Goal: Task Accomplishment & Management: Manage account settings

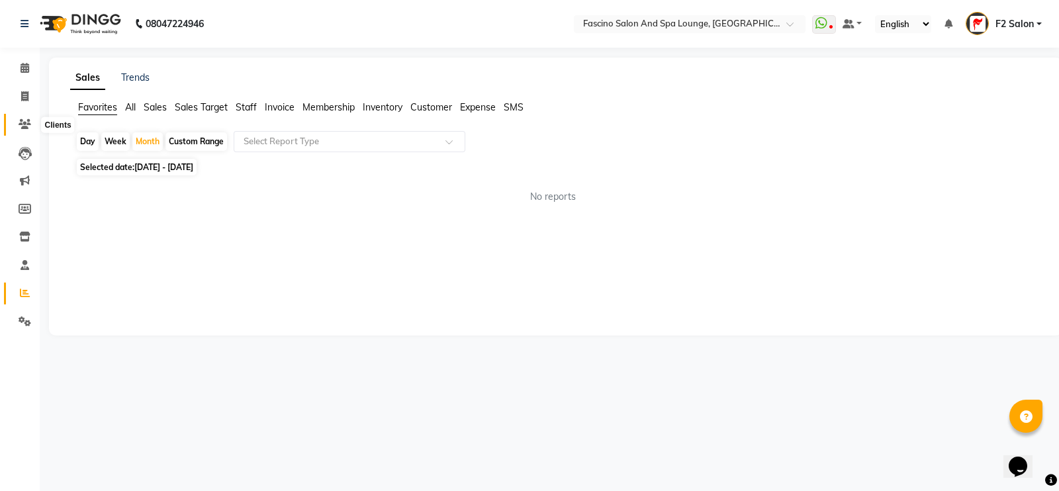
click at [23, 120] on icon at bounding box center [25, 124] width 13 height 10
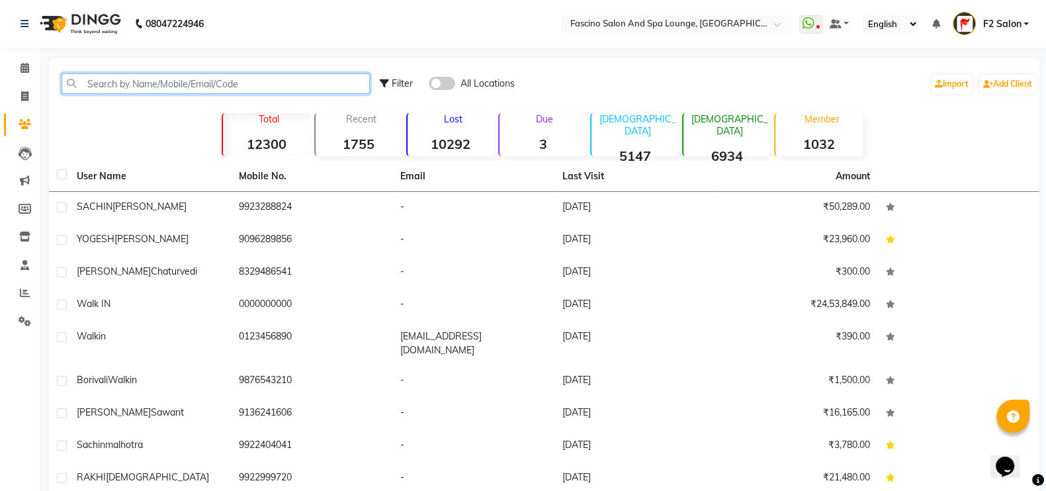
click at [135, 87] on input "text" at bounding box center [216, 83] width 308 height 21
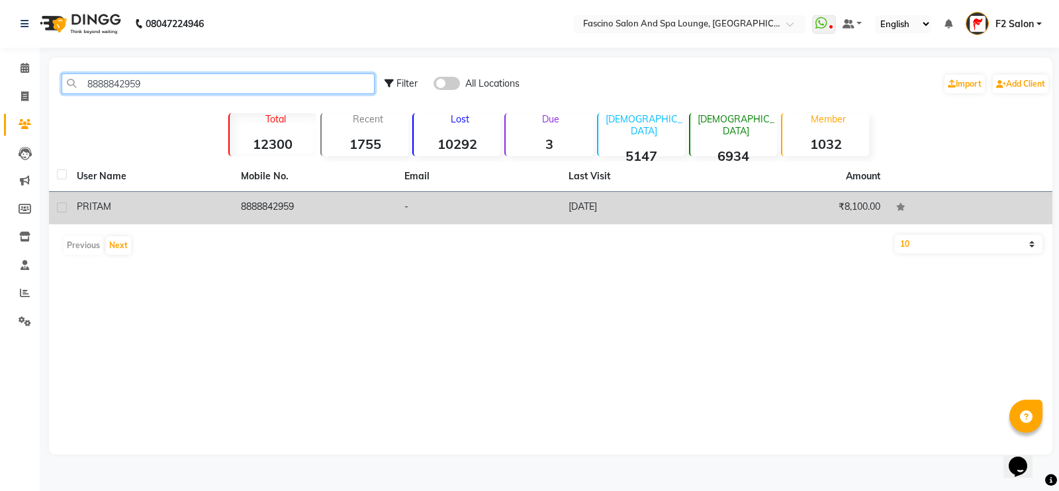
type input "8888842959"
click at [272, 206] on td "8888842959" at bounding box center [315, 208] width 164 height 32
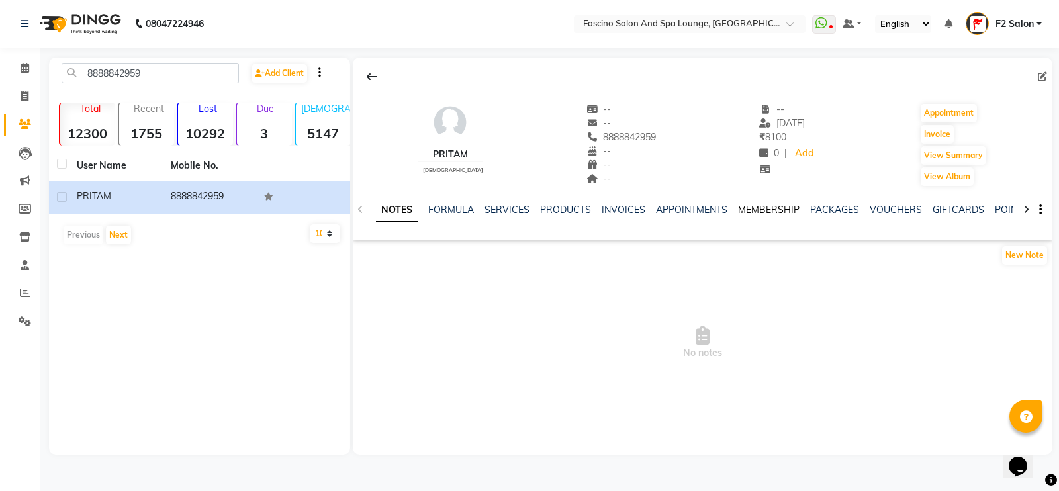
click at [745, 210] on link "MEMBERSHIP" at bounding box center [769, 210] width 62 height 12
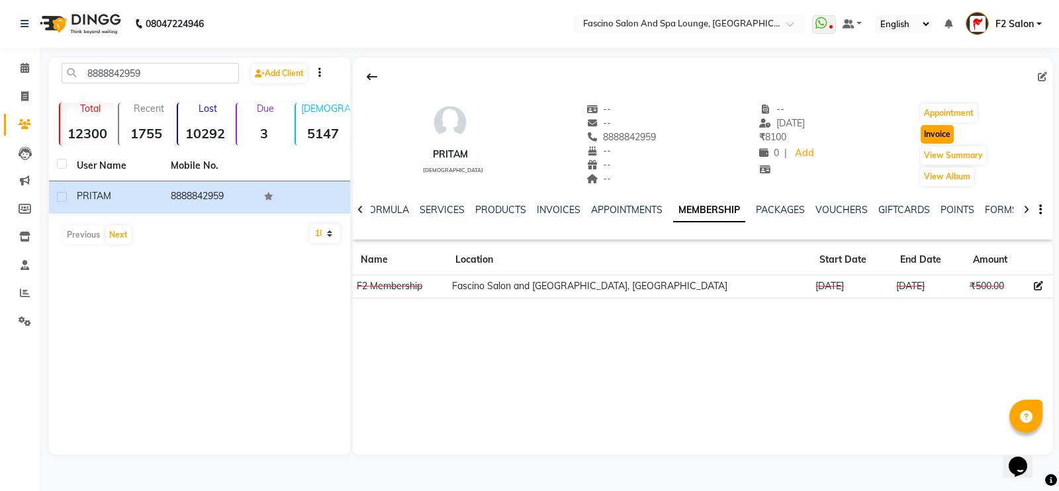
click at [932, 138] on button "Invoice" at bounding box center [937, 134] width 33 height 19
select select "129"
select select "service"
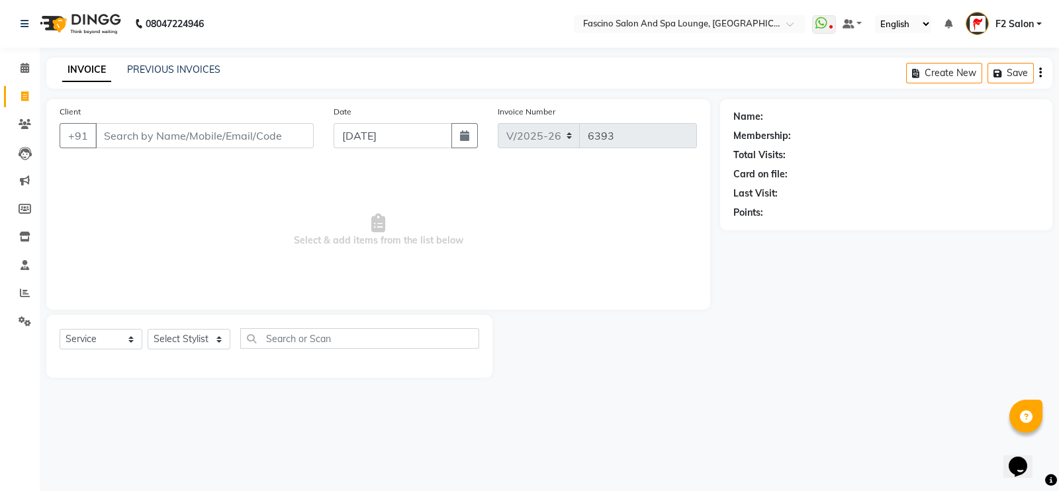
type input "8888842959"
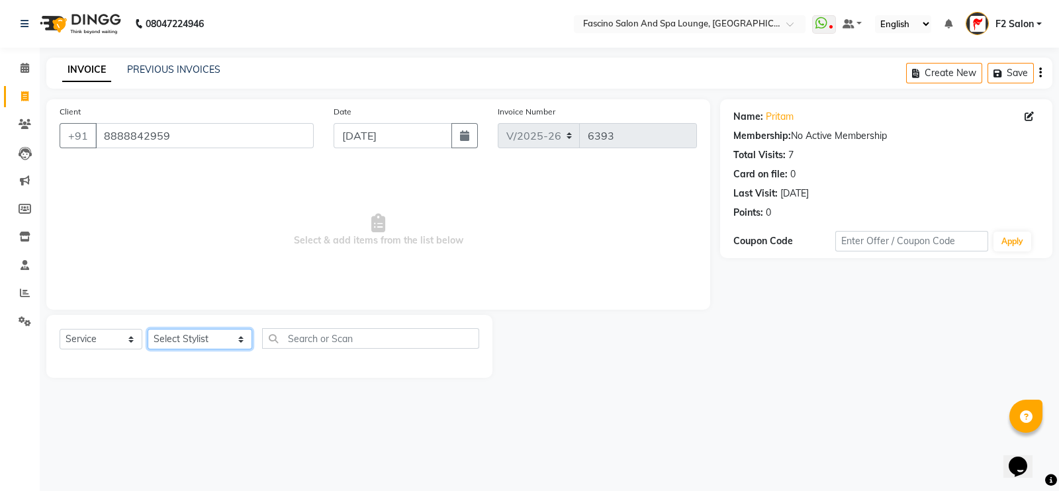
click at [185, 347] on select "Select Stylist akash F3 [PERSON_NAME] [PERSON_NAME] Bhushan [PERSON_NAME] Mam […" at bounding box center [200, 339] width 105 height 21
select select "72667"
click at [148, 330] on select "Select Stylist akash F3 [PERSON_NAME] [PERSON_NAME] Bhushan [PERSON_NAME] Mam […" at bounding box center [200, 339] width 105 height 21
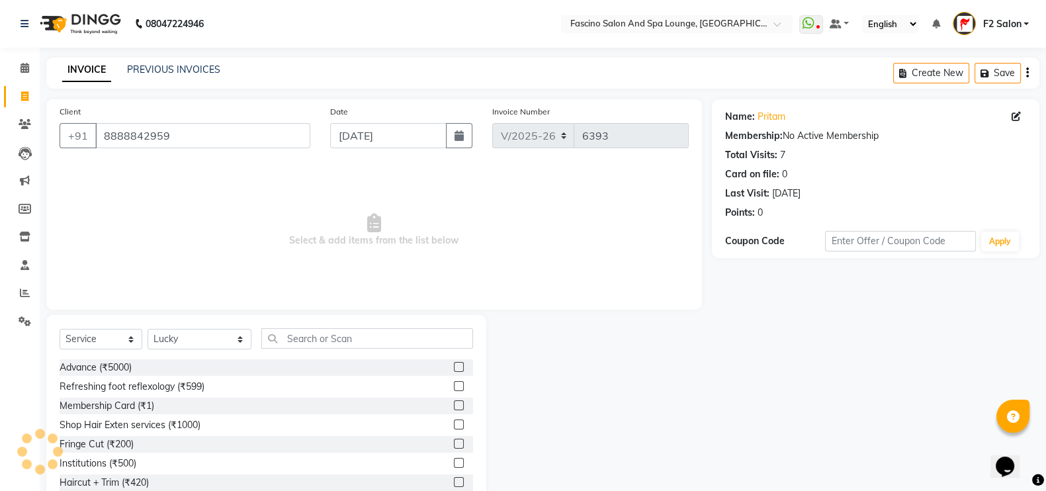
click at [323, 327] on div "Select Service Product Membership Package Voucher Prepaid Gift Card Select Styl…" at bounding box center [266, 412] width 440 height 195
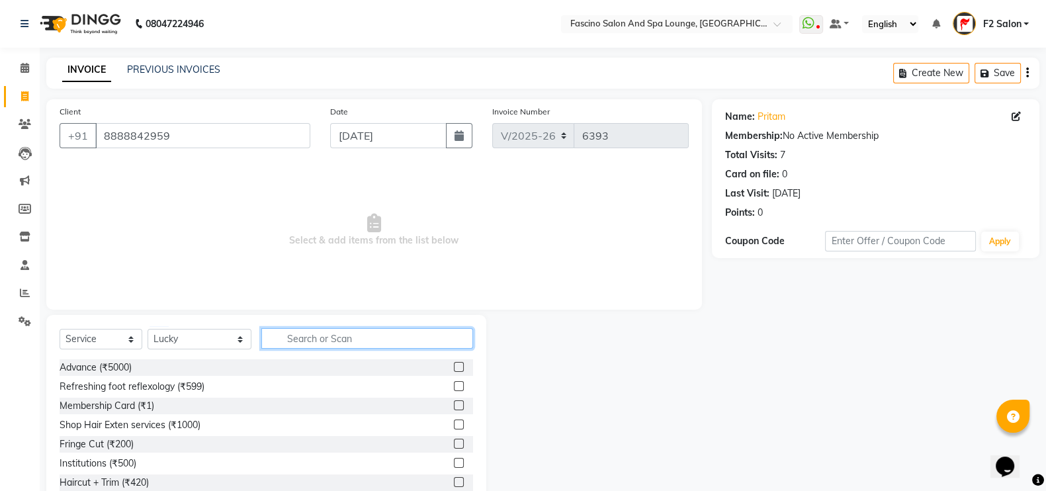
click at [308, 336] on input "text" at bounding box center [367, 338] width 212 height 21
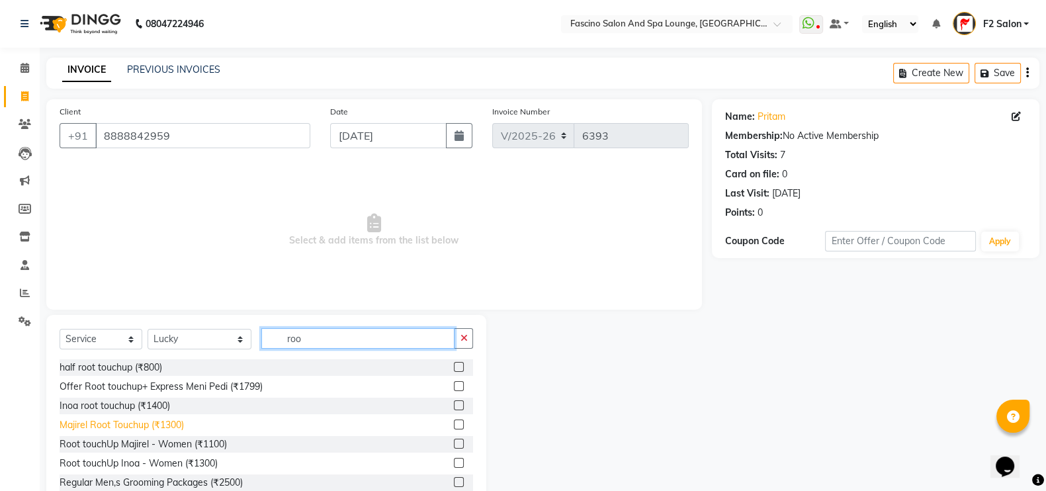
type input "roo"
click at [149, 420] on div "Majirel Root Touchup (₹1300)" at bounding box center [122, 425] width 124 height 14
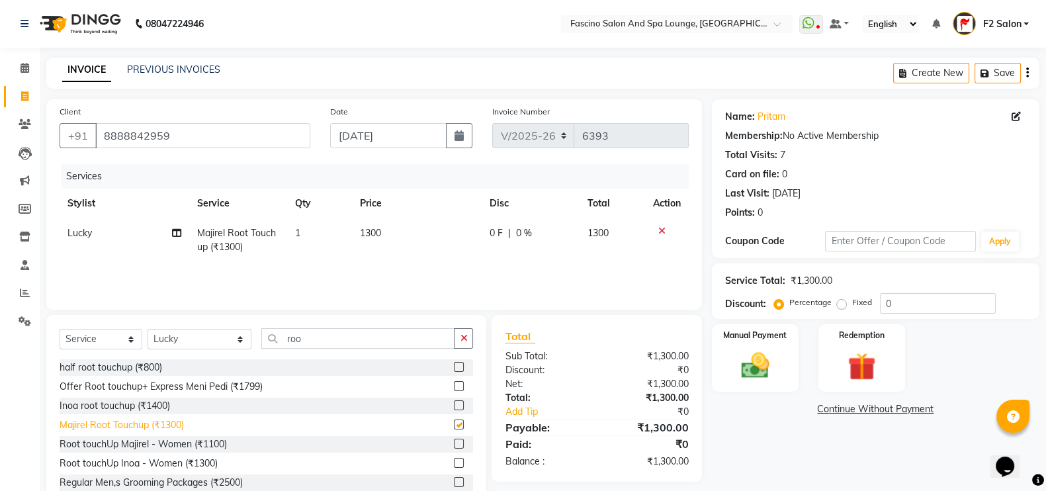
checkbox input "false"
click at [181, 345] on select "Select Stylist akash F3 [PERSON_NAME] [PERSON_NAME] Bhushan [PERSON_NAME] Mam […" at bounding box center [200, 339] width 104 height 21
select select "74515"
click at [148, 330] on select "Select Stylist akash F3 [PERSON_NAME] [PERSON_NAME] Bhushan [PERSON_NAME] Mam […" at bounding box center [200, 339] width 104 height 21
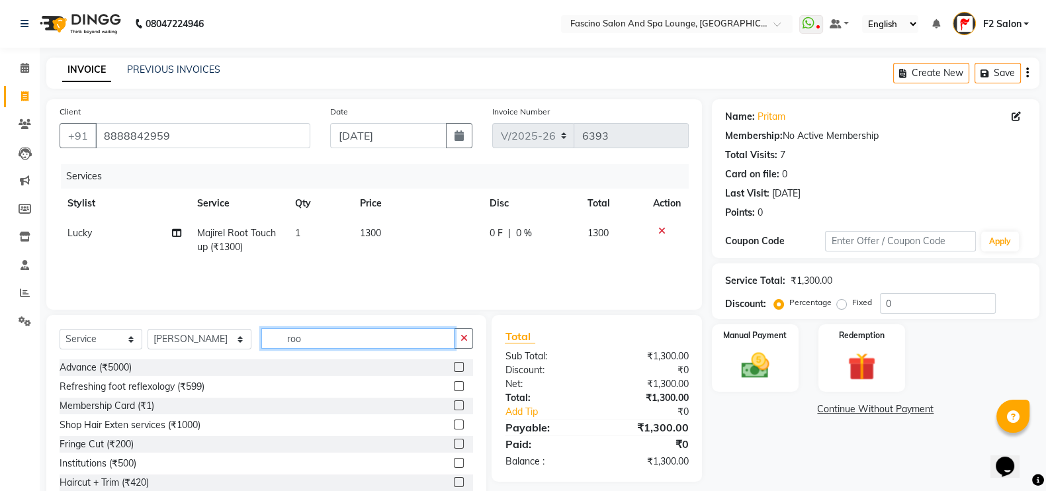
click at [297, 339] on input "roo" at bounding box center [358, 338] width 194 height 21
type input "r"
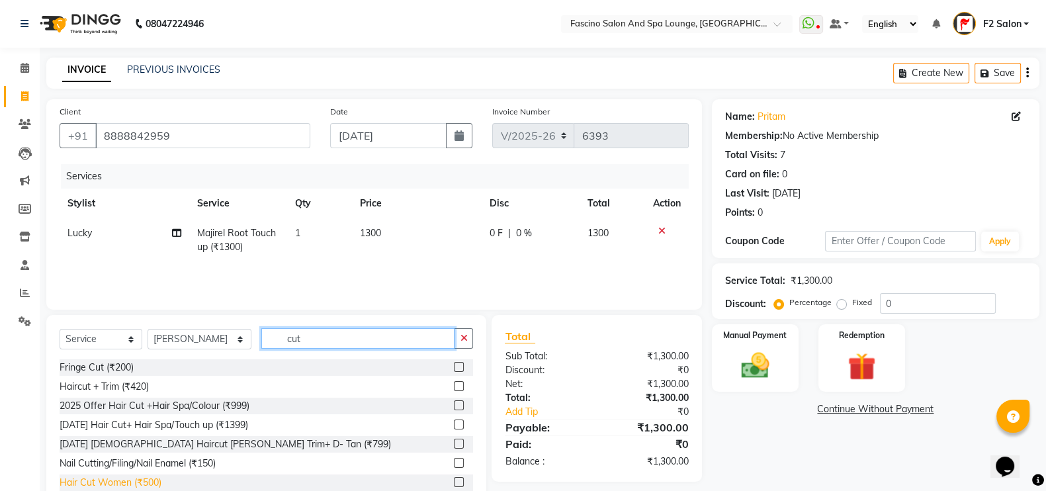
type input "cut"
click at [144, 483] on div "Hair Cut Women (₹500)" at bounding box center [111, 483] width 102 height 14
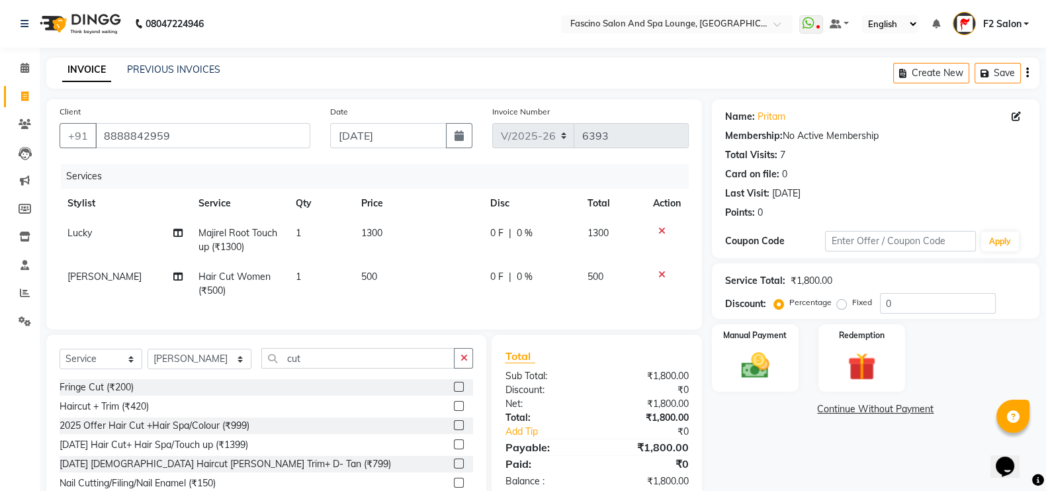
checkbox input "false"
click at [317, 367] on input "cut" at bounding box center [358, 358] width 194 height 21
type input "c"
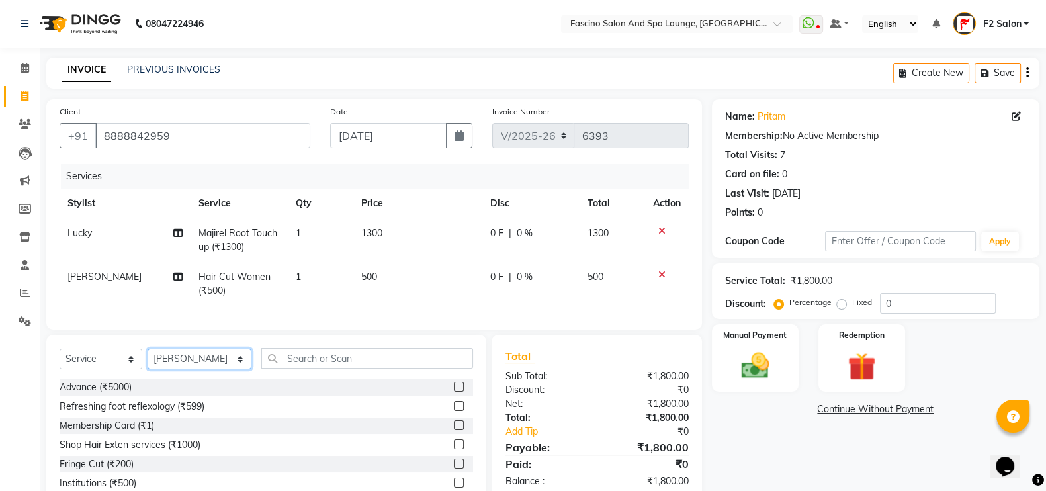
click at [157, 369] on select "Select Stylist akash F3 [PERSON_NAME] [PERSON_NAME] Bhushan [PERSON_NAME] Mam […" at bounding box center [200, 359] width 104 height 21
select select "66835"
click at [148, 362] on select "Select Stylist akash F3 [PERSON_NAME] [PERSON_NAME] Bhushan [PERSON_NAME] Mam […" at bounding box center [200, 359] width 104 height 21
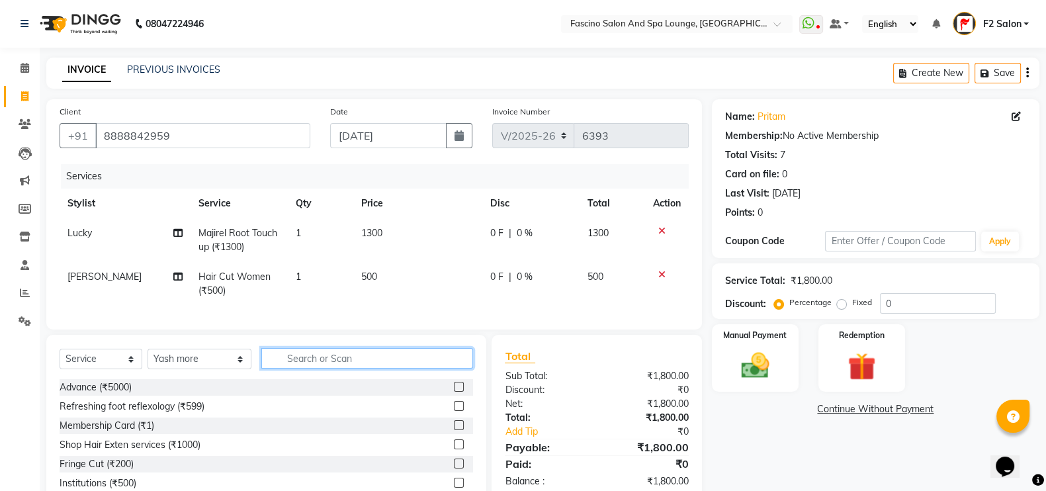
click at [275, 369] on input "text" at bounding box center [367, 358] width 212 height 21
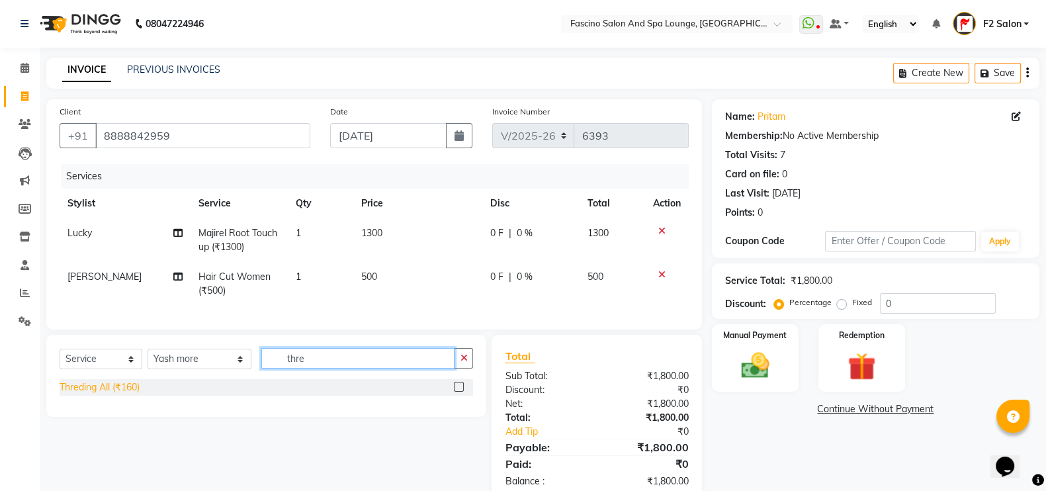
type input "thre"
click at [134, 394] on div "Threding All (₹160)" at bounding box center [100, 388] width 80 height 14
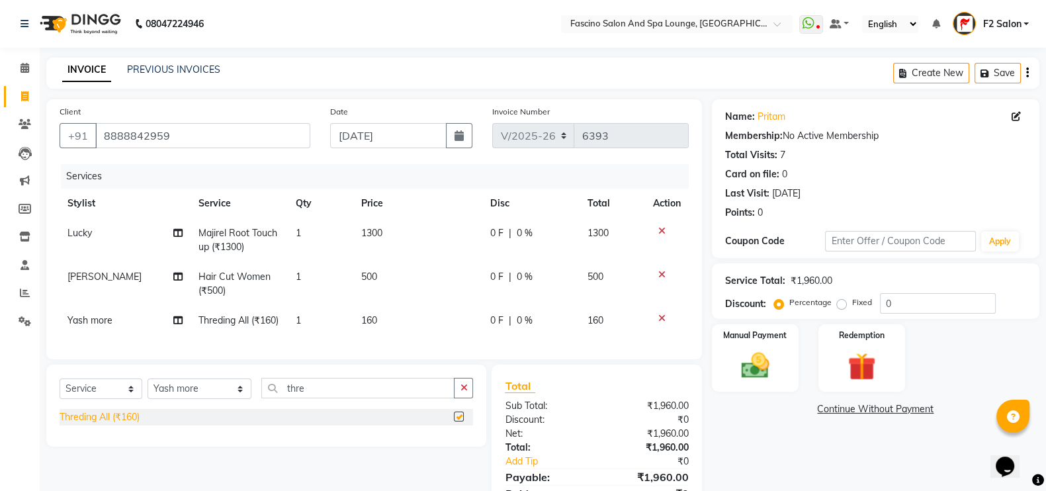
checkbox input "false"
click at [374, 276] on span "500" at bounding box center [369, 277] width 16 height 12
select select "74515"
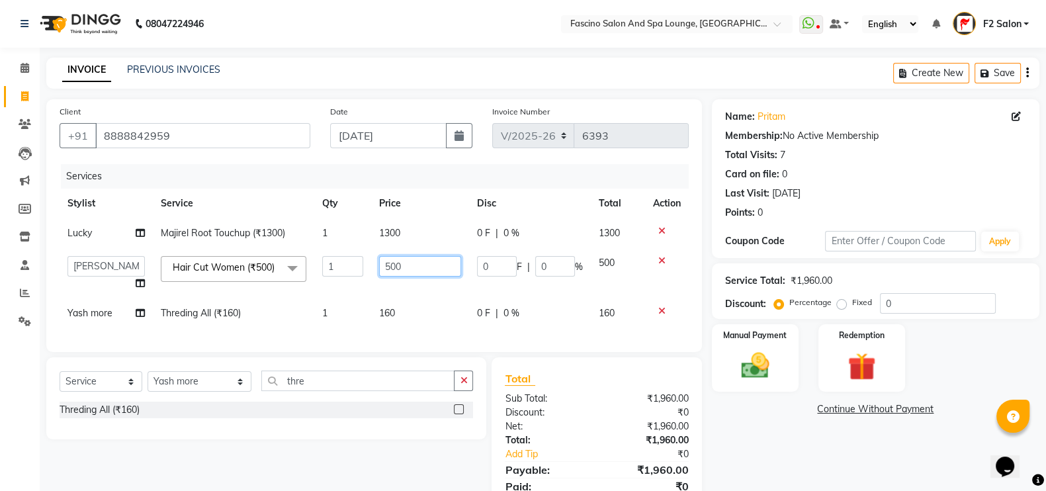
click at [418, 271] on input "500" at bounding box center [420, 266] width 83 height 21
type input "5"
type input "400"
click at [410, 226] on td "1300" at bounding box center [420, 233] width 99 height 30
select select "72667"
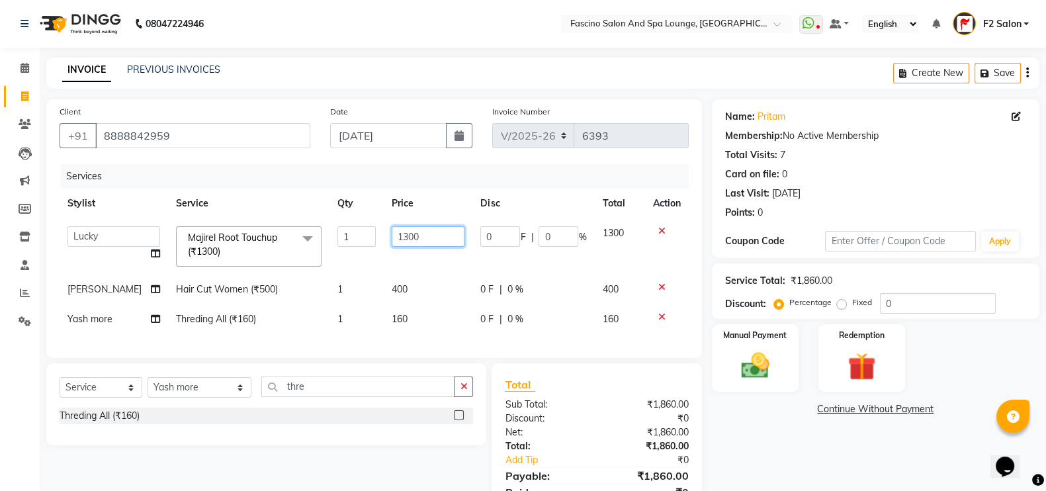
click at [412, 238] on input "1300" at bounding box center [428, 236] width 73 height 21
type input "1000"
click at [391, 317] on td "160" at bounding box center [428, 319] width 89 height 30
select select "66835"
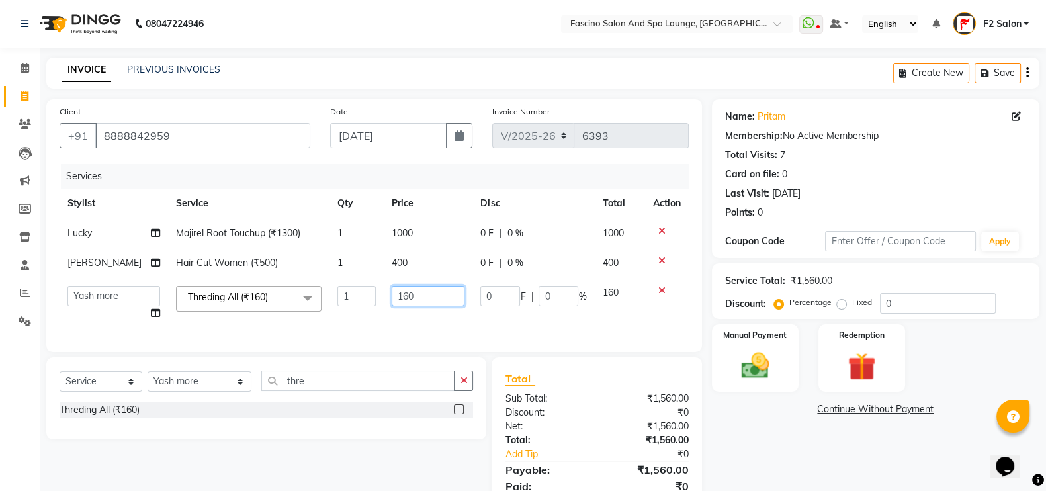
click at [401, 300] on input "160" at bounding box center [428, 296] width 73 height 21
type input "1"
type input "70"
click at [357, 332] on div "Services Stylist Service Qty Price Disc Total Action Lucky Majirel Root Touchup…" at bounding box center [374, 251] width 629 height 175
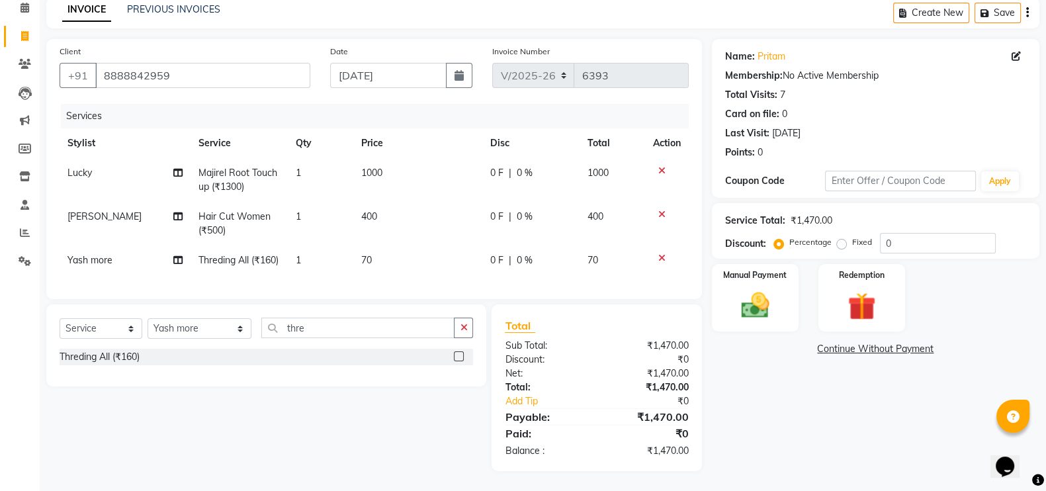
scroll to position [87, 0]
click at [113, 329] on select "Select Service Product Membership Package Voucher Prepaid Gift Card" at bounding box center [101, 328] width 83 height 21
select select "membership"
click at [60, 319] on select "Select Service Product Membership Package Voucher Prepaid Gift Card" at bounding box center [101, 328] width 83 height 21
click at [79, 254] on span "Yash more" at bounding box center [90, 260] width 45 height 12
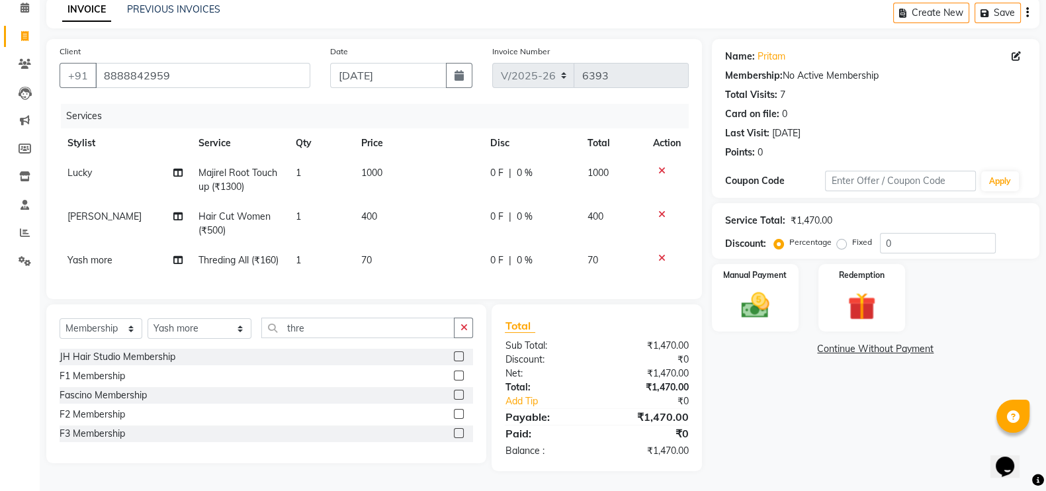
scroll to position [66, 0]
select select "66835"
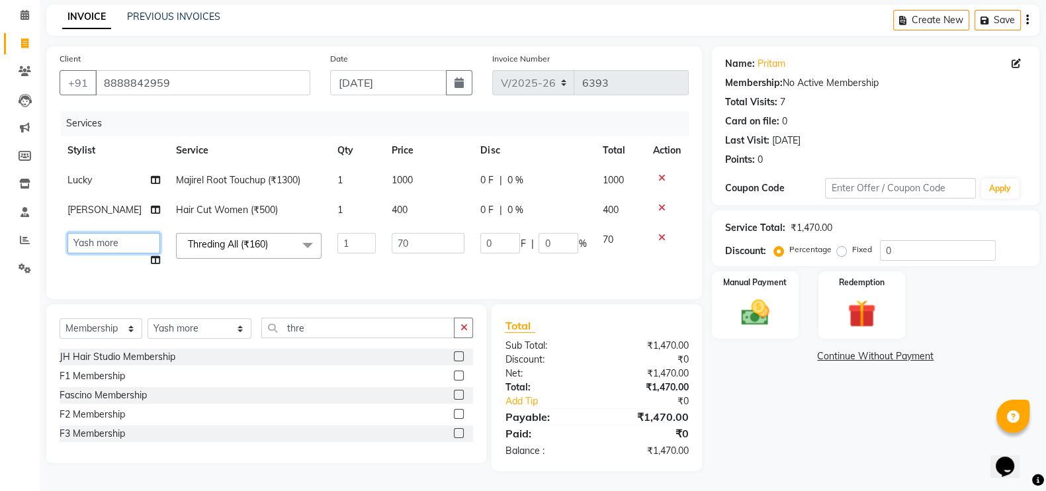
click at [79, 236] on select "akash F3 [PERSON_NAME] [PERSON_NAME] Bhushan [PERSON_NAME] Mam [PERSON_NAME] [P…" at bounding box center [114, 243] width 93 height 21
select select "76334"
click at [202, 332] on select "Select Stylist akash F3 [PERSON_NAME] [PERSON_NAME] Bhushan [PERSON_NAME] Mam […" at bounding box center [200, 328] width 104 height 21
select select "83335"
click at [148, 318] on select "Select Stylist akash F3 [PERSON_NAME] [PERSON_NAME] Bhushan [PERSON_NAME] Mam […" at bounding box center [200, 328] width 104 height 21
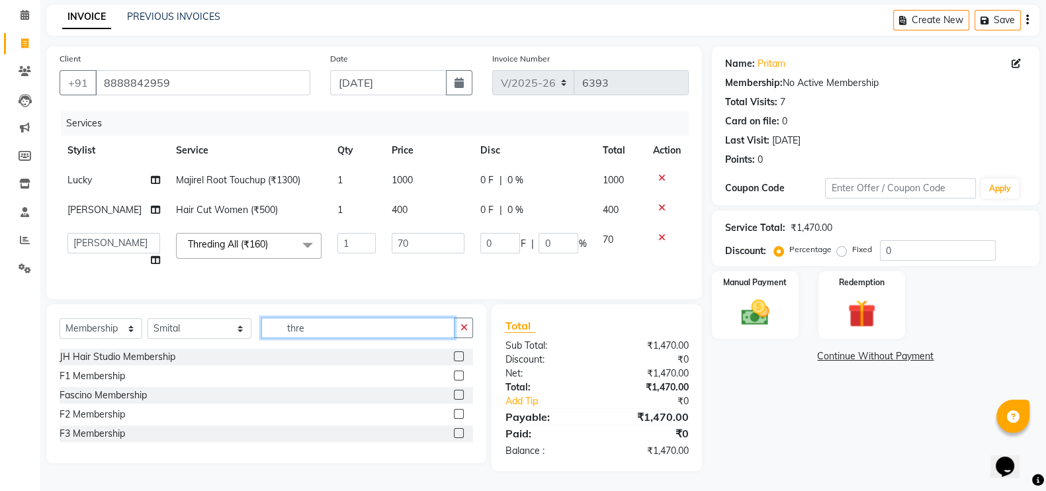
click at [331, 329] on input "thre" at bounding box center [358, 328] width 194 height 21
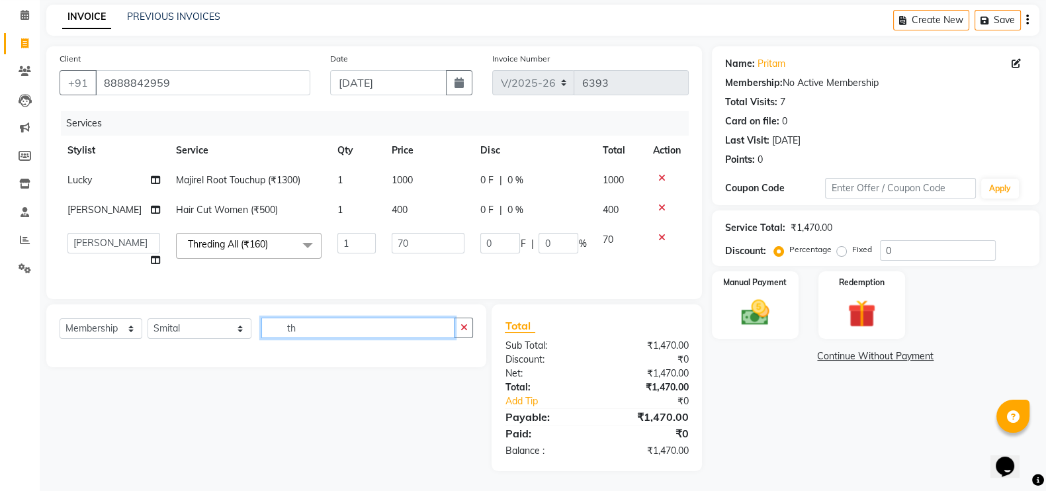
type input "t"
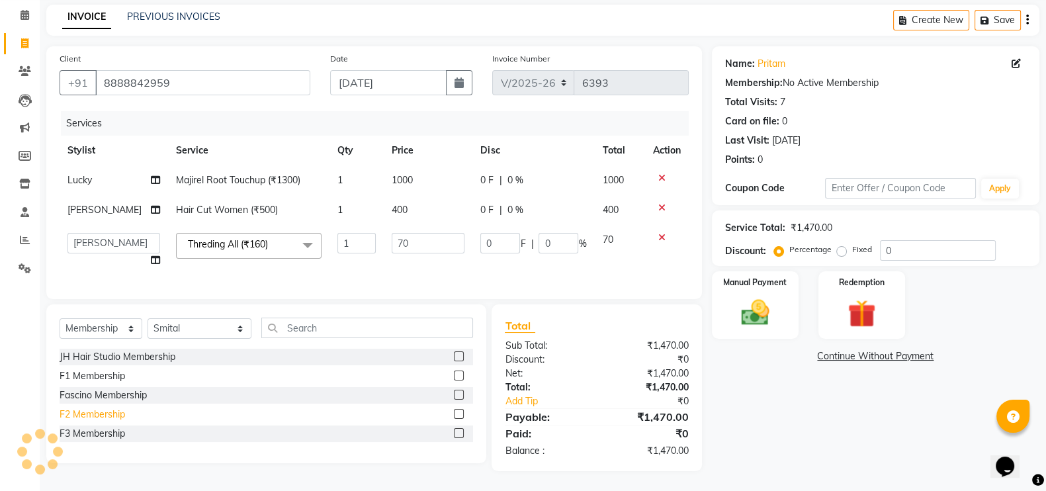
click at [109, 414] on div "F2 Membership" at bounding box center [93, 415] width 66 height 14
select select "select"
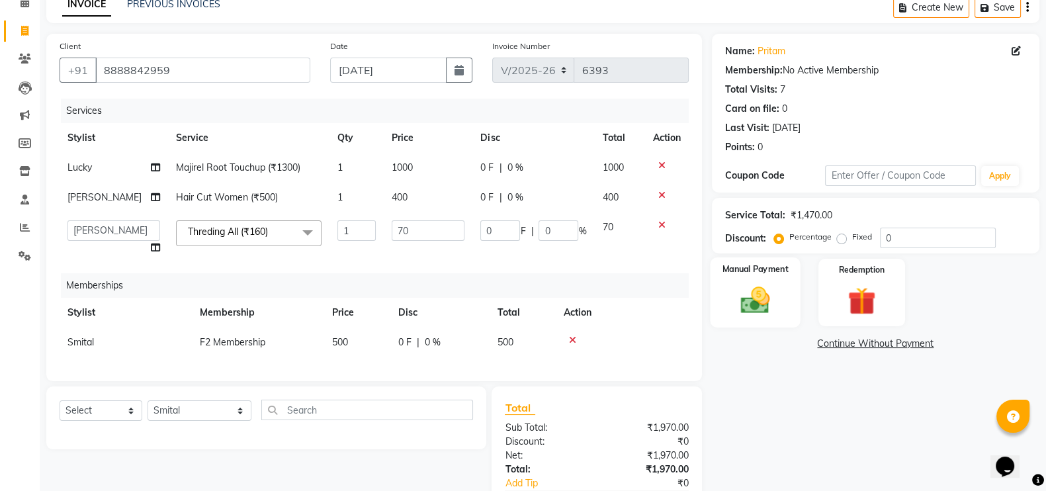
click at [733, 302] on img at bounding box center [755, 299] width 47 height 33
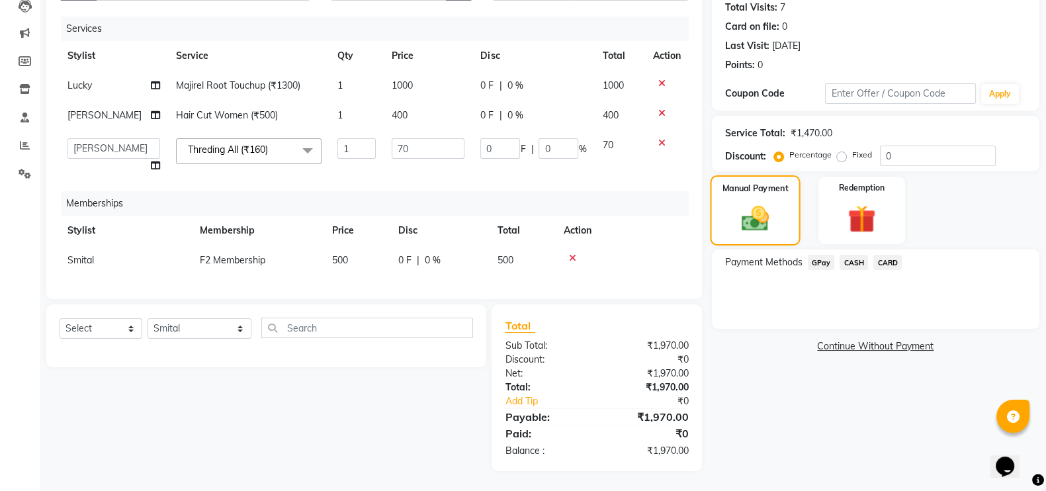
scroll to position [160, 0]
click at [823, 255] on span "GPay" at bounding box center [821, 262] width 27 height 15
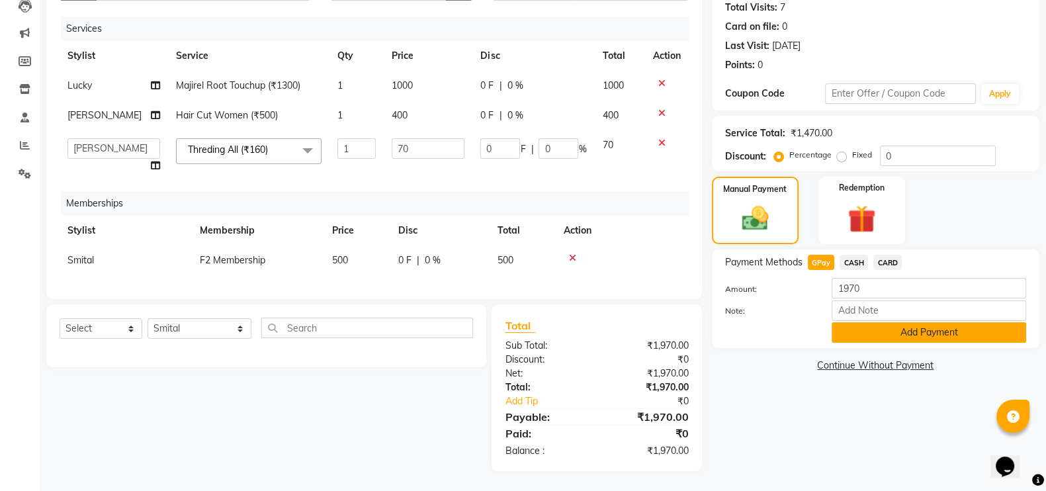
click at [899, 322] on button "Add Payment" at bounding box center [929, 332] width 195 height 21
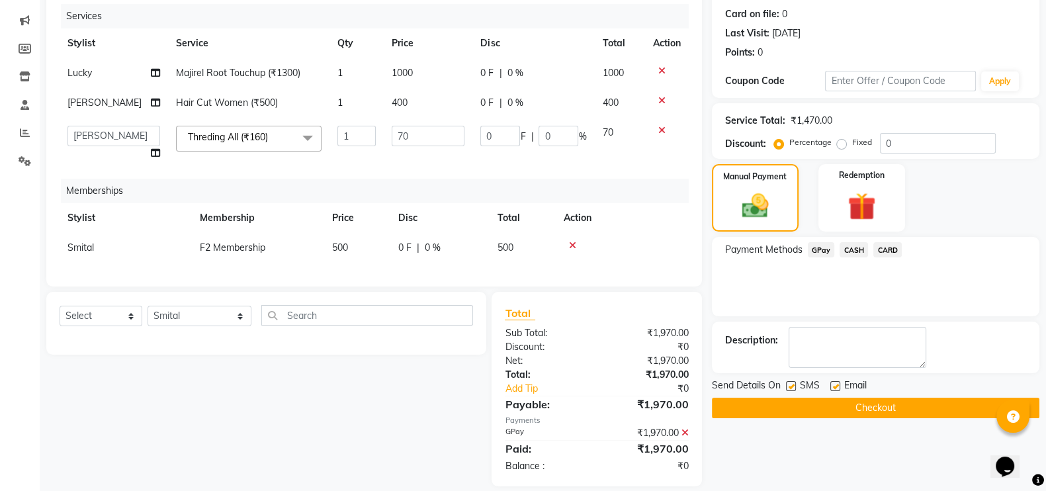
click at [786, 383] on label at bounding box center [791, 386] width 10 height 10
click at [786, 383] on input "checkbox" at bounding box center [790, 387] width 9 height 9
checkbox input "false"
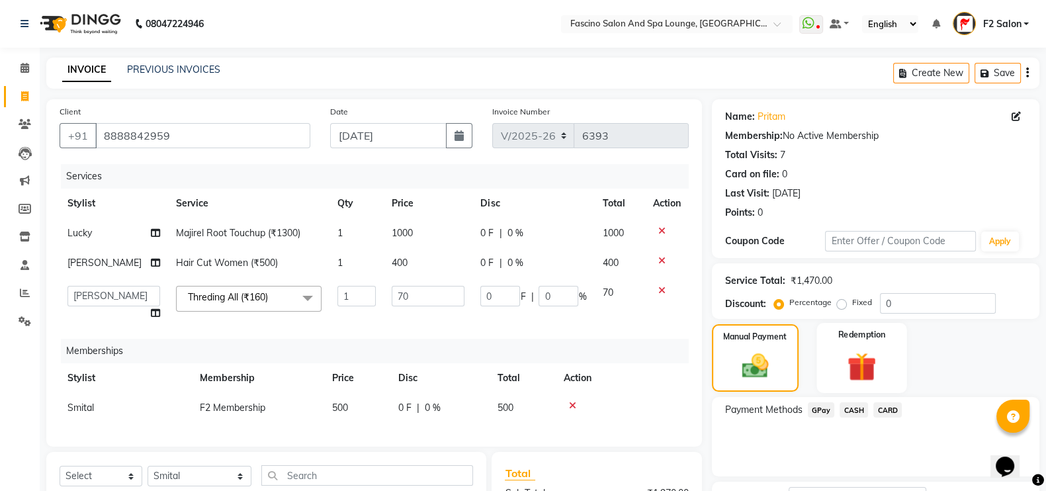
scroll to position [188, 0]
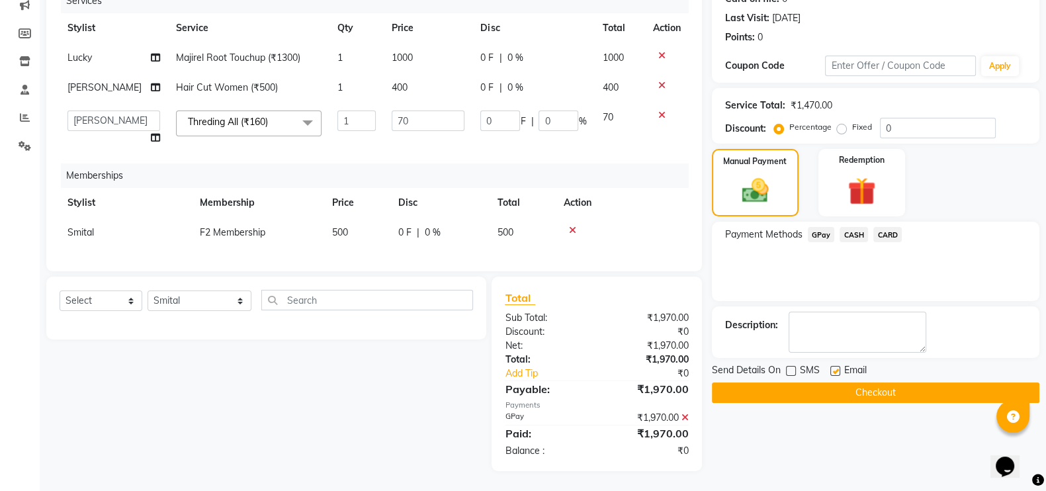
click at [829, 383] on button "Checkout" at bounding box center [876, 393] width 328 height 21
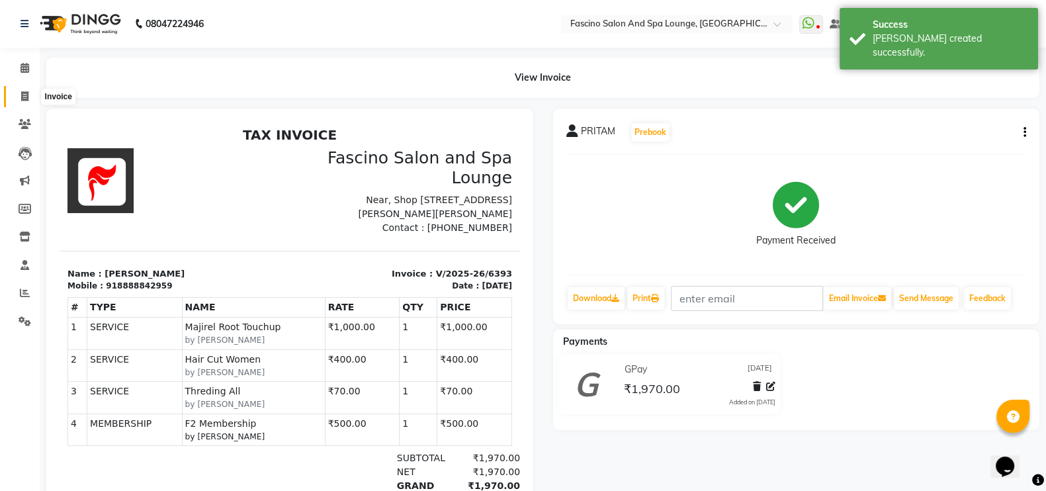
click at [30, 101] on span at bounding box center [24, 96] width 23 height 15
select select "service"
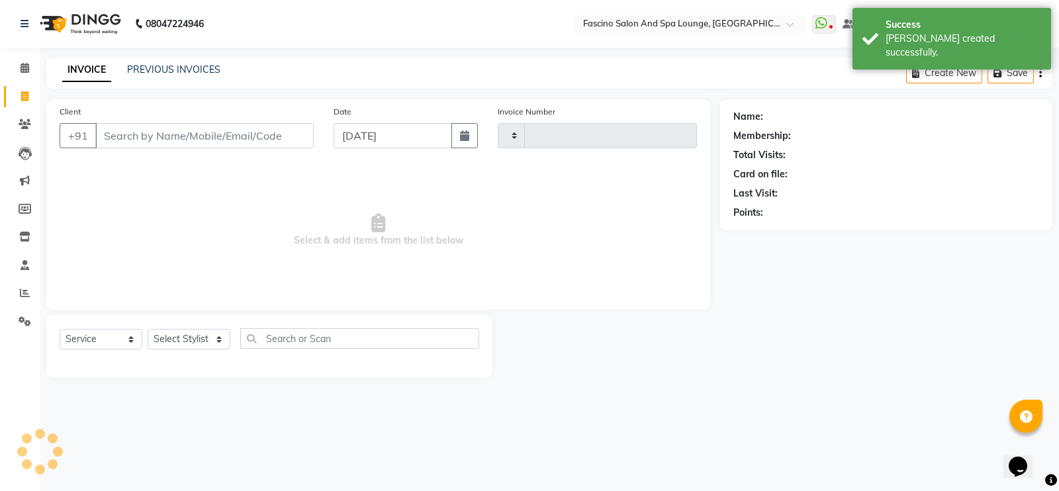
type input "6394"
select select "129"
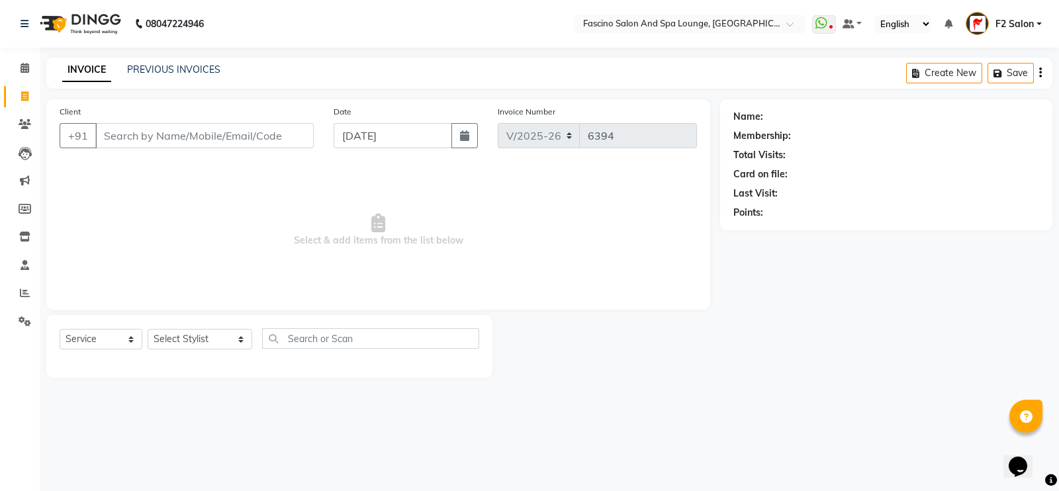
click at [172, 61] on div "INVOICE PREVIOUS INVOICES Create New Save" at bounding box center [549, 73] width 1006 height 31
click at [171, 68] on link "PREVIOUS INVOICES" at bounding box center [173, 70] width 93 height 12
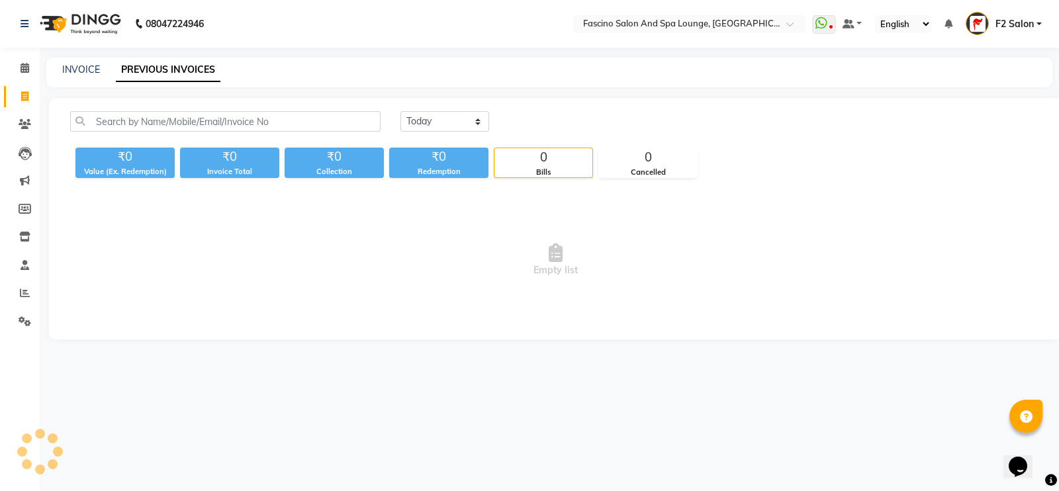
click at [171, 68] on link "PREVIOUS INVOICES" at bounding box center [168, 70] width 105 height 24
click at [85, 73] on link "INVOICE" at bounding box center [81, 70] width 38 height 12
select select "service"
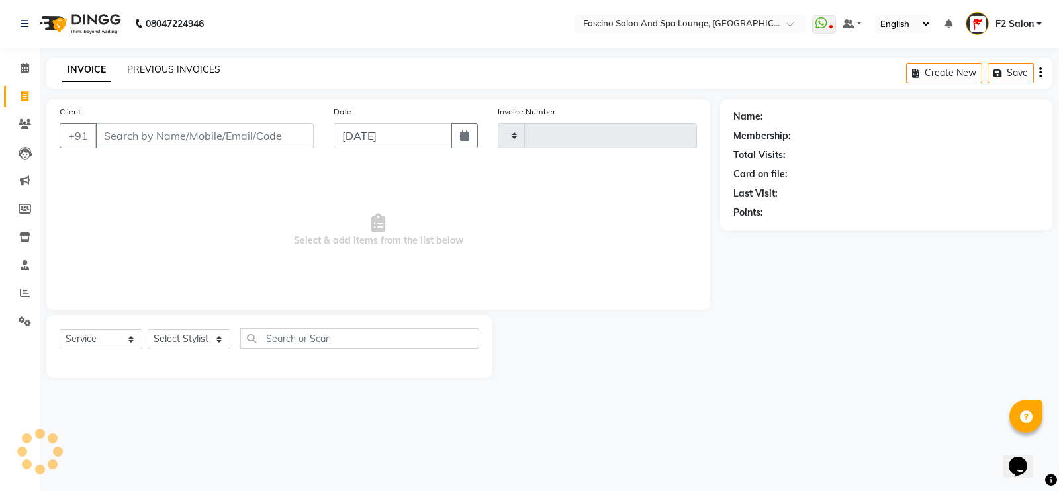
click at [151, 66] on link "PREVIOUS INVOICES" at bounding box center [173, 70] width 93 height 12
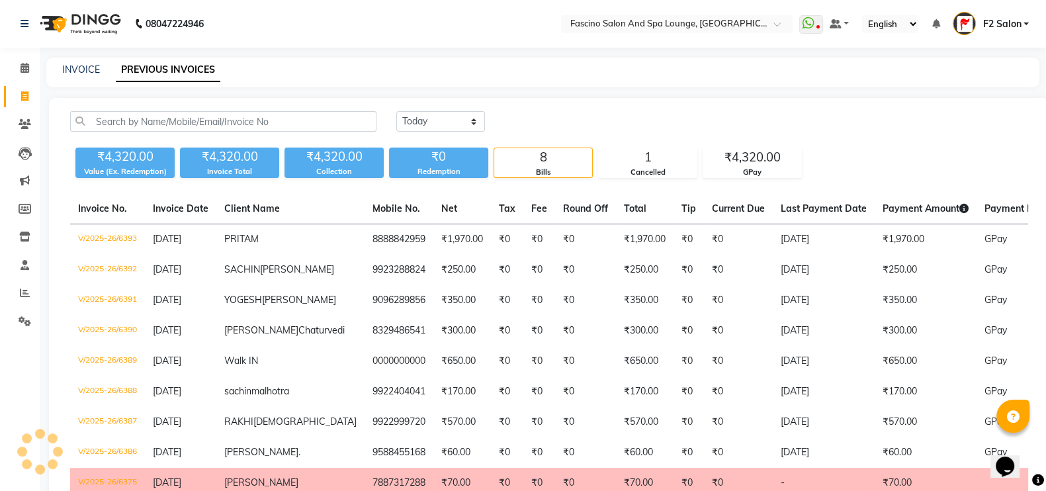
click at [184, 71] on link "PREVIOUS INVOICES" at bounding box center [168, 70] width 105 height 24
click at [78, 71] on link "INVOICE" at bounding box center [81, 70] width 38 height 12
select select "service"
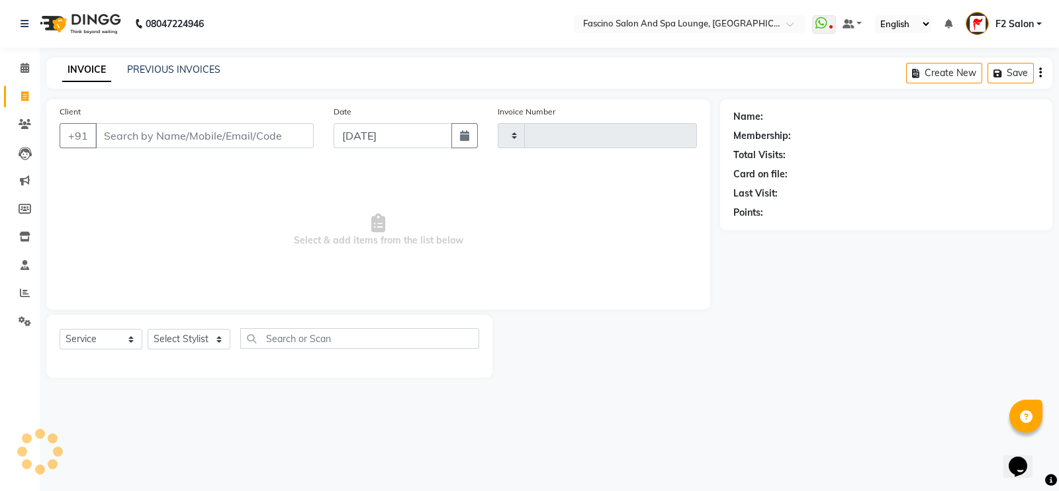
type input "6394"
select select "129"
click at [166, 144] on input "Client" at bounding box center [204, 135] width 218 height 25
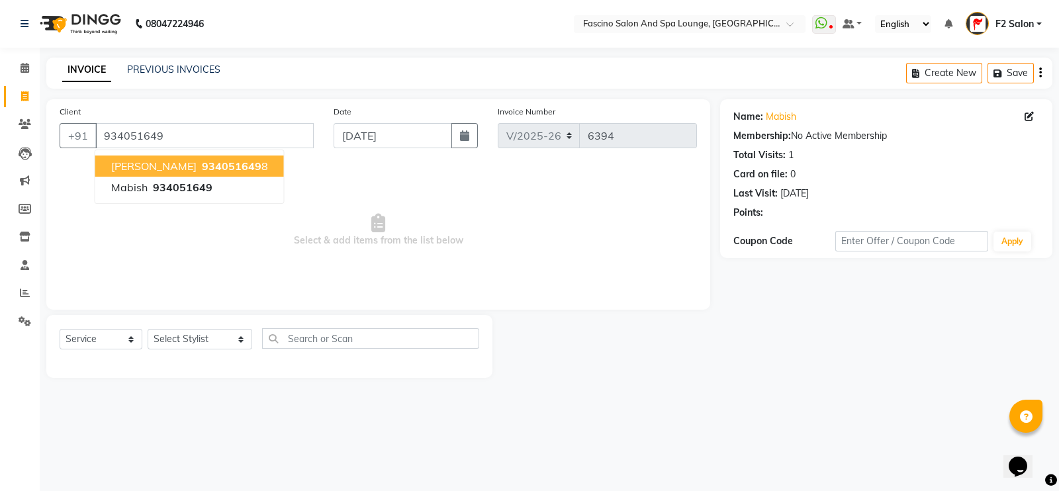
click at [163, 161] on span "[PERSON_NAME]" at bounding box center [153, 165] width 85 height 13
type input "9340516498"
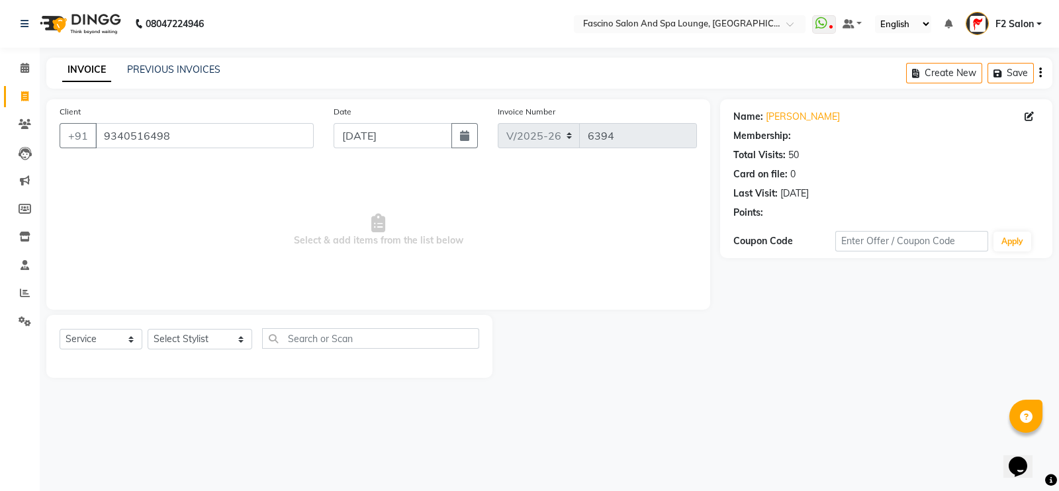
select select "1: Object"
click at [195, 337] on select "Select Stylist akash F3 [PERSON_NAME] [PERSON_NAME] Bhushan [PERSON_NAME] Mam […" at bounding box center [200, 339] width 105 height 21
select select "76334"
click at [148, 330] on select "Select Stylist akash F3 [PERSON_NAME] [PERSON_NAME] Bhushan [PERSON_NAME] Mam […" at bounding box center [200, 339] width 105 height 21
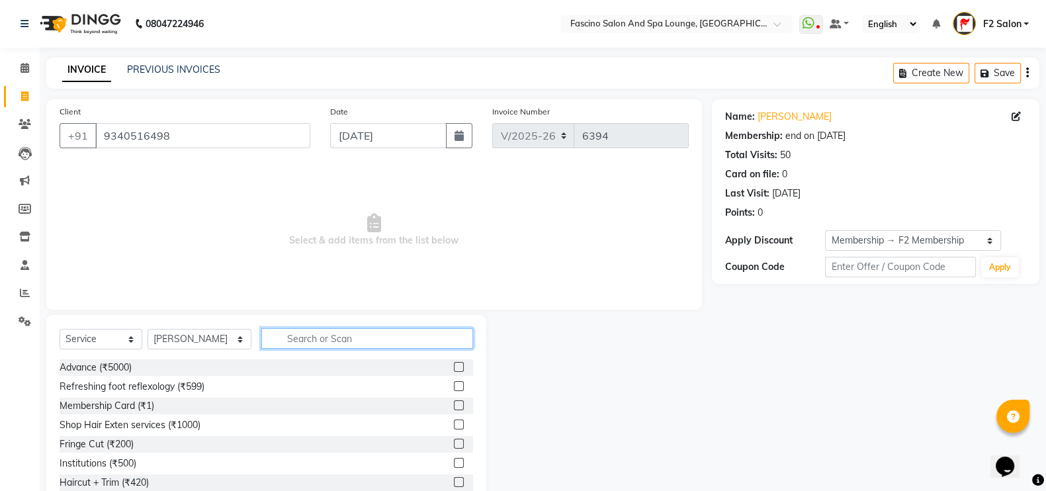
click at [294, 344] on input "text" at bounding box center [367, 338] width 212 height 21
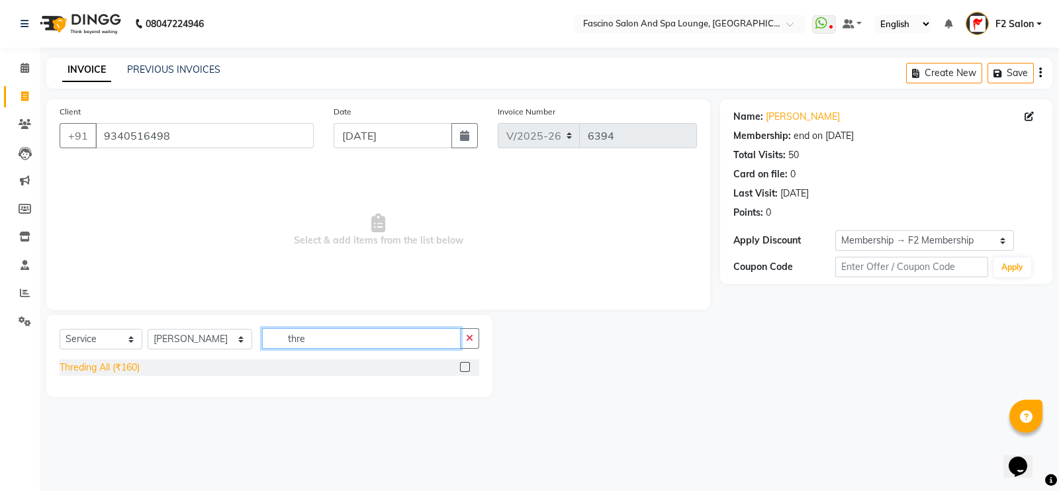
type input "thre"
click at [140, 367] on div "Threding All (₹160)" at bounding box center [100, 368] width 80 height 14
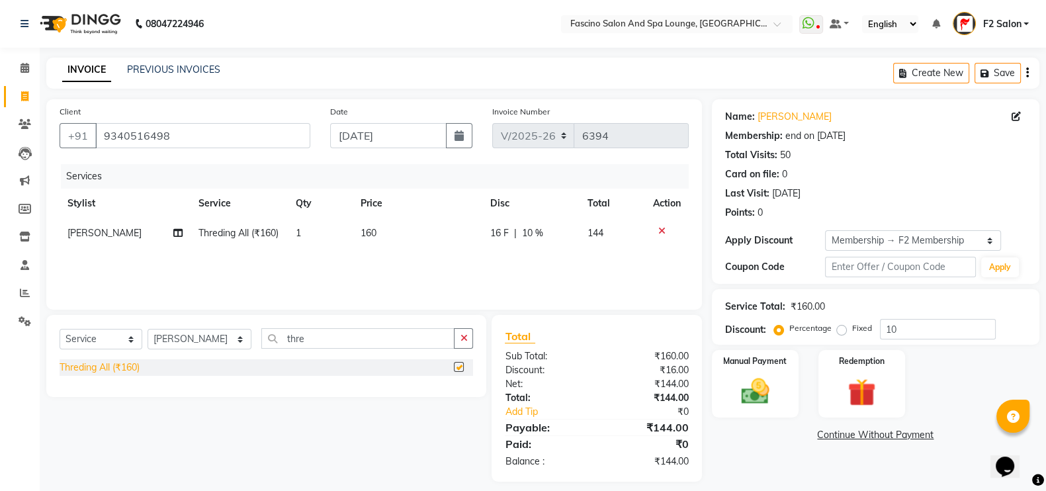
click at [140, 367] on div "Threding All (₹160)" at bounding box center [100, 368] width 80 height 14
checkbox input "false"
click at [382, 232] on td "160" at bounding box center [417, 233] width 129 height 30
select select "76334"
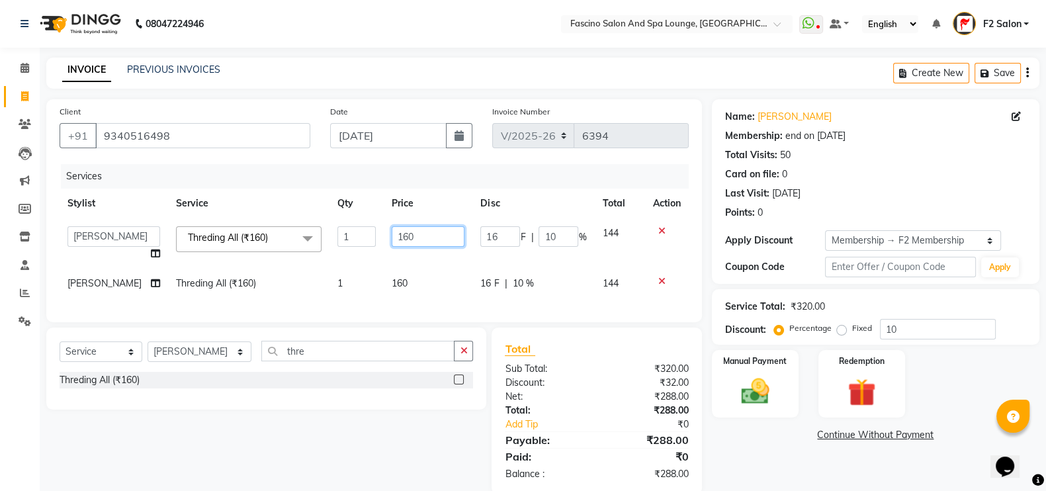
click at [416, 236] on input "160" at bounding box center [428, 236] width 73 height 21
type input "1"
type input "70"
click at [658, 279] on icon at bounding box center [661, 281] width 7 height 9
click at [657, 279] on div "Services Stylist Service Qty Price Disc Total Action akash F3 [PERSON_NAME] [PE…" at bounding box center [374, 236] width 629 height 145
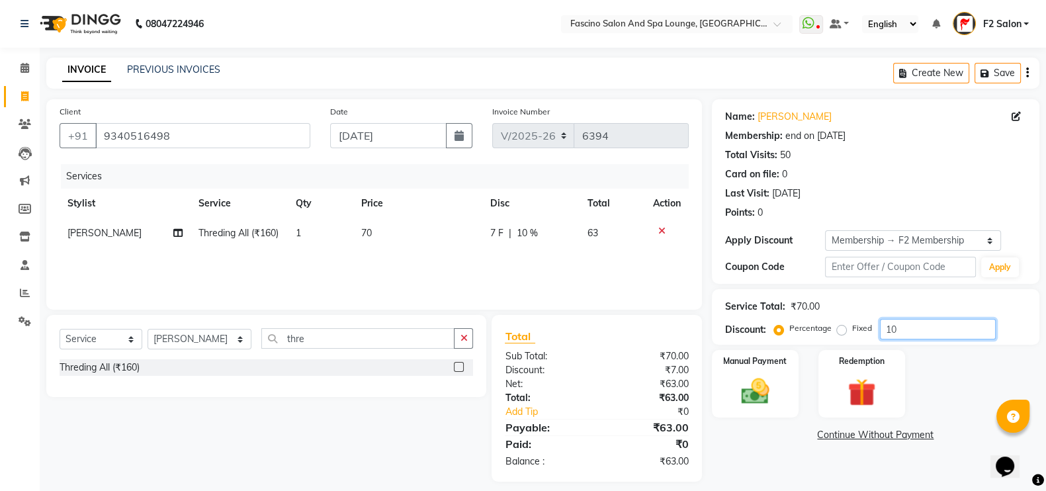
click at [931, 322] on input "10" at bounding box center [938, 329] width 116 height 21
type input "1"
click at [753, 388] on img at bounding box center [755, 391] width 47 height 33
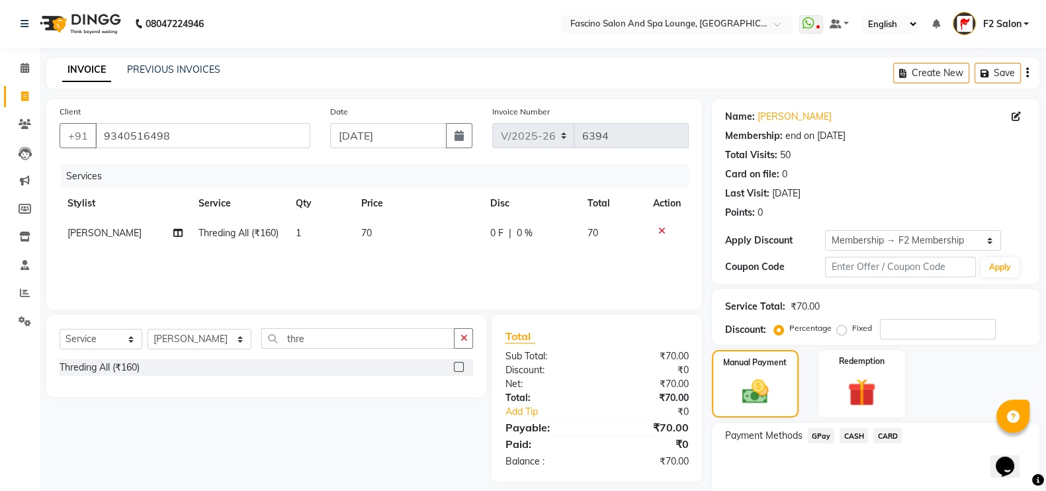
click at [815, 433] on span "GPay" at bounding box center [821, 435] width 27 height 15
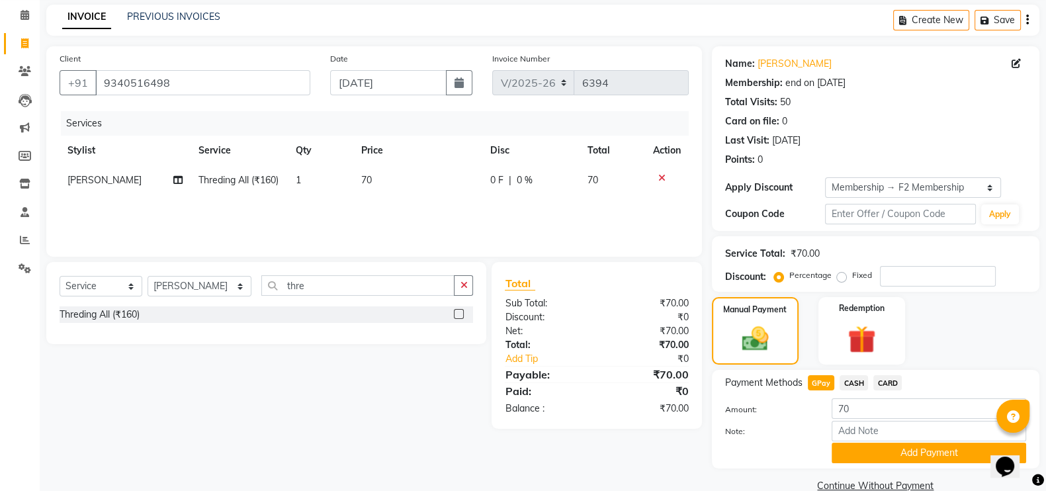
scroll to position [79, 0]
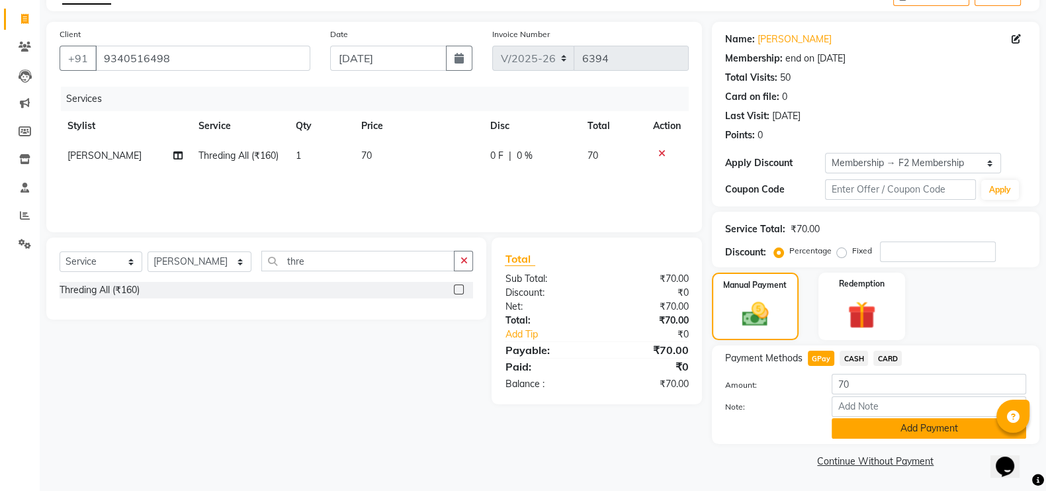
click at [877, 429] on button "Add Payment" at bounding box center [929, 428] width 195 height 21
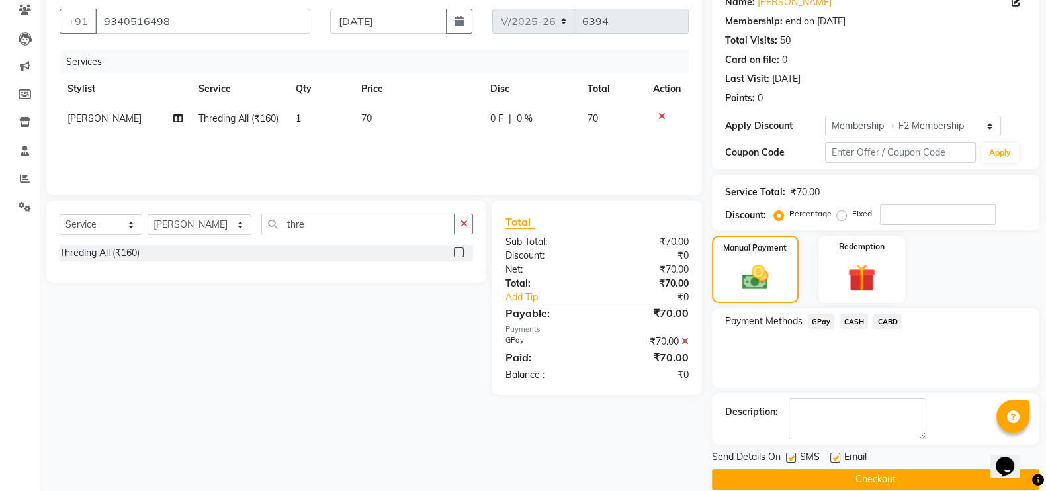
scroll to position [132, 0]
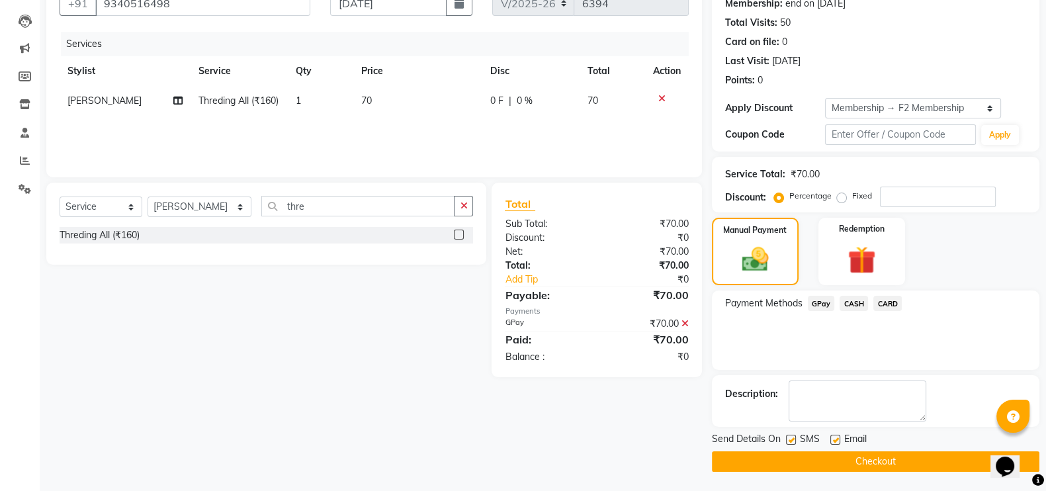
click at [796, 437] on div "SMS" at bounding box center [808, 440] width 44 height 17
click at [790, 439] on label at bounding box center [791, 440] width 10 height 10
click at [790, 439] on input "checkbox" at bounding box center [790, 440] width 9 height 9
checkbox input "false"
click at [794, 455] on button "Checkout" at bounding box center [876, 461] width 328 height 21
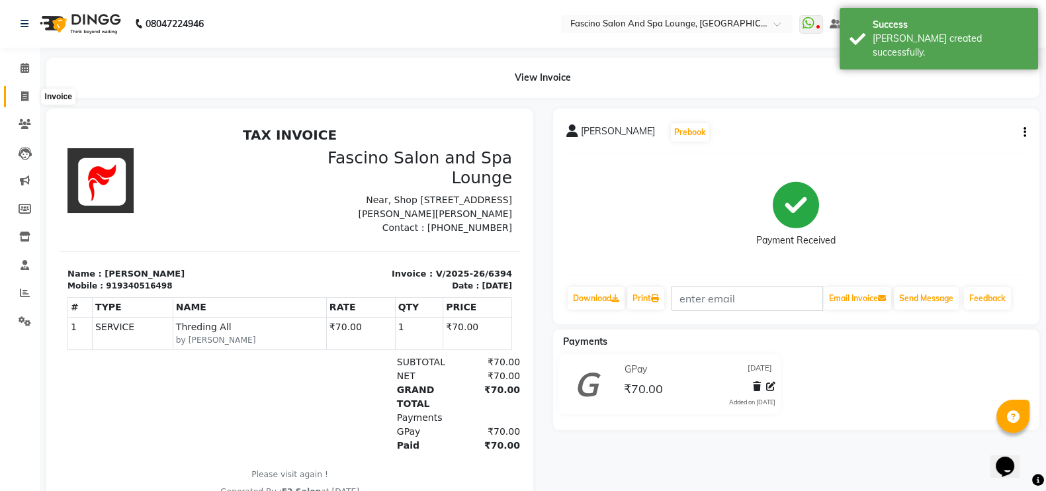
click at [24, 101] on icon at bounding box center [24, 96] width 7 height 10
select select "service"
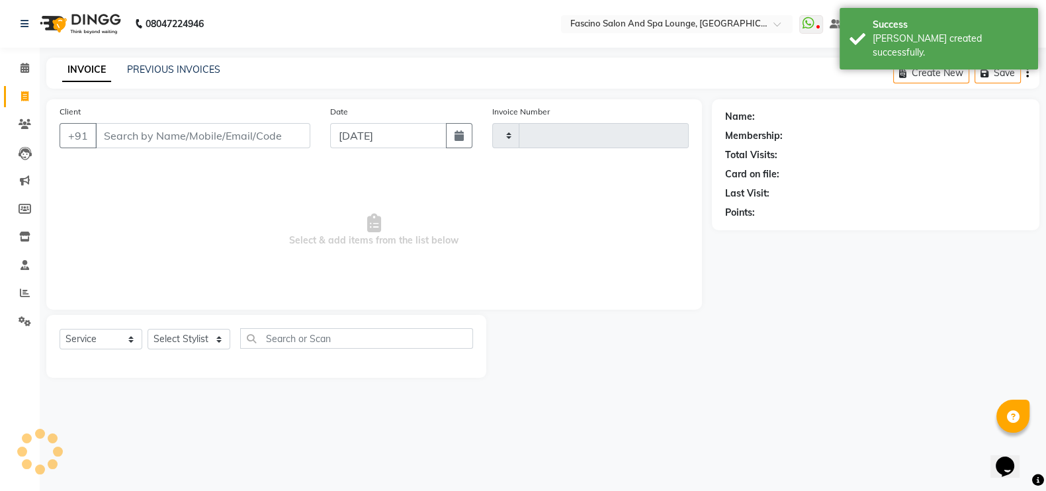
type input "6395"
select select "129"
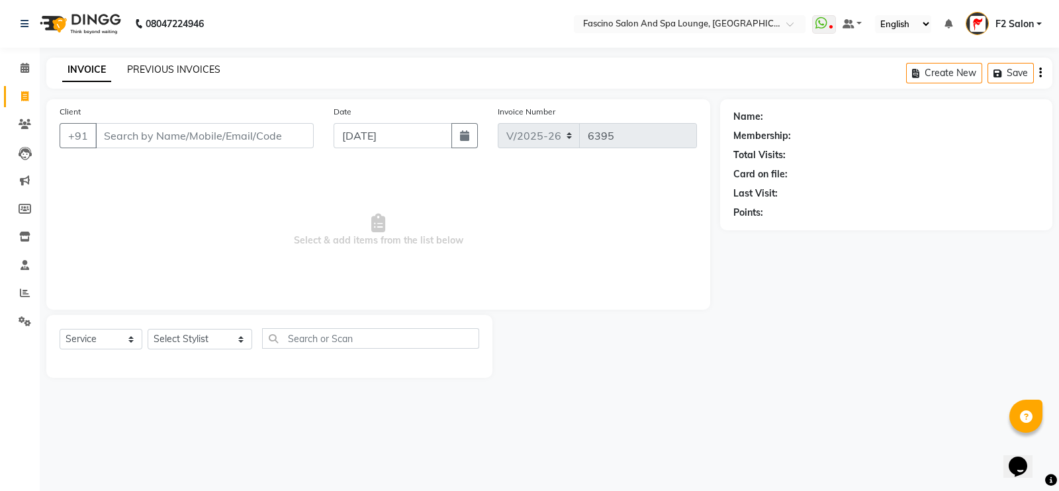
click at [169, 64] on link "PREVIOUS INVOICES" at bounding box center [173, 70] width 93 height 12
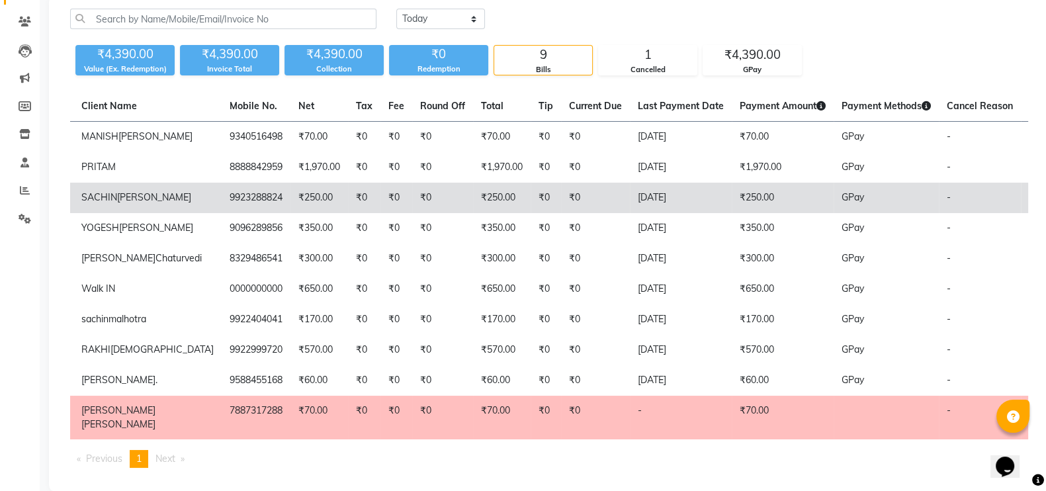
scroll to position [177, 0]
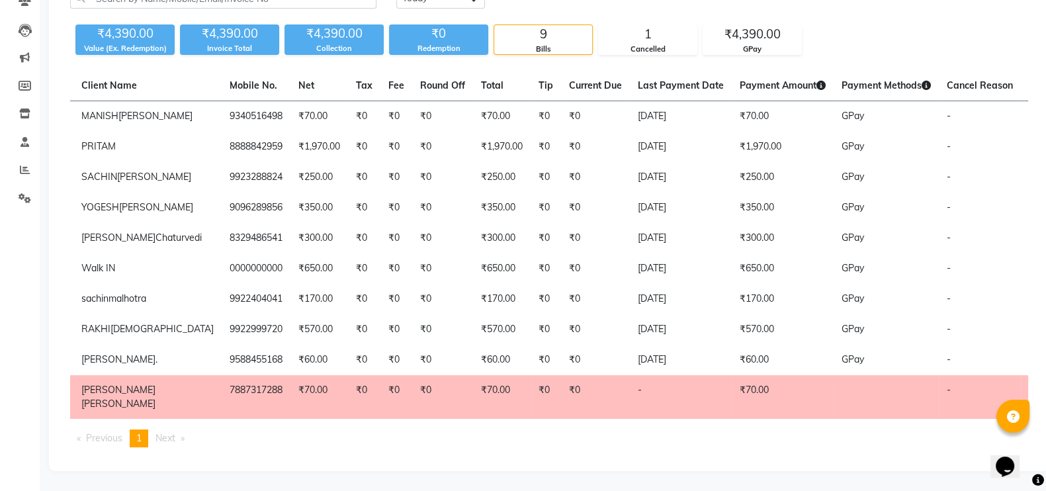
click at [57, 21] on div "[DATE] [DATE] Custom Range ₹4,390.00 Value (Ex. Redemption) ₹4,390.00 Invoice T…" at bounding box center [549, 223] width 1001 height 496
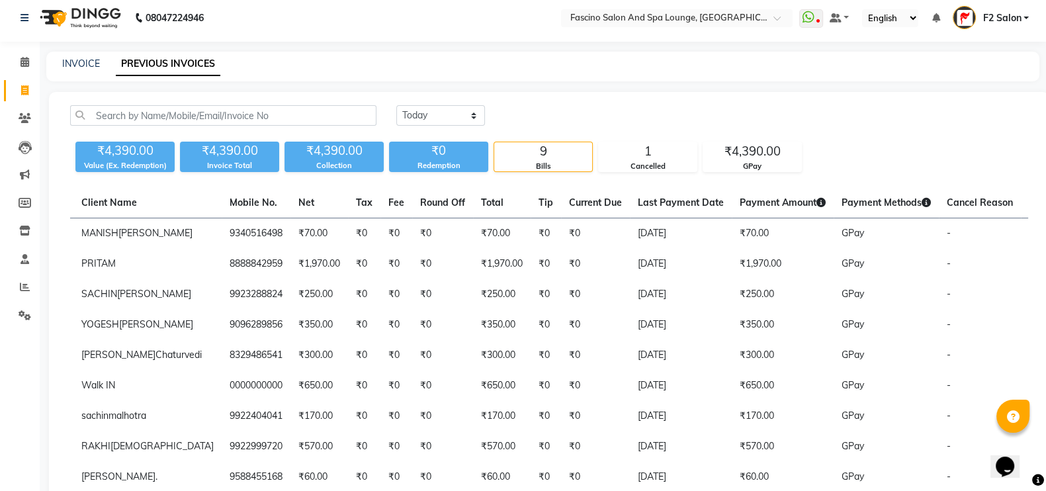
scroll to position [0, 0]
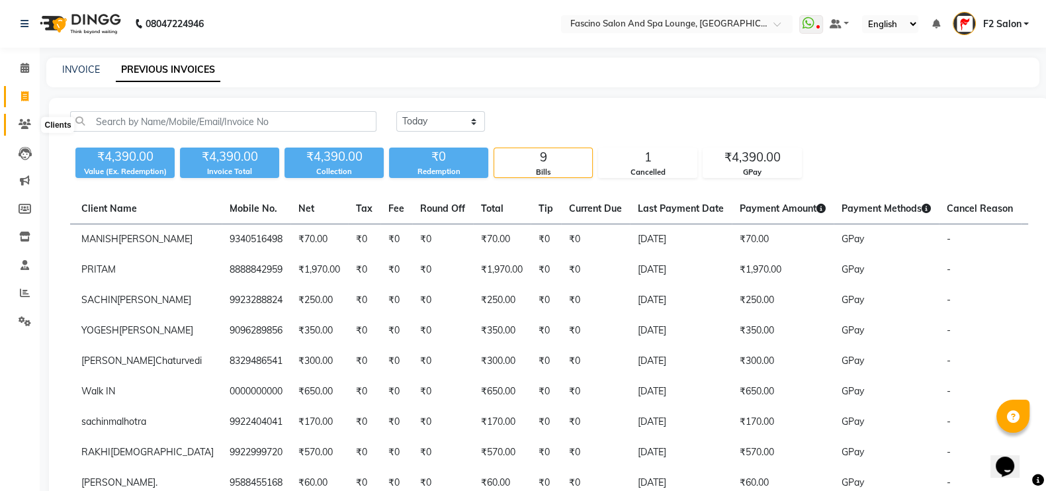
click at [21, 120] on icon at bounding box center [25, 124] width 13 height 10
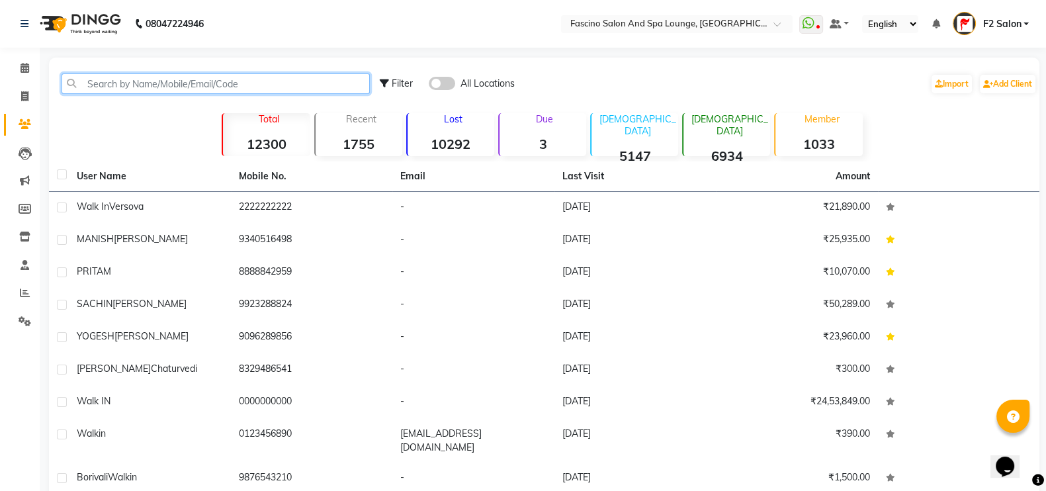
click at [122, 78] on input "text" at bounding box center [216, 83] width 308 height 21
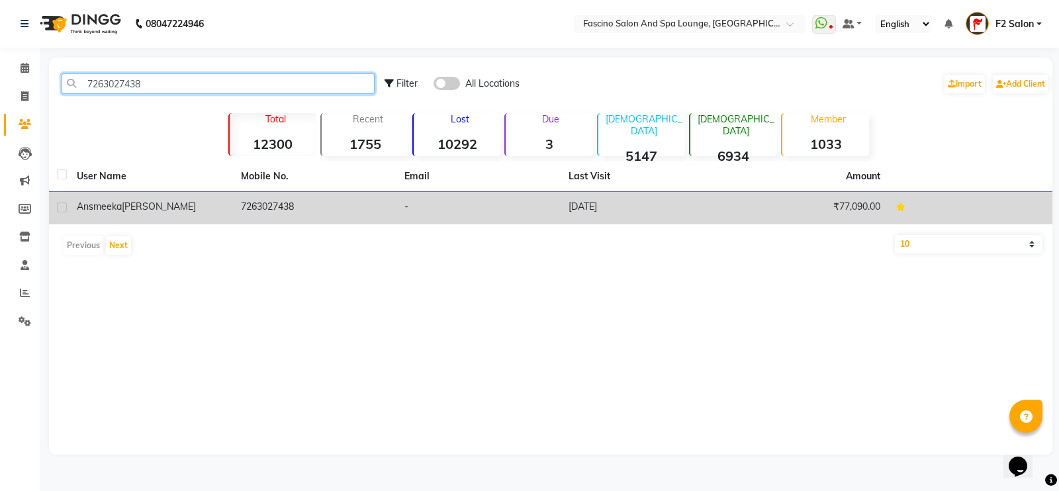
type input "7263027438"
click at [246, 200] on td "7263027438" at bounding box center [315, 208] width 164 height 32
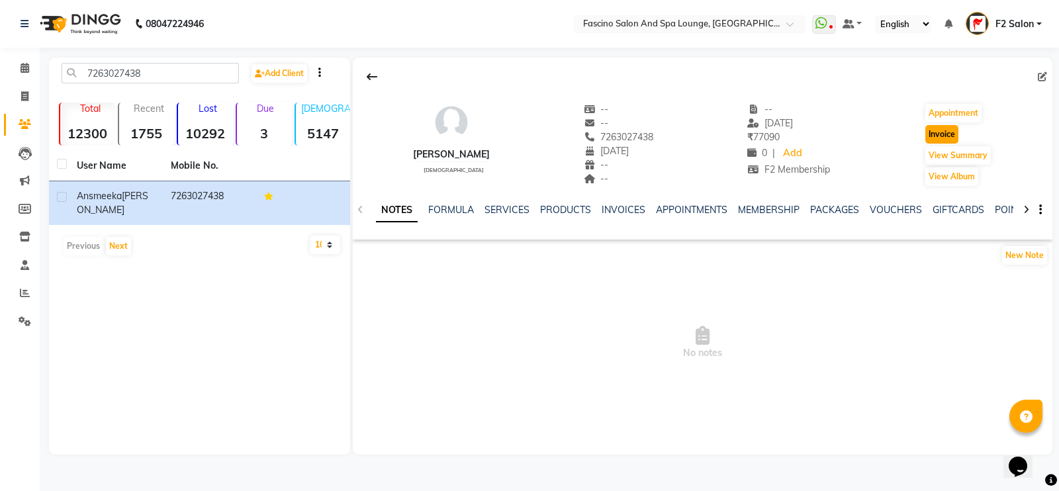
click at [937, 133] on button "Invoice" at bounding box center [941, 134] width 33 height 19
select select "service"
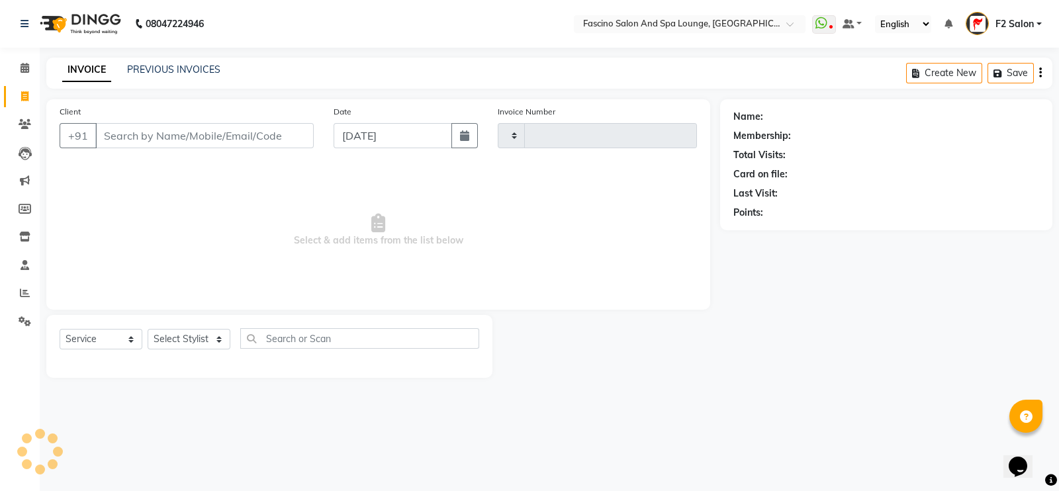
type input "6395"
select select "129"
type input "7263027438"
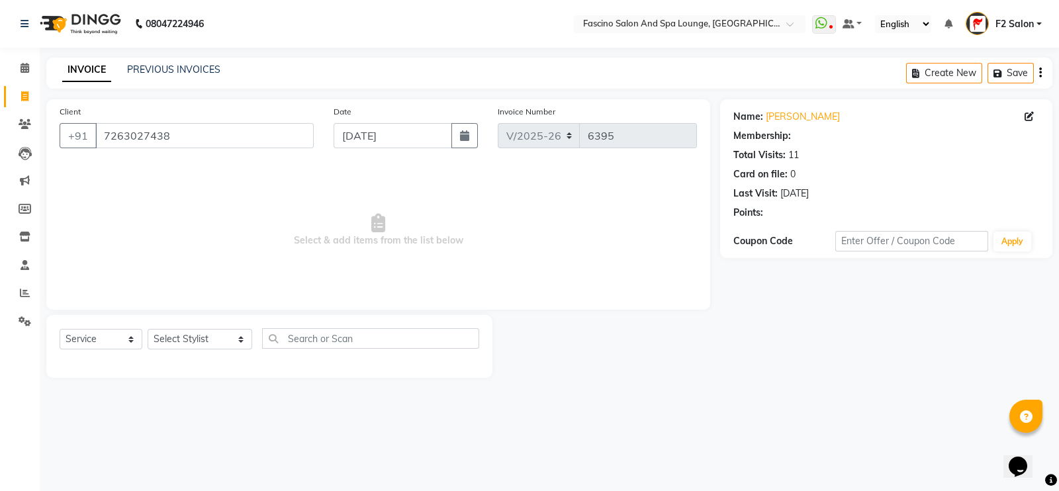
select select "1: Object"
click at [191, 343] on select "Select Stylist akash F3 [PERSON_NAME] [PERSON_NAME] Bhushan [PERSON_NAME] Mam […" at bounding box center [200, 339] width 105 height 21
click at [191, 345] on select "Select Stylist akash F3 [PERSON_NAME] [PERSON_NAME] Bhushan [PERSON_NAME] Mam […" at bounding box center [200, 339] width 105 height 21
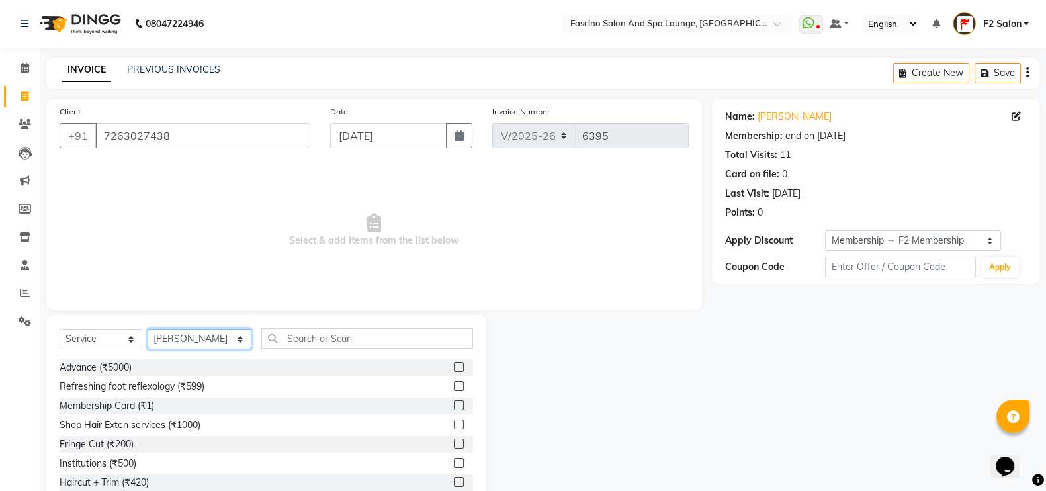
select select "19687"
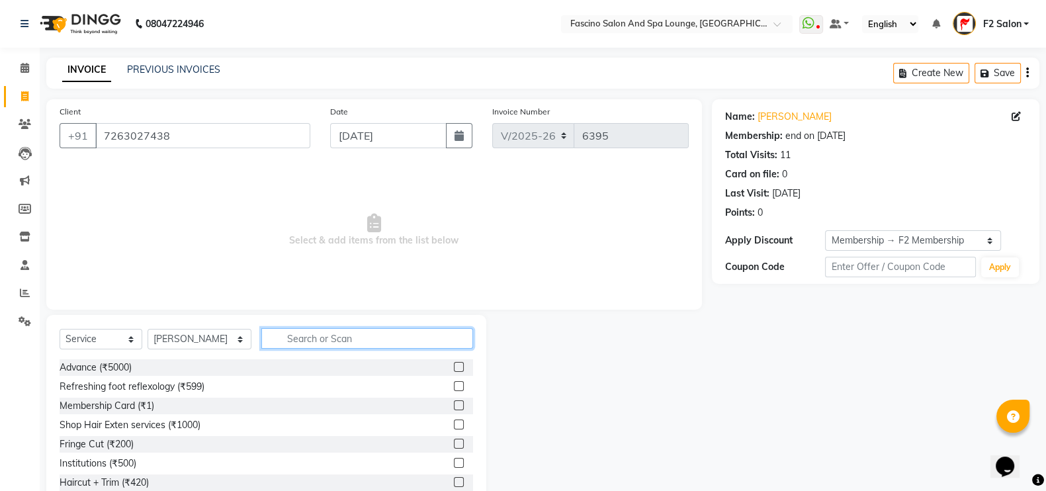
click at [279, 346] on input "text" at bounding box center [367, 338] width 212 height 21
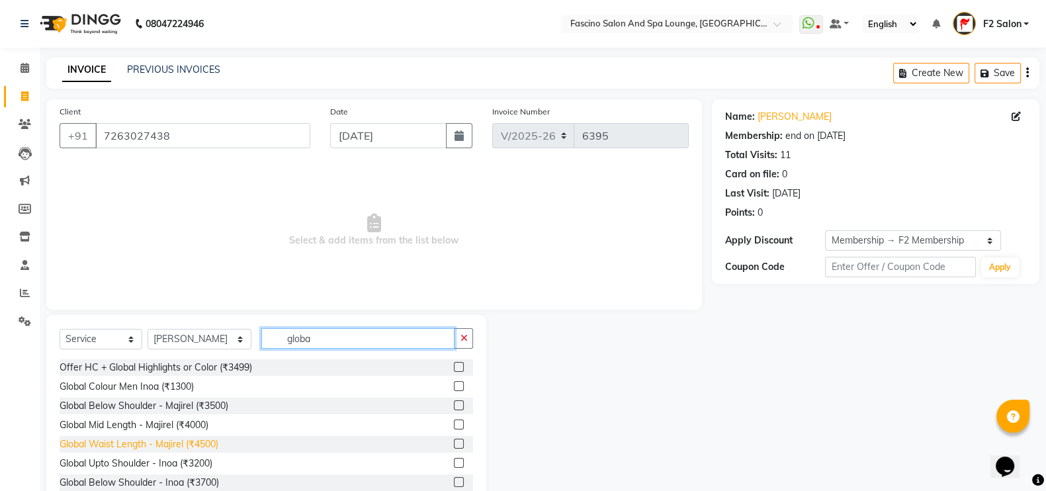
type input "globa"
click at [156, 445] on div "Global Waist Length - Majirel (₹4500)" at bounding box center [139, 444] width 159 height 14
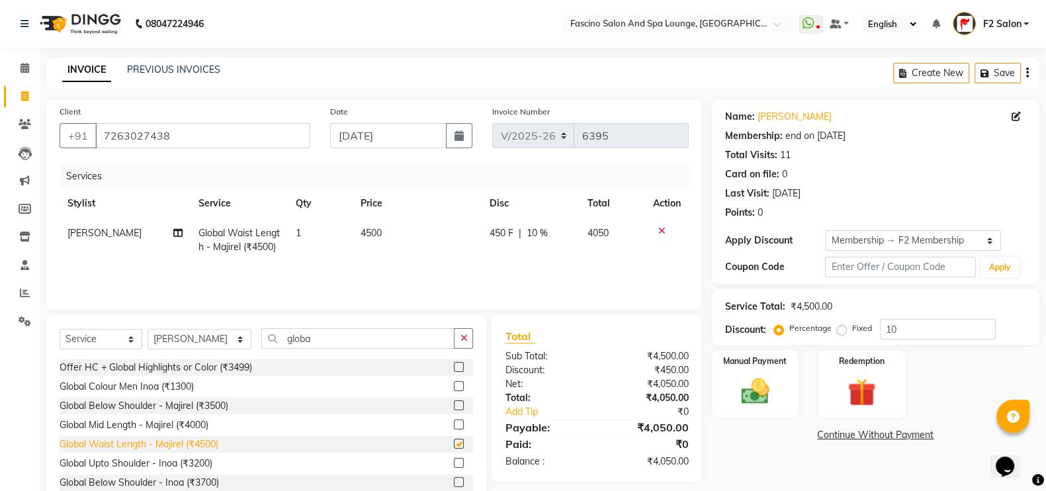
checkbox input "false"
click at [395, 231] on td "4500" at bounding box center [417, 240] width 129 height 44
select select "19687"
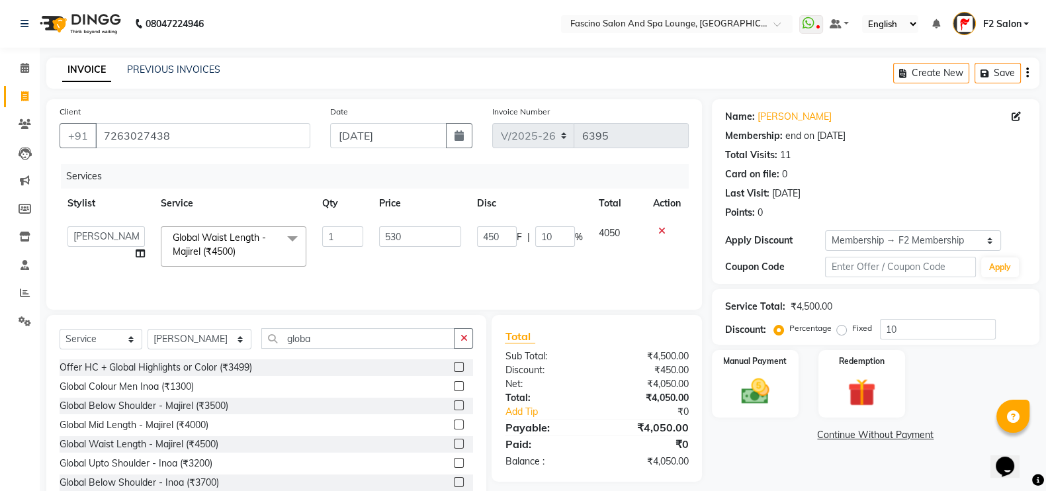
type input "5300"
click at [419, 265] on td "5300" at bounding box center [420, 246] width 99 height 56
select select "19687"
click at [912, 322] on input "10" at bounding box center [938, 329] width 116 height 21
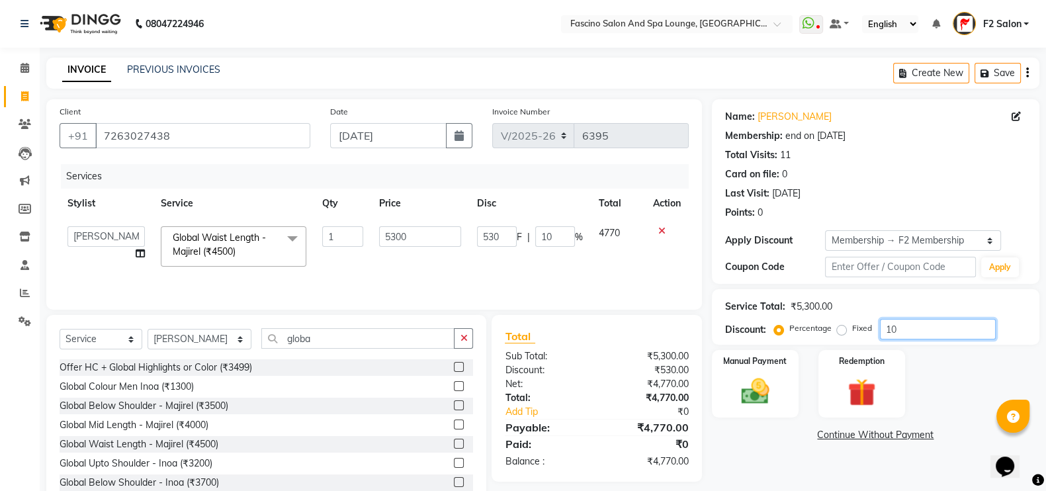
type input "1"
type input "53"
type input "1"
type input "0"
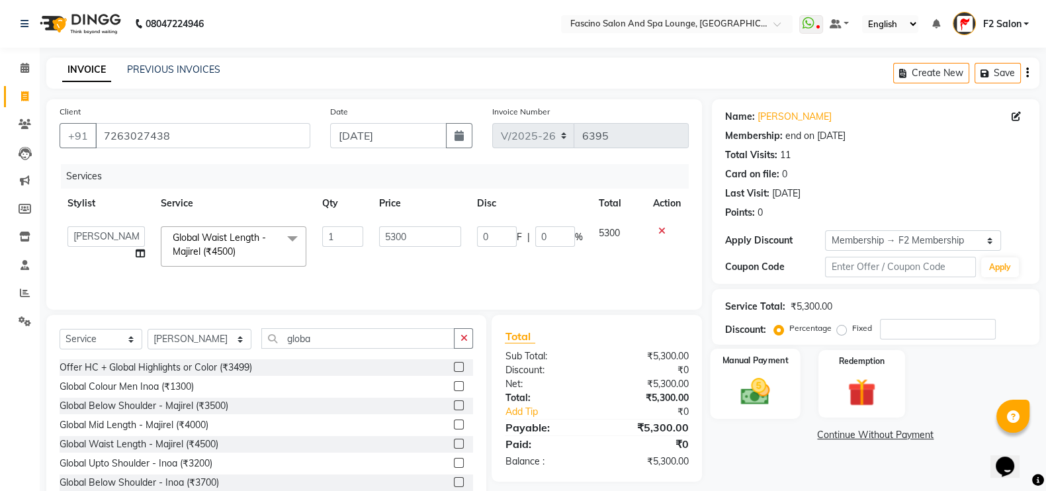
click at [738, 405] on img at bounding box center [755, 391] width 47 height 33
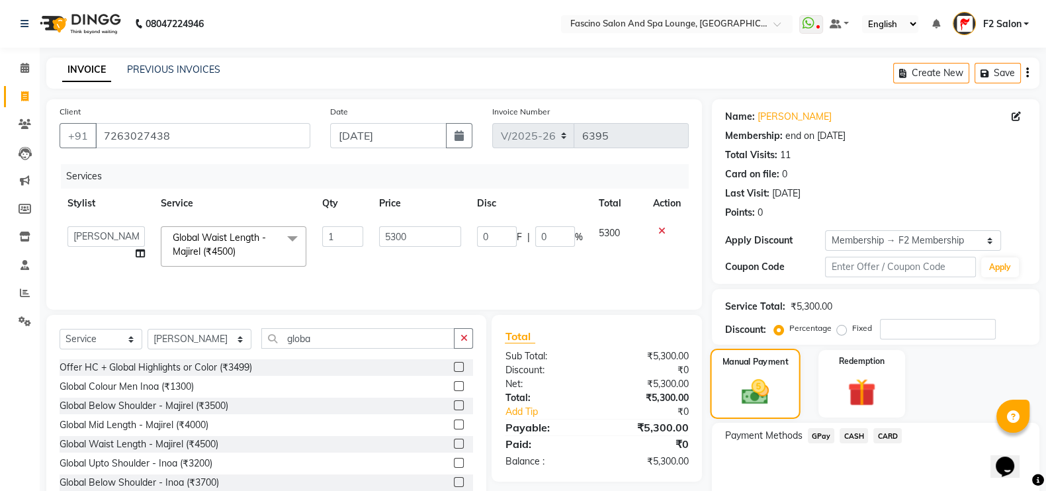
scroll to position [47, 0]
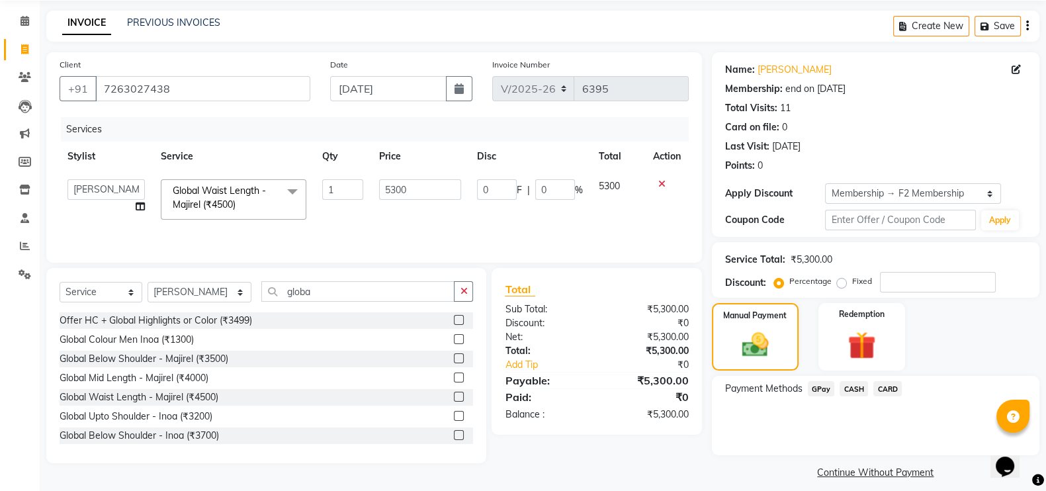
click at [827, 384] on span "GPay" at bounding box center [821, 388] width 27 height 15
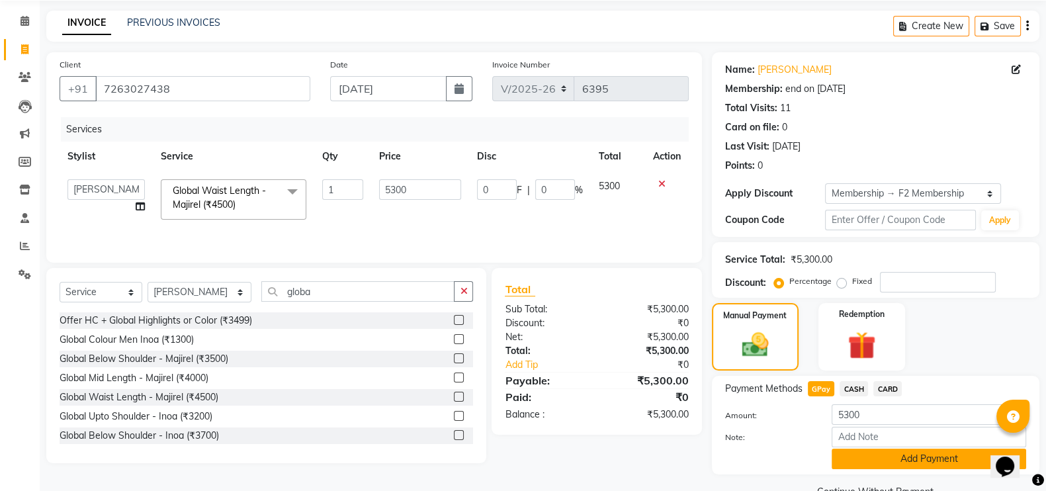
click at [910, 455] on button "Add Payment" at bounding box center [929, 459] width 195 height 21
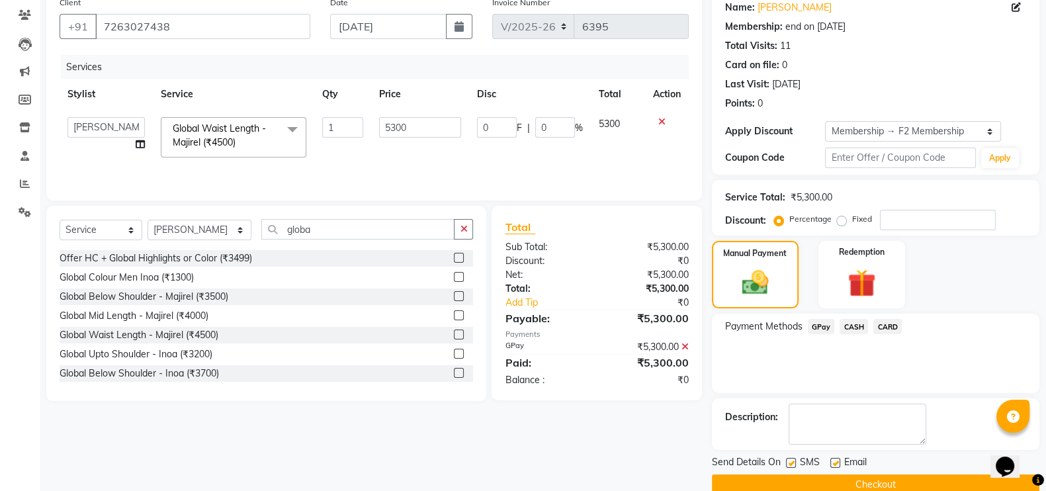
scroll to position [132, 0]
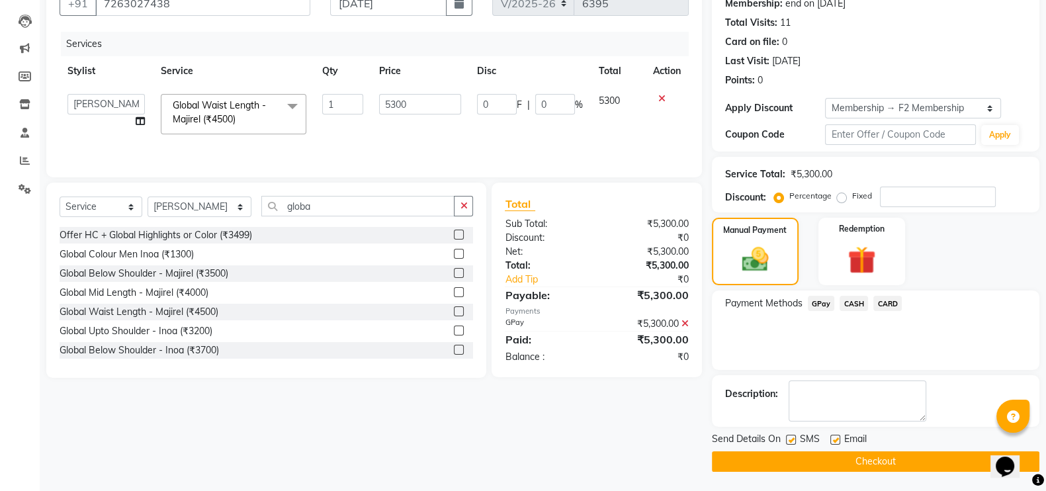
click at [892, 455] on button "Checkout" at bounding box center [876, 461] width 328 height 21
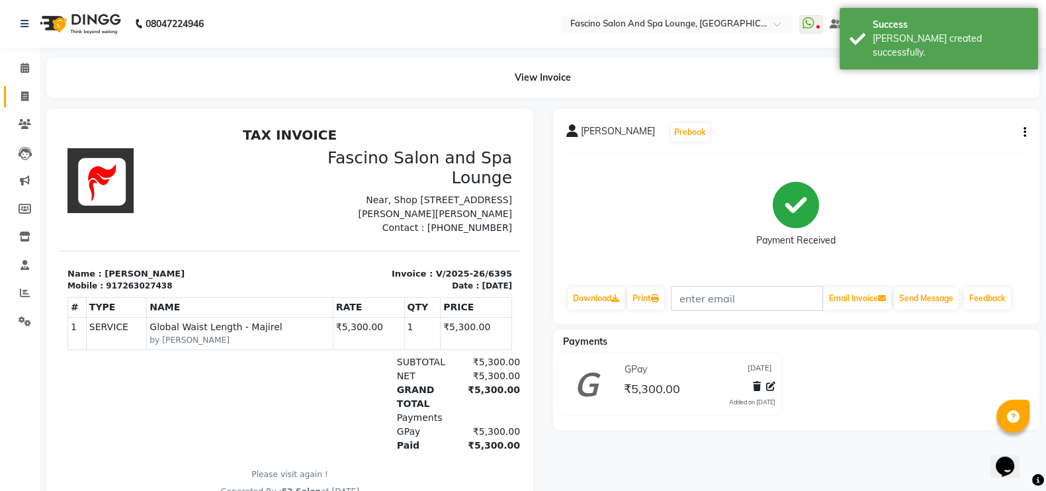
click at [17, 87] on link "Invoice" at bounding box center [20, 97] width 32 height 22
select select "129"
select select "service"
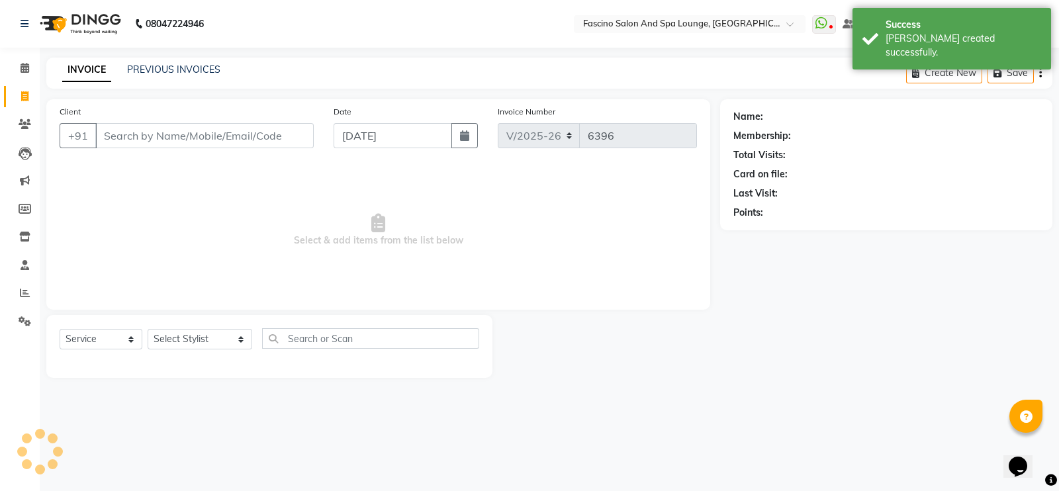
click at [143, 131] on input "Client" at bounding box center [204, 135] width 218 height 25
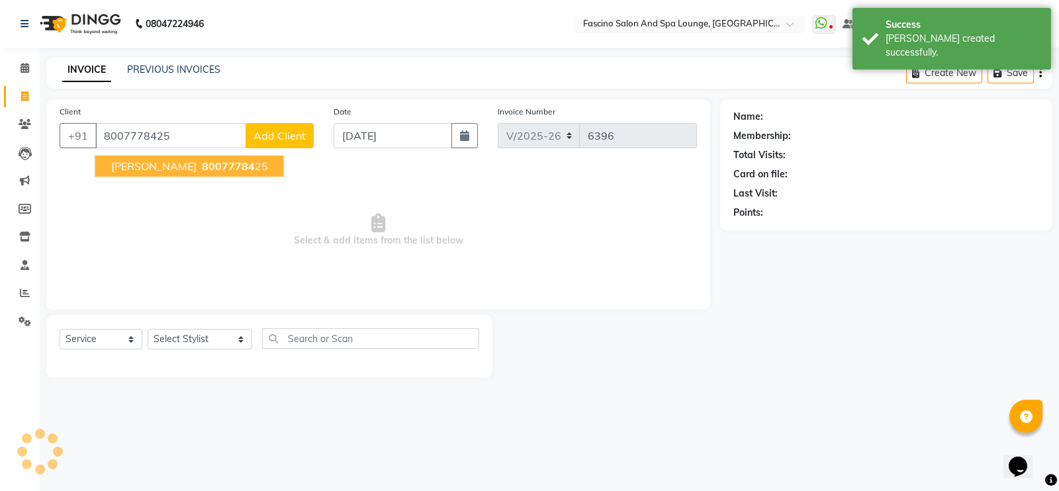
type input "8007778425"
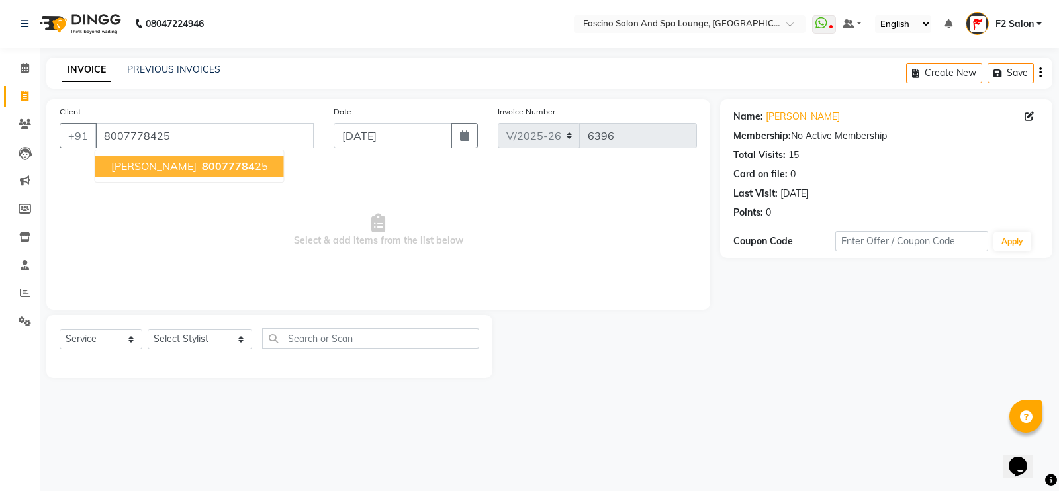
click at [163, 167] on span "[PERSON_NAME]" at bounding box center [153, 165] width 85 height 13
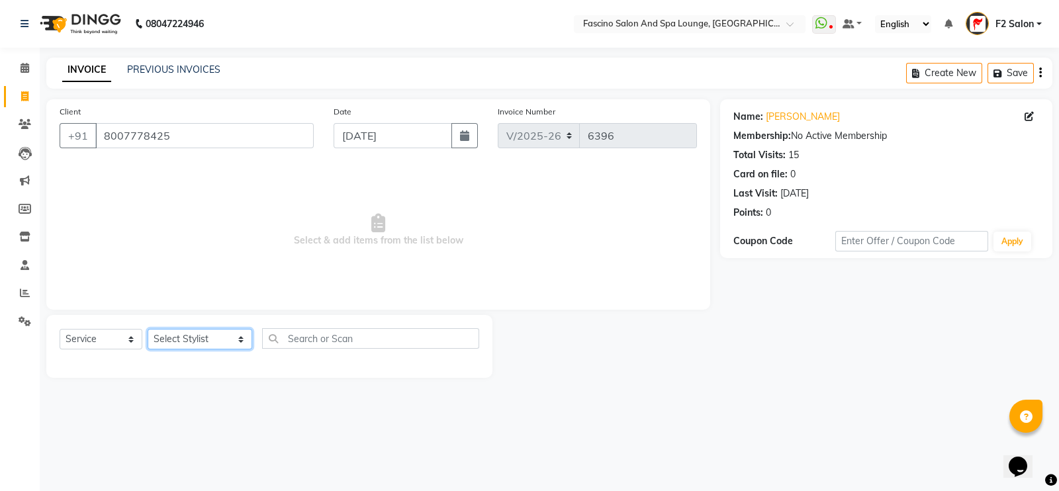
click at [185, 346] on select "Select Stylist akash F3 [PERSON_NAME] [PERSON_NAME] Bhushan [PERSON_NAME] Mam […" at bounding box center [200, 339] width 105 height 21
select select "72667"
click at [148, 330] on select "Select Stylist akash F3 [PERSON_NAME] [PERSON_NAME] Bhushan [PERSON_NAME] Mam […" at bounding box center [200, 339] width 105 height 21
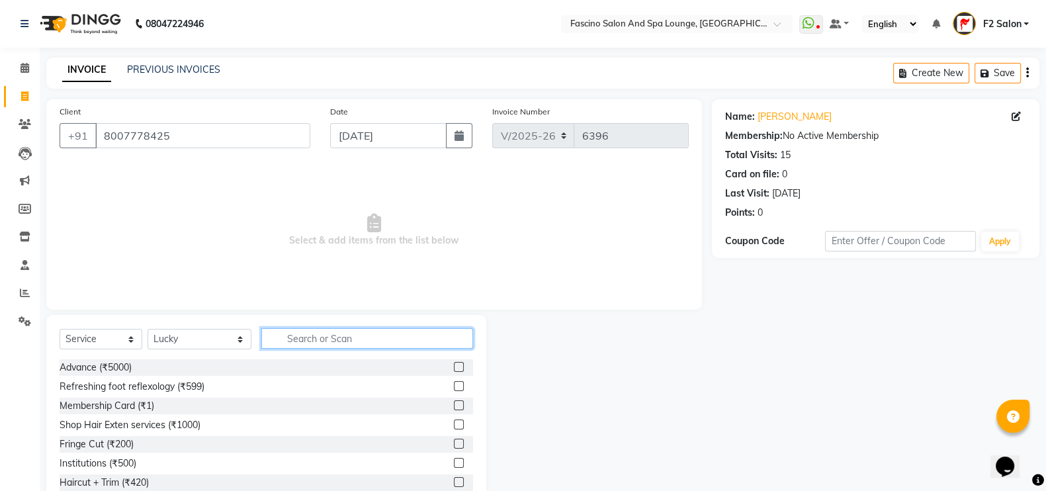
click at [295, 341] on input "text" at bounding box center [367, 338] width 212 height 21
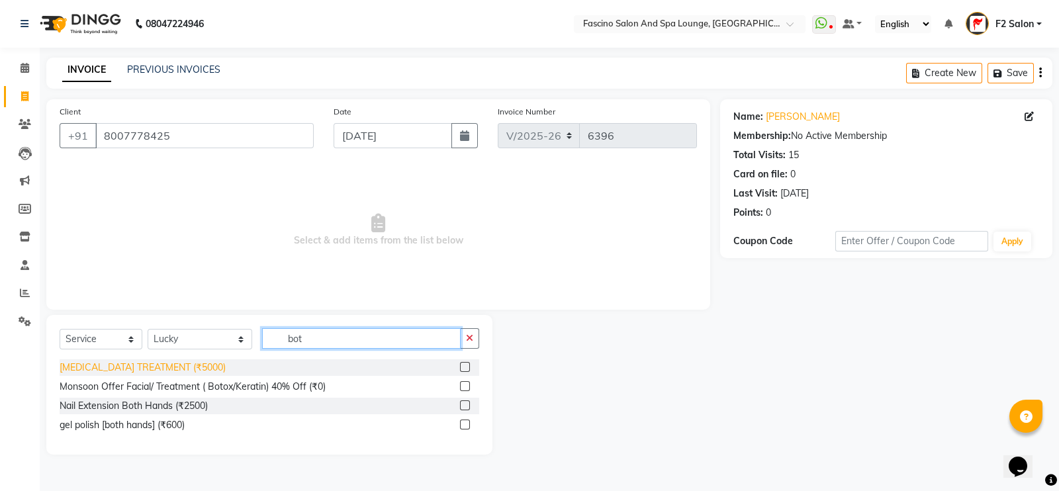
type input "bot"
click at [169, 372] on div "[MEDICAL_DATA] TREATMENT (₹5000)" at bounding box center [143, 368] width 166 height 14
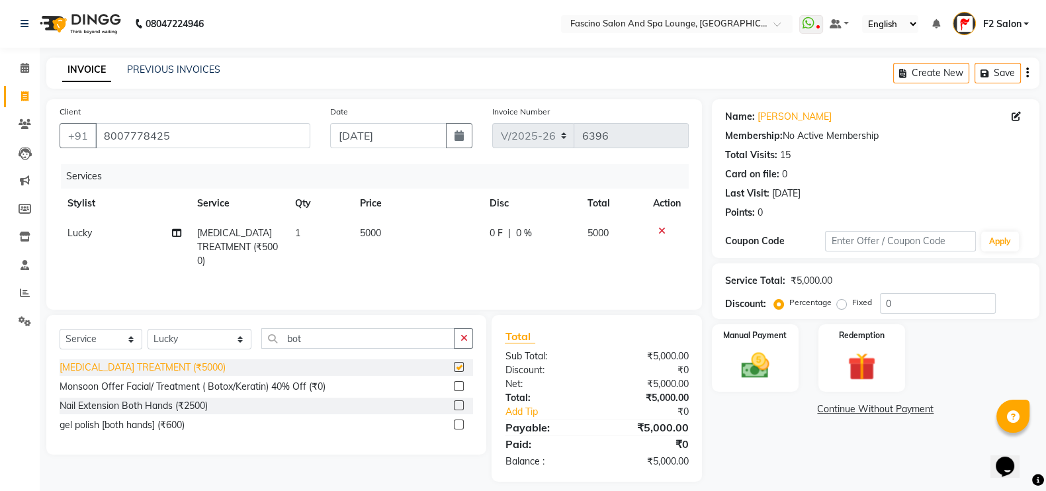
checkbox input "false"
click at [397, 234] on td "5000" at bounding box center [417, 247] width 130 height 58
select select "72667"
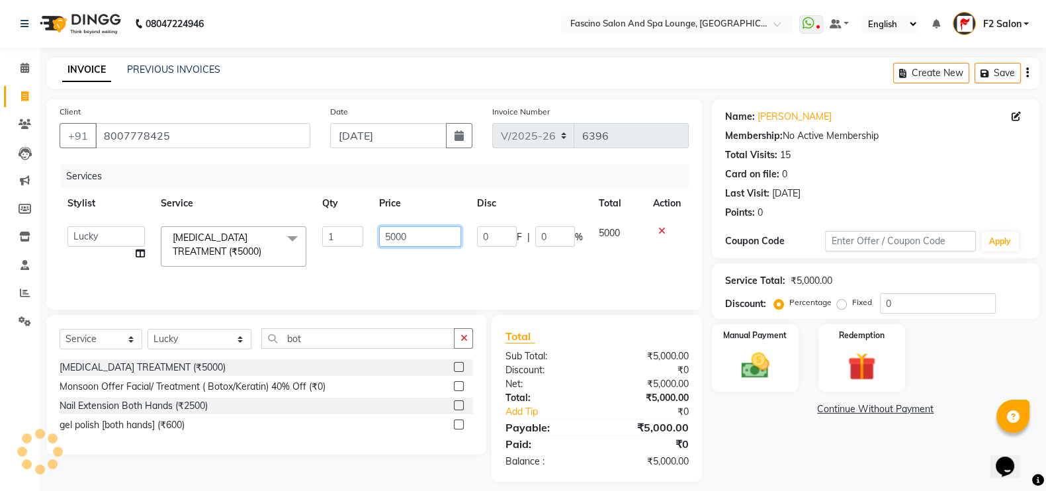
click at [404, 238] on input "5000" at bounding box center [420, 236] width 83 height 21
type input "5"
type input "4300"
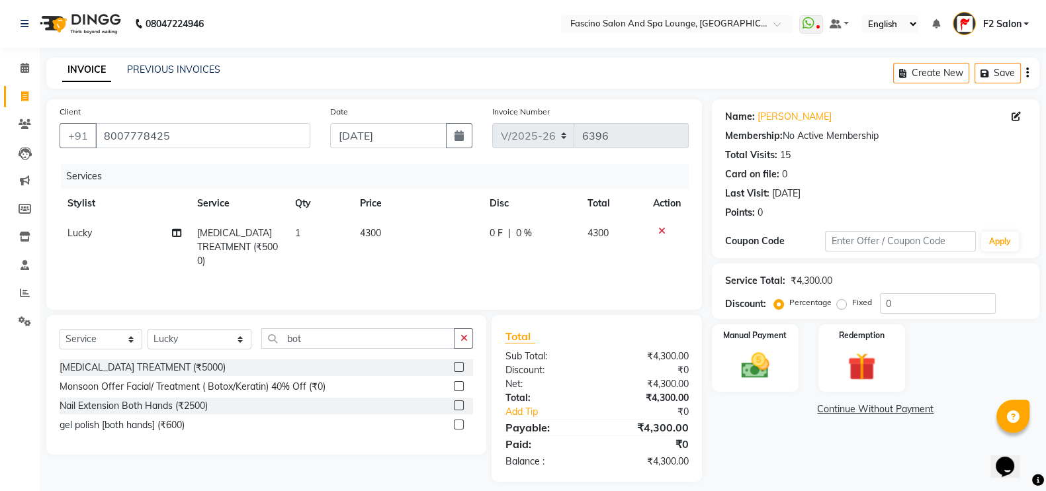
click at [401, 270] on div "Services Stylist Service Qty Price Disc Total Action Lucky [MEDICAL_DATA] TREAT…" at bounding box center [374, 230] width 629 height 132
click at [743, 373] on img at bounding box center [755, 365] width 47 height 33
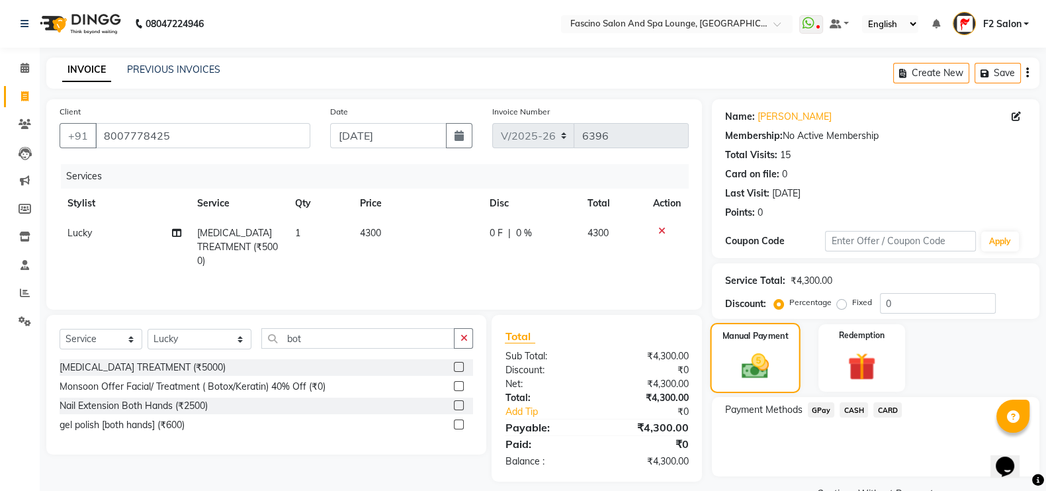
drag, startPoint x: 743, startPoint y: 373, endPoint x: 739, endPoint y: 350, distance: 23.0
drag, startPoint x: 739, startPoint y: 350, endPoint x: 820, endPoint y: 418, distance: 106.2
click at [820, 418] on div "GPay" at bounding box center [819, 411] width 32 height 18
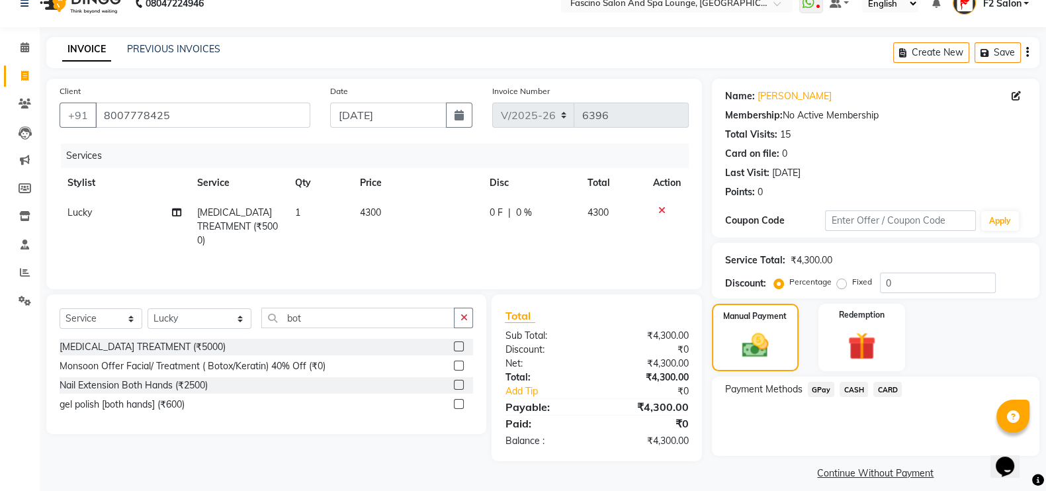
scroll to position [32, 0]
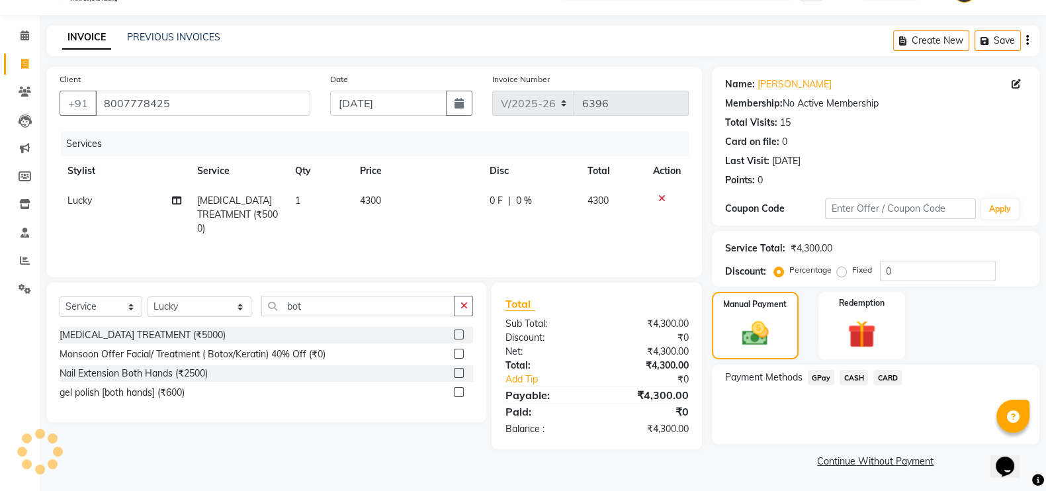
click at [819, 377] on span "GPay" at bounding box center [821, 377] width 27 height 15
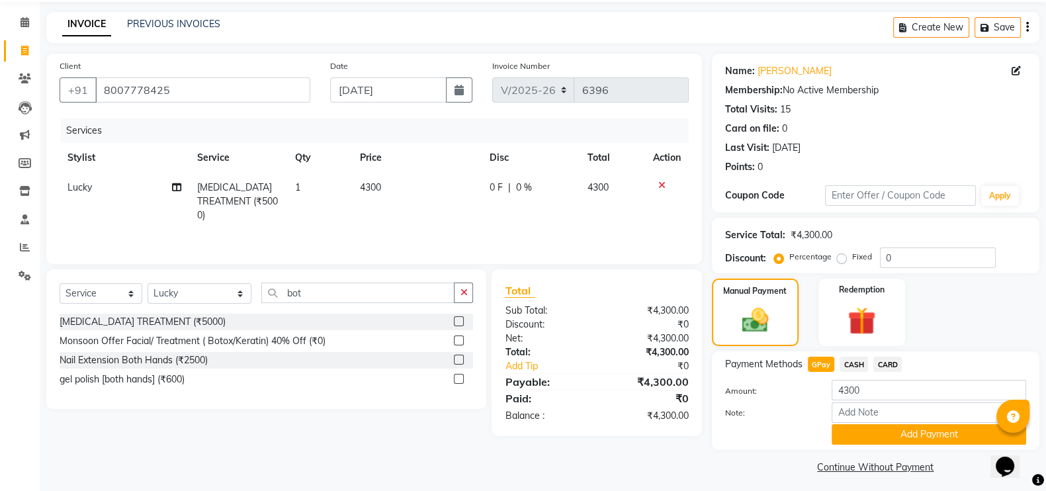
scroll to position [53, 0]
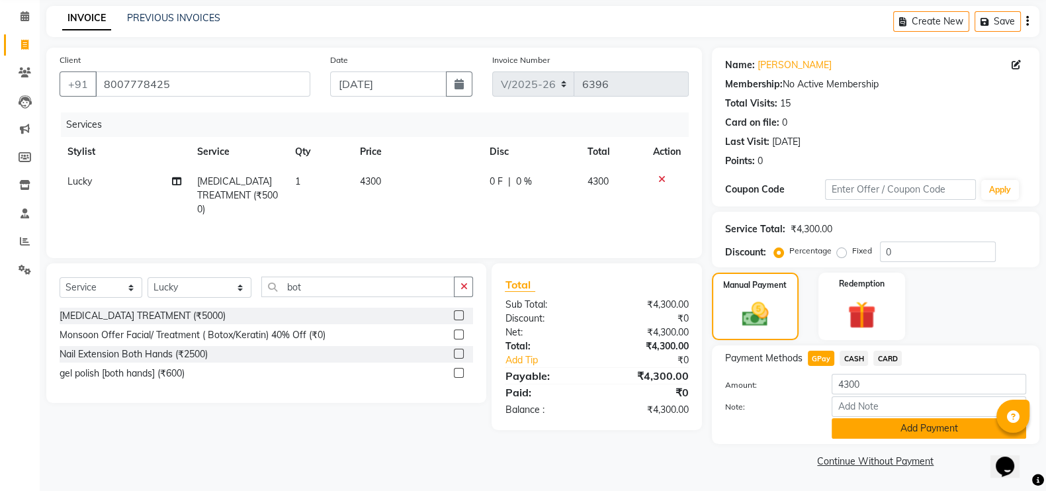
click at [875, 427] on button "Add Payment" at bounding box center [929, 428] width 195 height 21
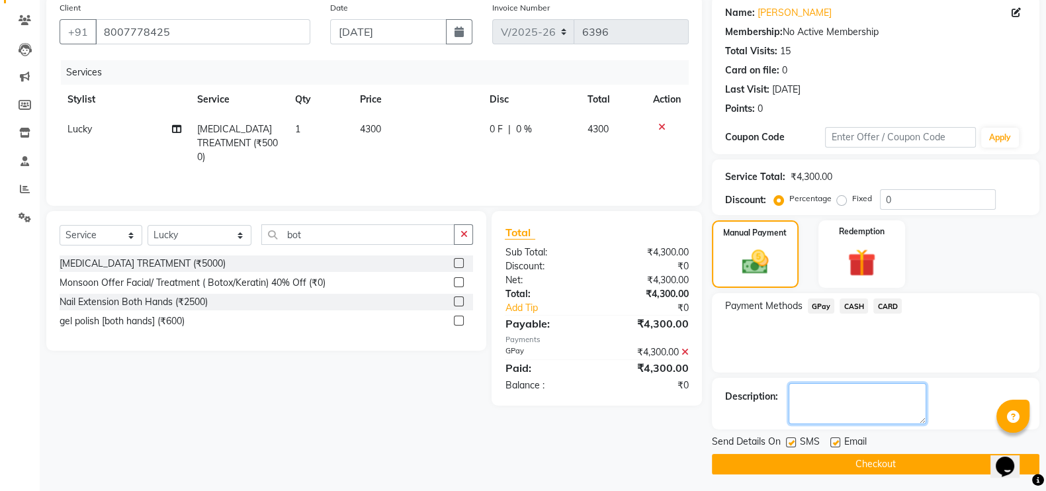
scroll to position [107, 0]
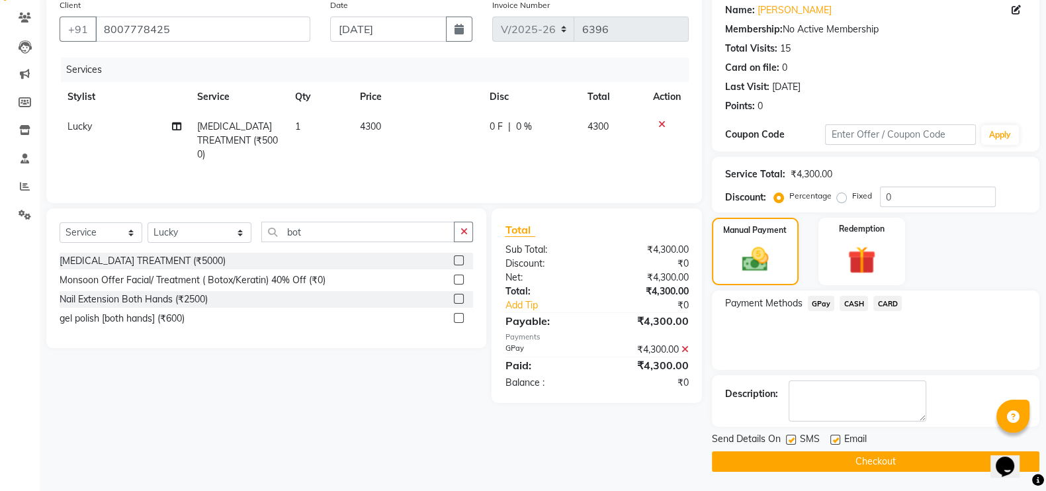
click at [862, 465] on button "Checkout" at bounding box center [876, 461] width 328 height 21
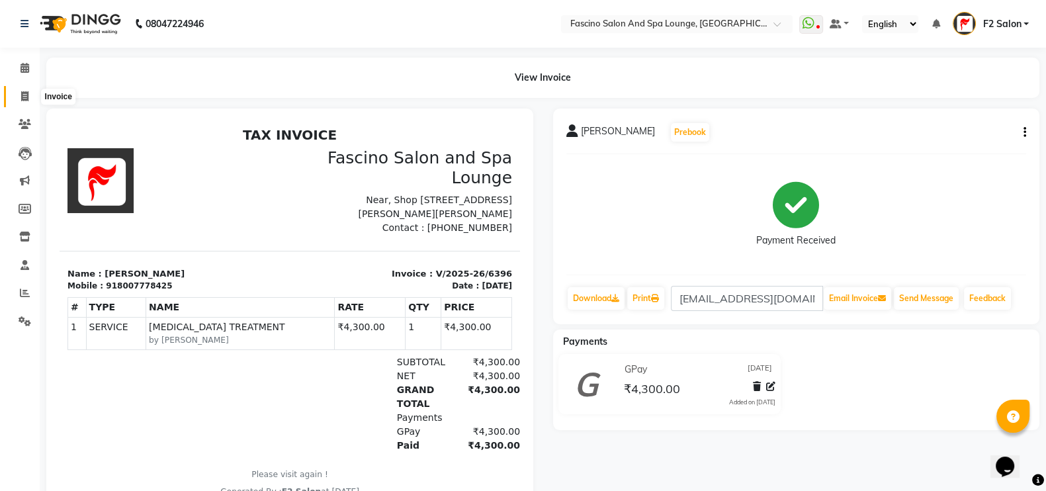
click at [25, 91] on icon at bounding box center [24, 96] width 7 height 10
select select "service"
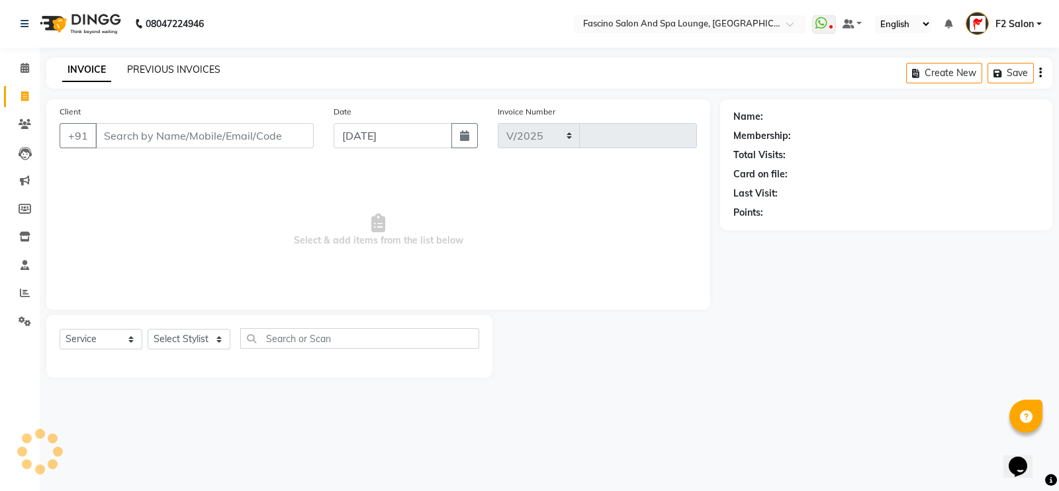
select select "129"
type input "6397"
click at [162, 68] on link "PREVIOUS INVOICES" at bounding box center [173, 70] width 93 height 12
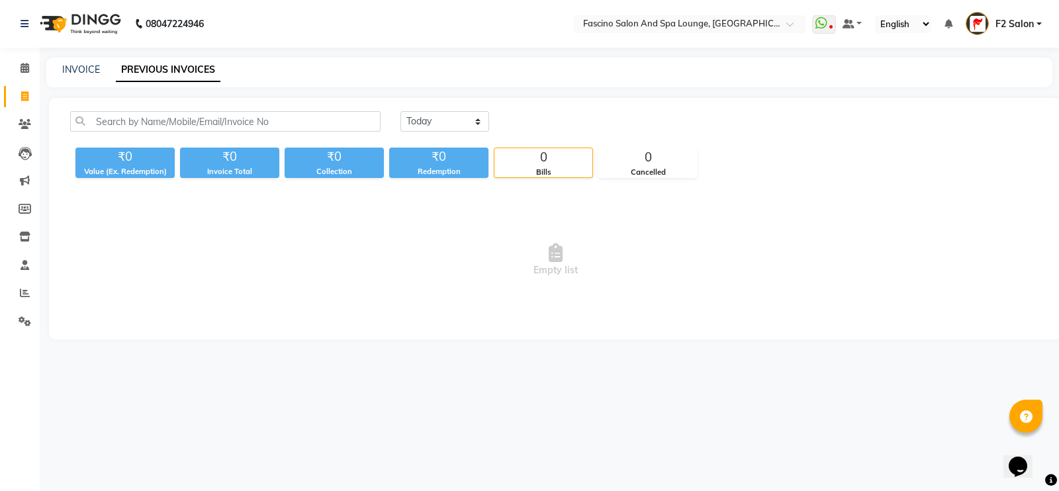
click at [193, 69] on link "PREVIOUS INVOICES" at bounding box center [168, 70] width 105 height 24
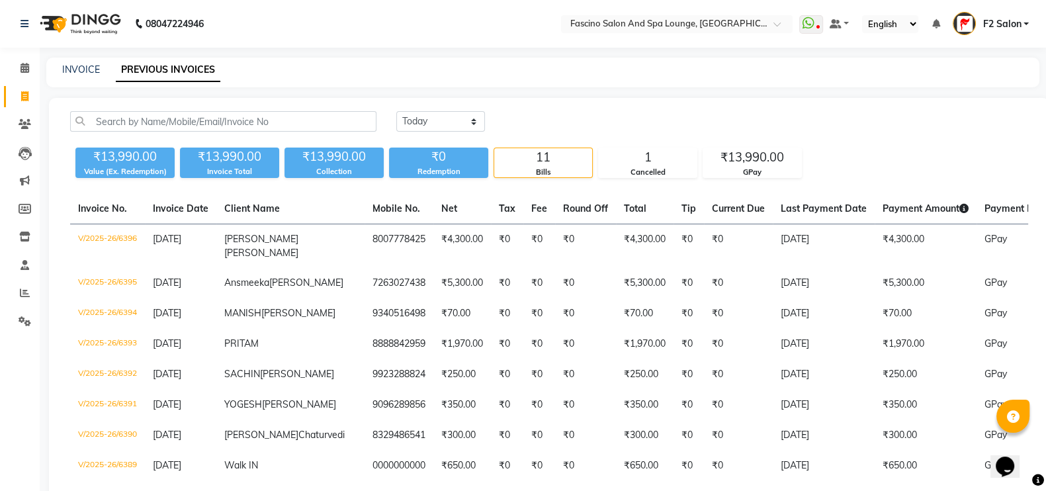
scroll to position [5, 0]
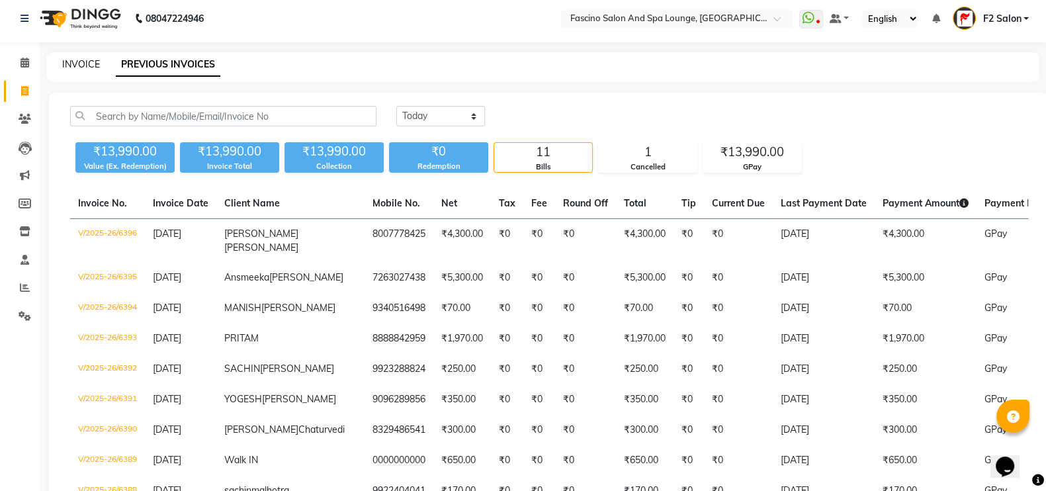
click at [79, 68] on link "INVOICE" at bounding box center [81, 64] width 38 height 12
select select "service"
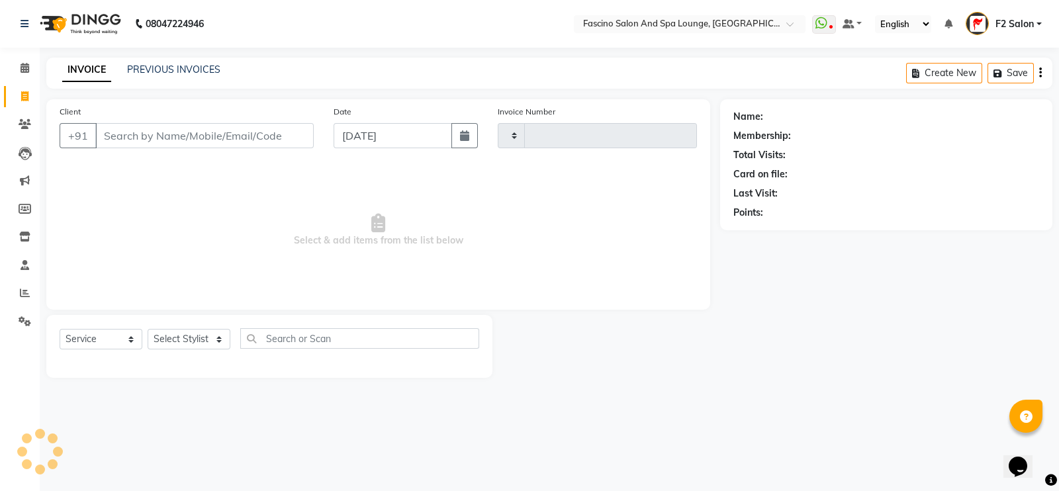
type input "6397"
select select "129"
click at [28, 122] on icon at bounding box center [25, 124] width 13 height 10
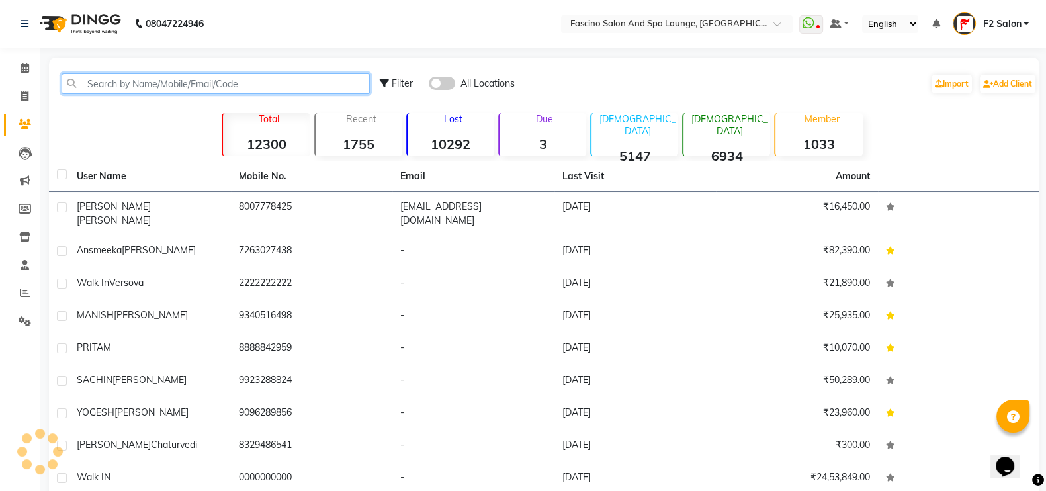
click at [132, 87] on input "text" at bounding box center [216, 83] width 308 height 21
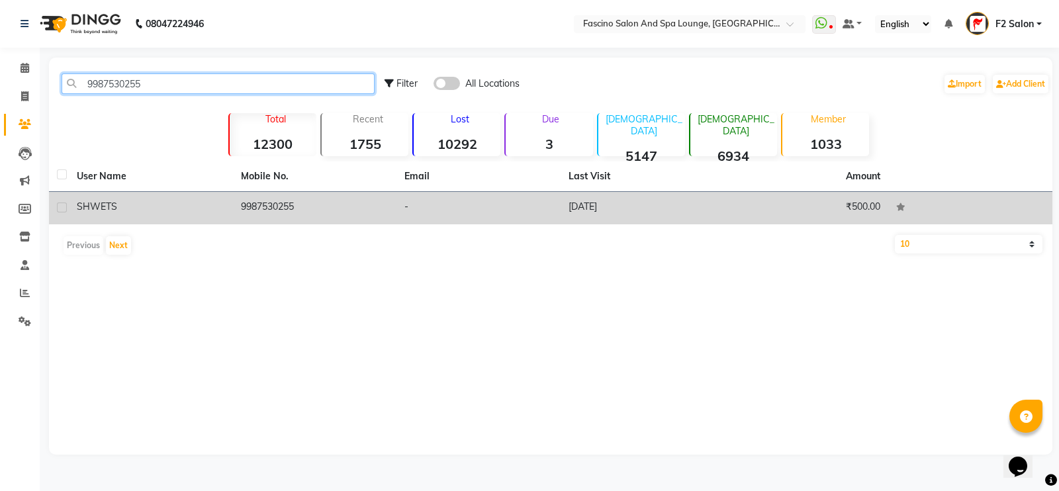
type input "9987530255"
click at [277, 199] on td "9987530255" at bounding box center [315, 208] width 164 height 32
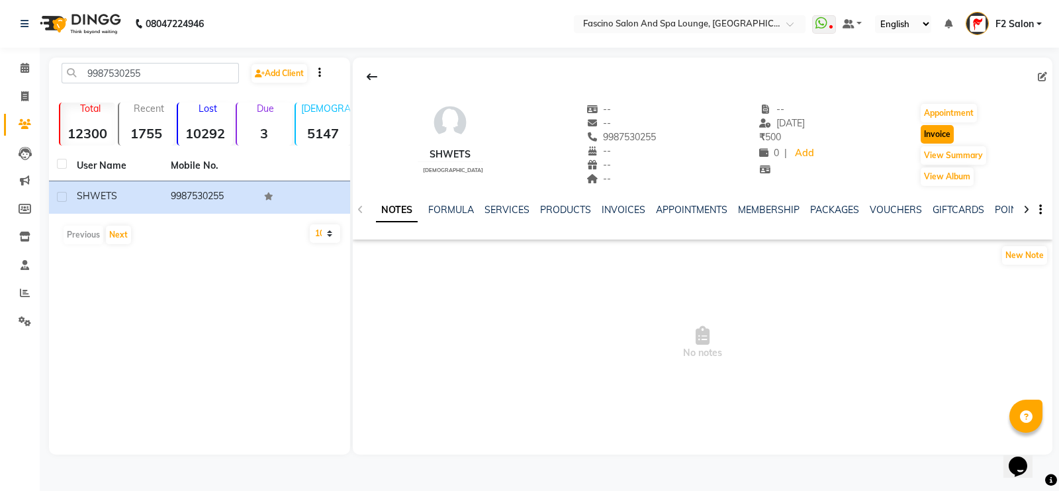
click at [942, 132] on button "Invoice" at bounding box center [937, 134] width 33 height 19
select select "129"
select select "service"
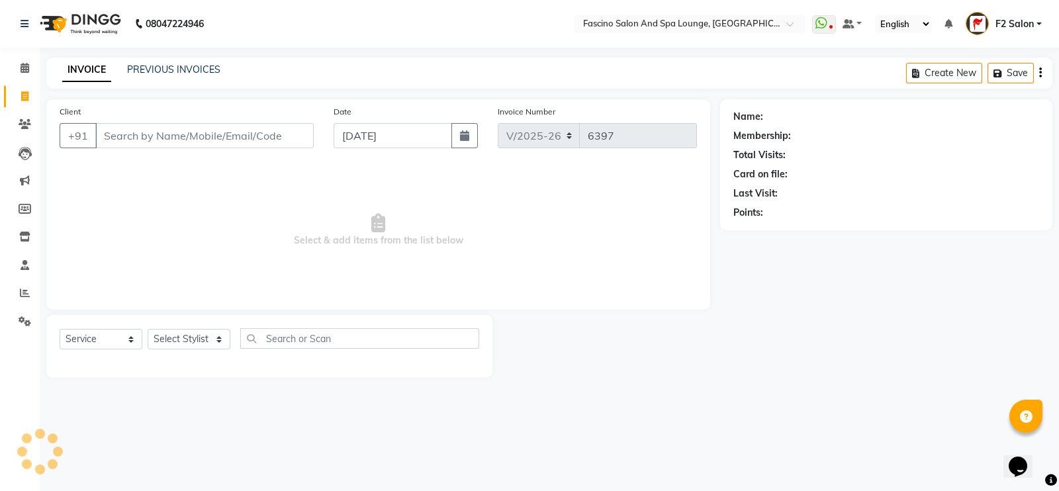
type input "9987530255"
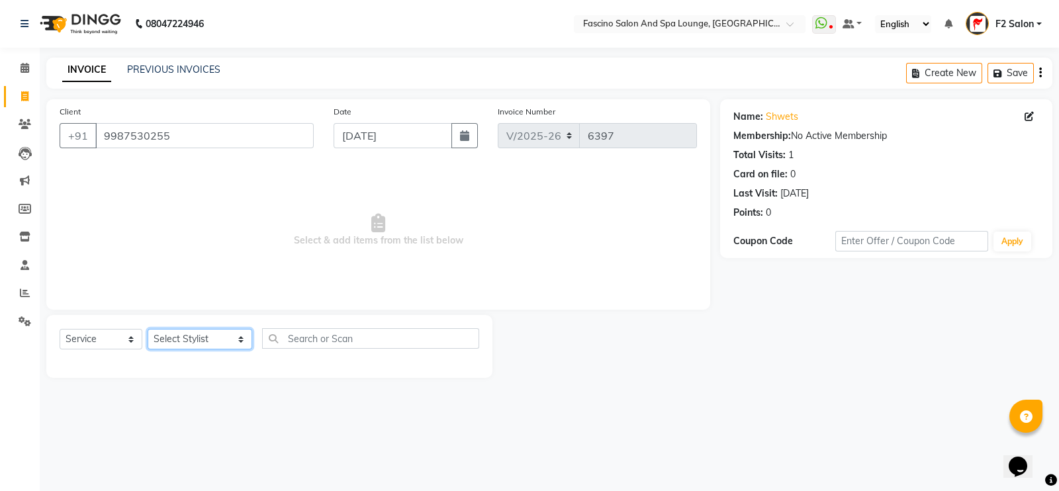
click at [168, 346] on select "Select Stylist akash F3 [PERSON_NAME] [PERSON_NAME] Bhushan [PERSON_NAME] Mam […" at bounding box center [200, 339] width 105 height 21
select select "25247"
click at [148, 330] on select "Select Stylist akash F3 [PERSON_NAME] [PERSON_NAME] Bhushan [PERSON_NAME] Mam […" at bounding box center [200, 339] width 105 height 21
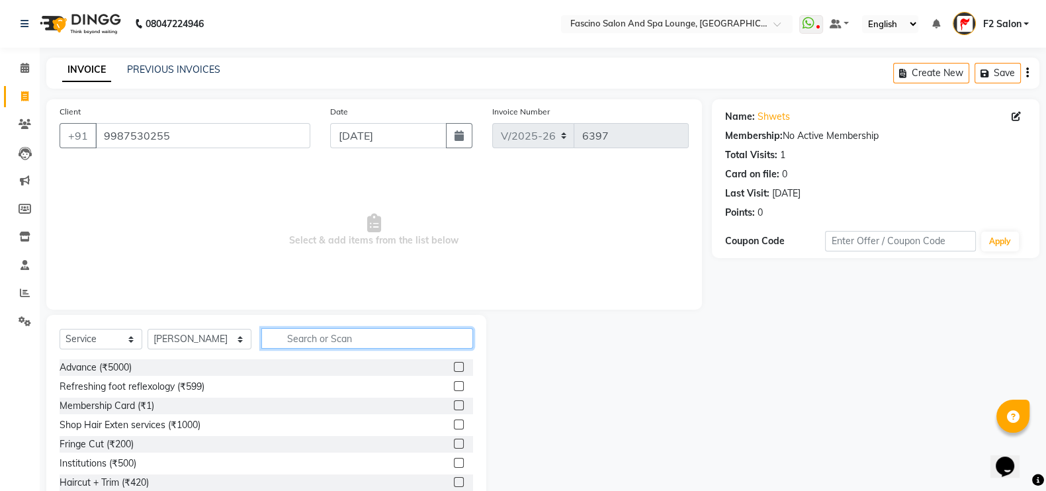
click at [289, 336] on input "text" at bounding box center [367, 338] width 212 height 21
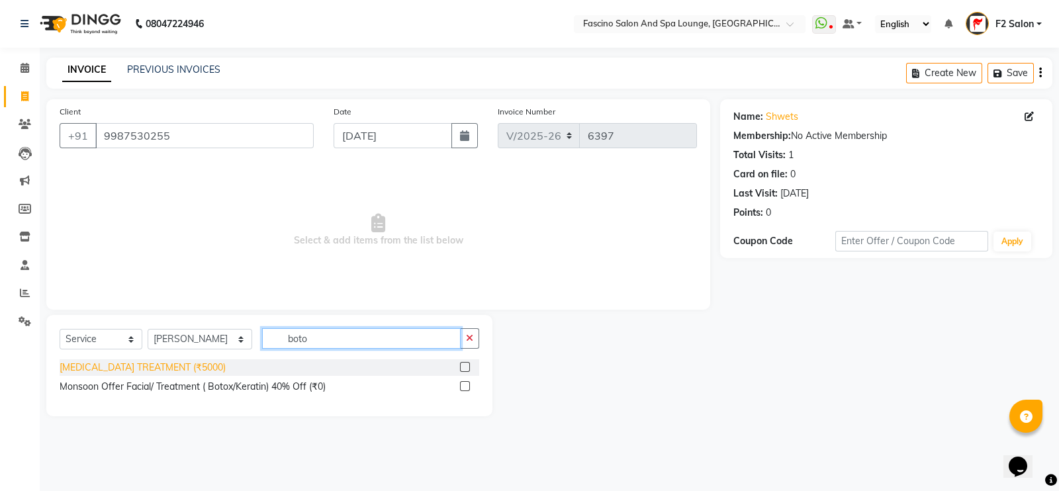
type input "boto"
click at [130, 362] on div "[MEDICAL_DATA] TREATMENT (₹5000)" at bounding box center [143, 368] width 166 height 14
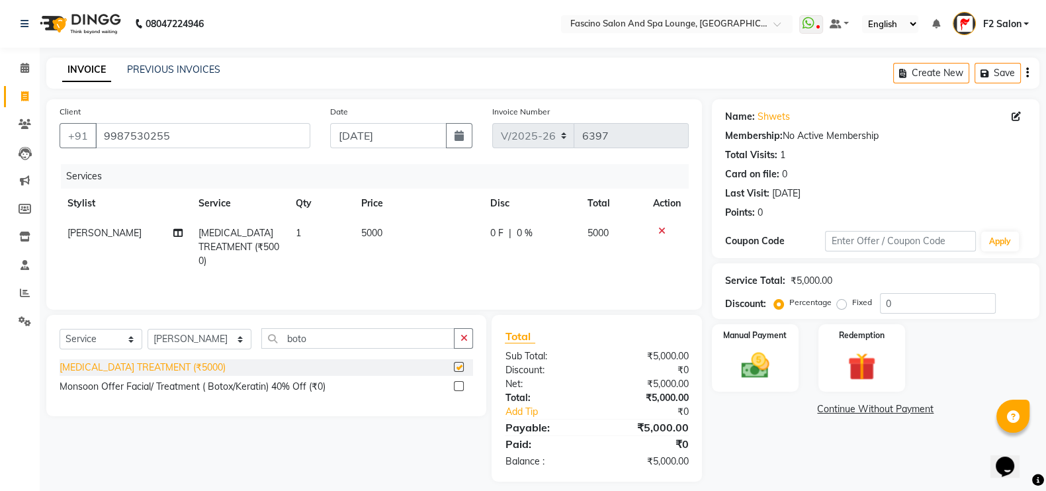
checkbox input "false"
click at [381, 236] on span "5000" at bounding box center [371, 233] width 21 height 12
select select "25247"
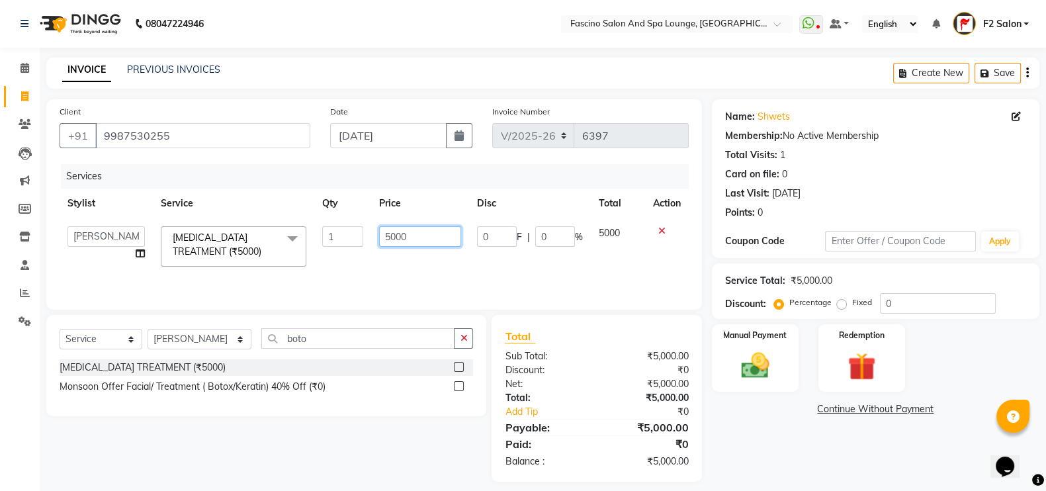
click at [415, 236] on input "5000" at bounding box center [420, 236] width 83 height 21
type input "5"
type input "4500"
click at [749, 345] on div "Manual Payment" at bounding box center [755, 358] width 91 height 70
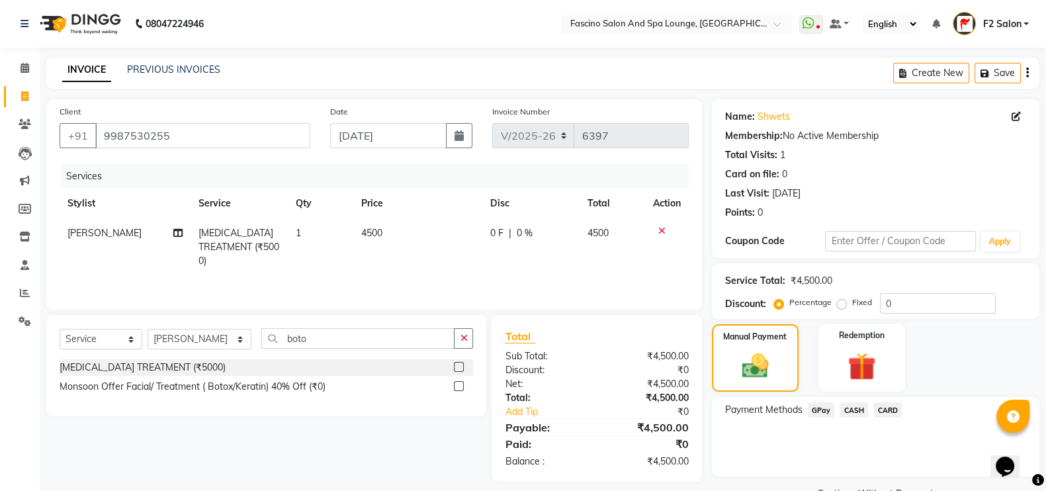
click at [860, 406] on span "CASH" at bounding box center [854, 409] width 28 height 15
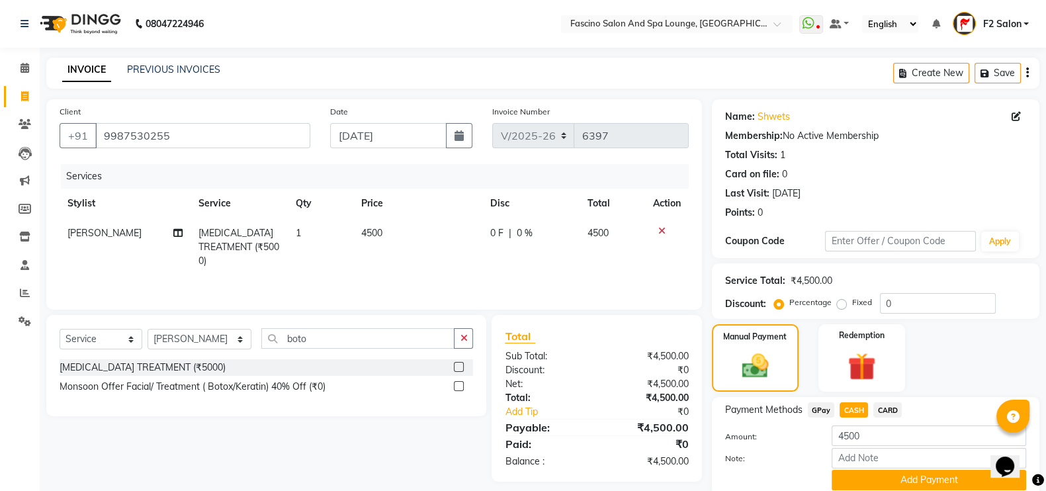
drag, startPoint x: 860, startPoint y: 406, endPoint x: 815, endPoint y: 214, distance: 197.8
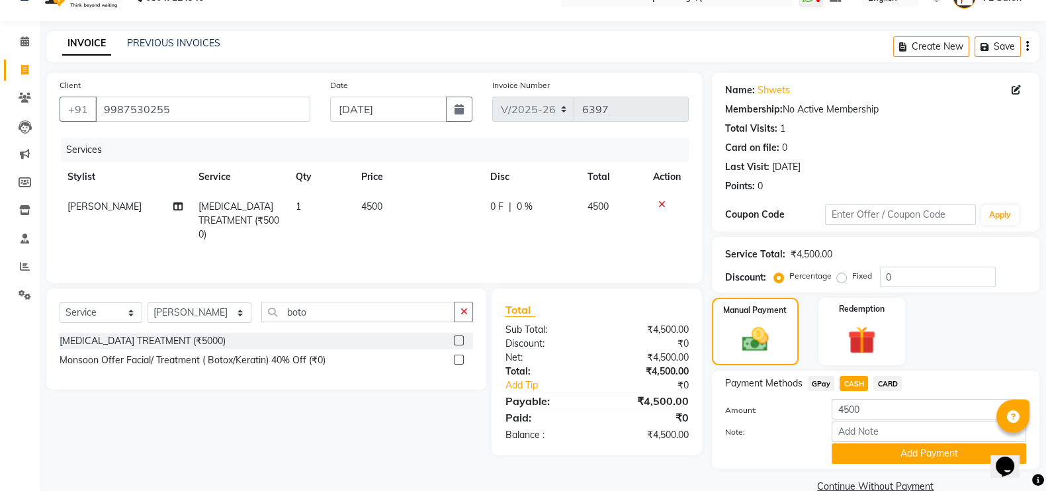
scroll to position [53, 0]
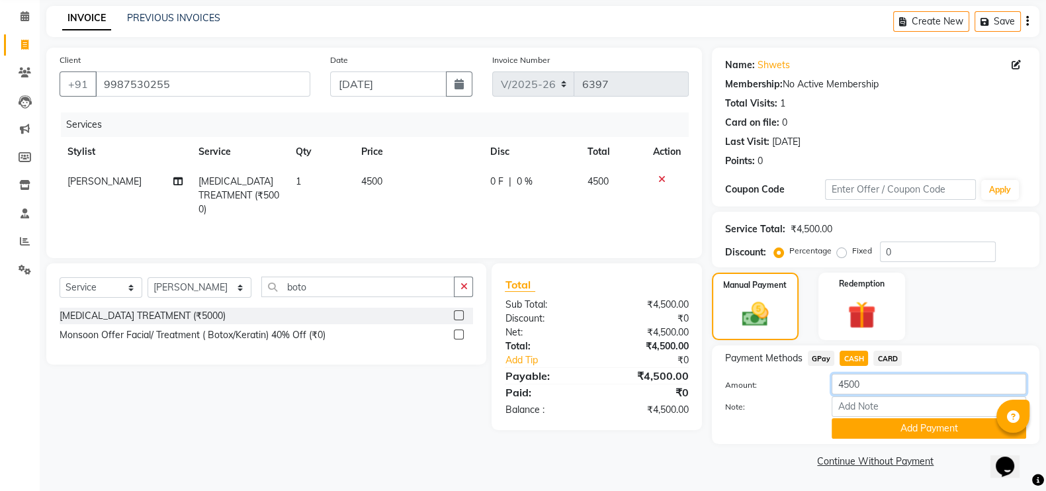
click at [880, 380] on input "4500" at bounding box center [929, 384] width 195 height 21
type input "4"
type input "2000"
click at [877, 432] on button "Add Payment" at bounding box center [929, 428] width 195 height 21
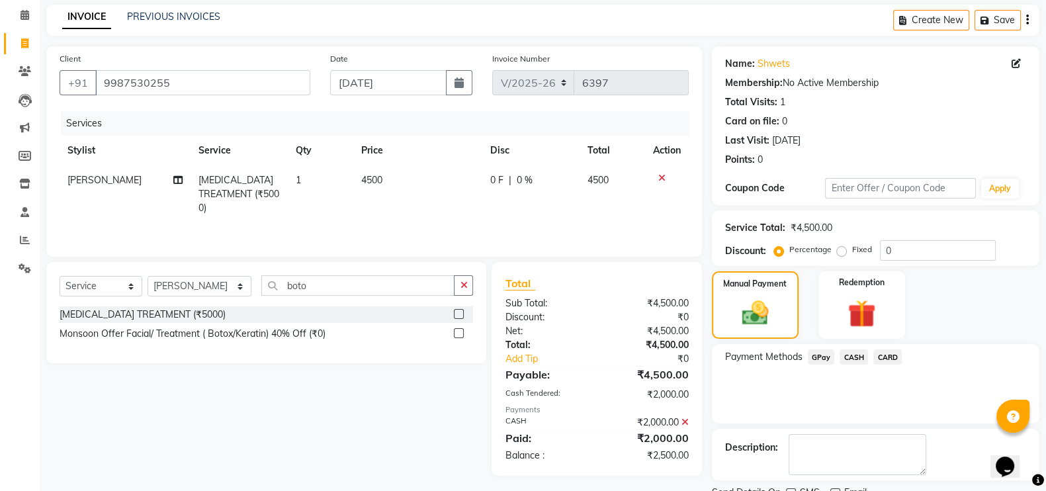
click at [815, 359] on span "GPay" at bounding box center [821, 356] width 27 height 15
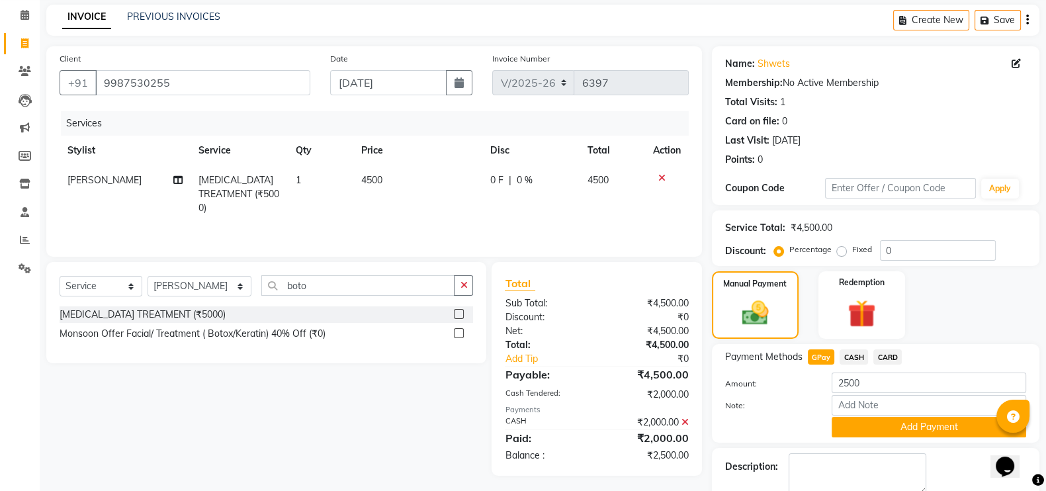
drag, startPoint x: 872, startPoint y: 429, endPoint x: 880, endPoint y: 428, distance: 8.1
click at [880, 428] on button "Add Payment" at bounding box center [929, 427] width 195 height 21
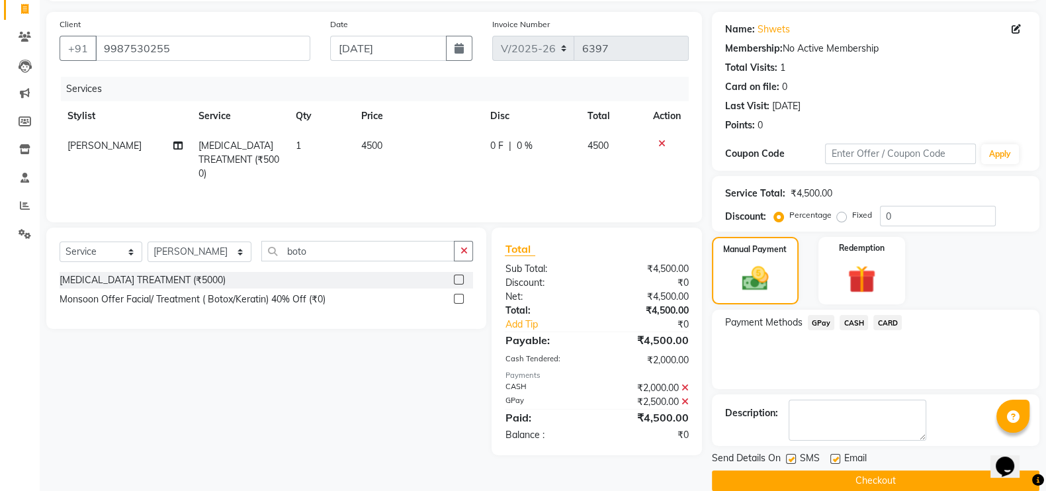
scroll to position [107, 0]
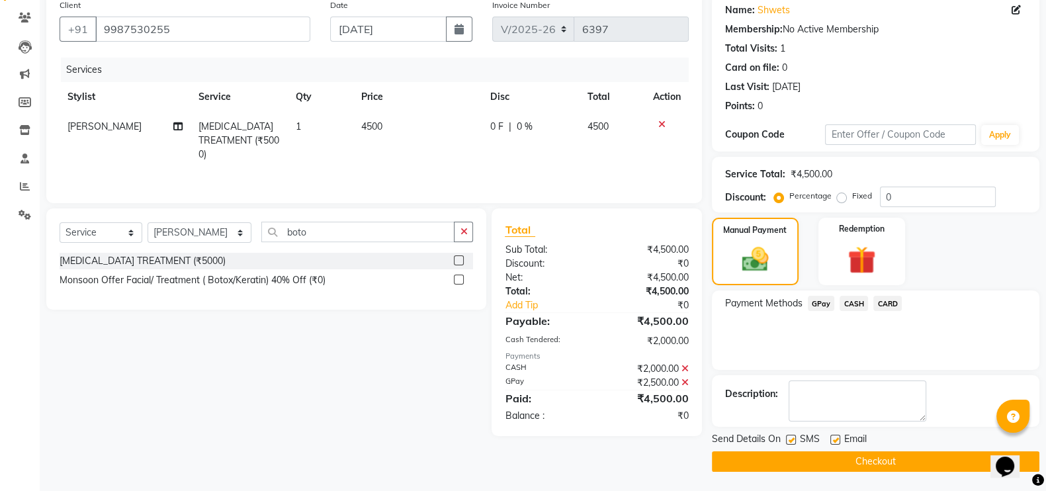
click at [872, 459] on button "Checkout" at bounding box center [876, 461] width 328 height 21
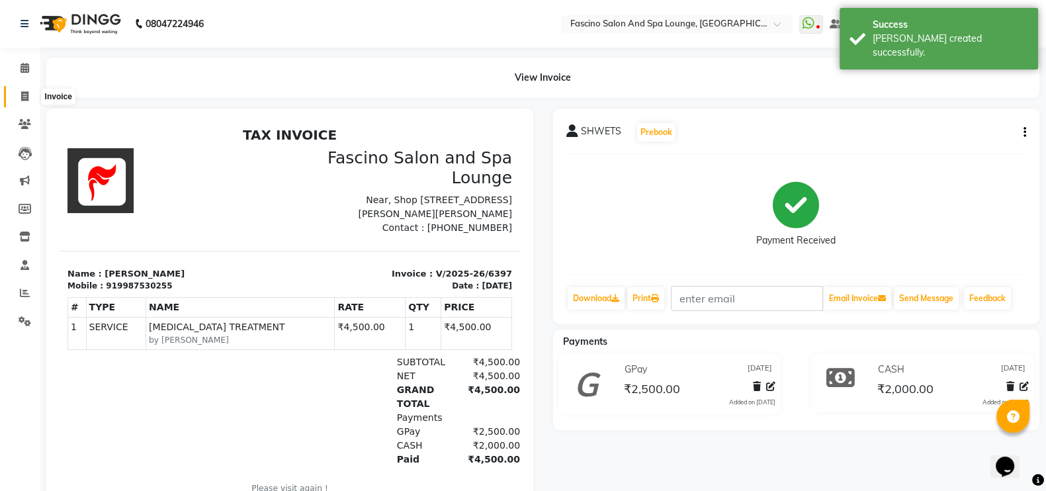
click at [24, 95] on icon at bounding box center [24, 96] width 7 height 10
select select "service"
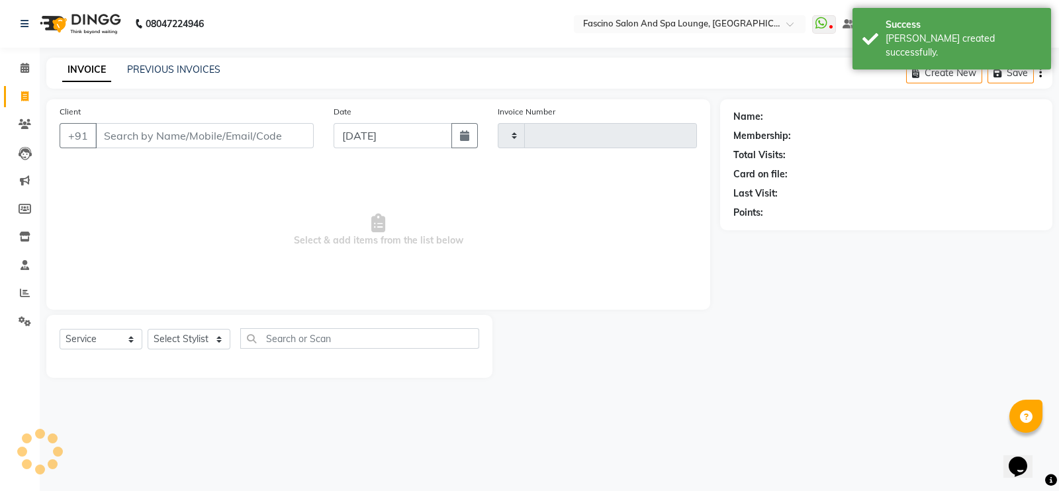
type input "6398"
select select "129"
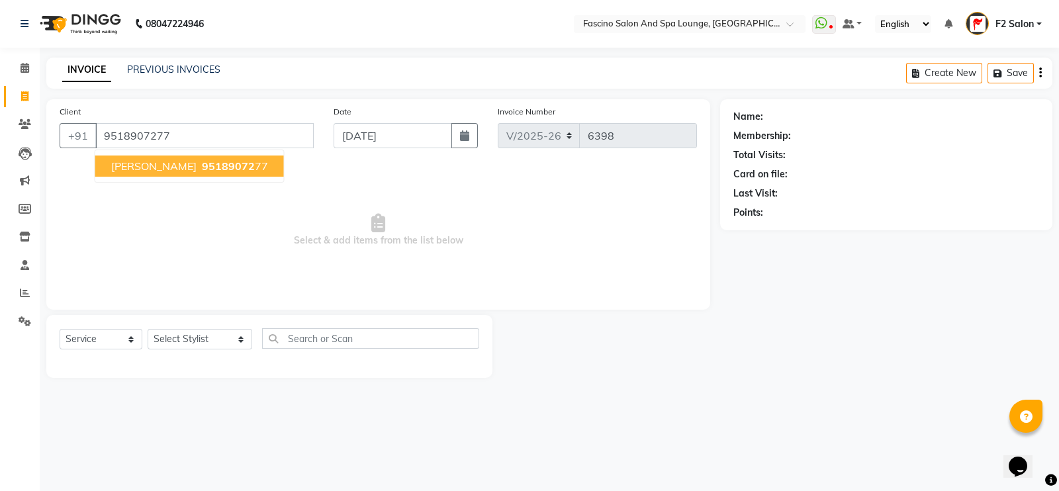
type input "9518907277"
select select "1: Object"
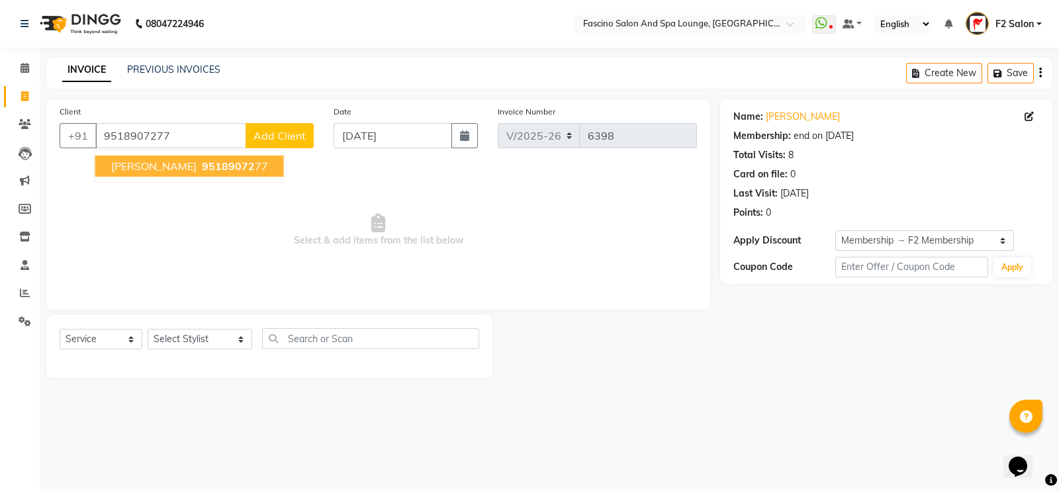
click at [181, 160] on span "[PERSON_NAME]" at bounding box center [153, 165] width 85 height 13
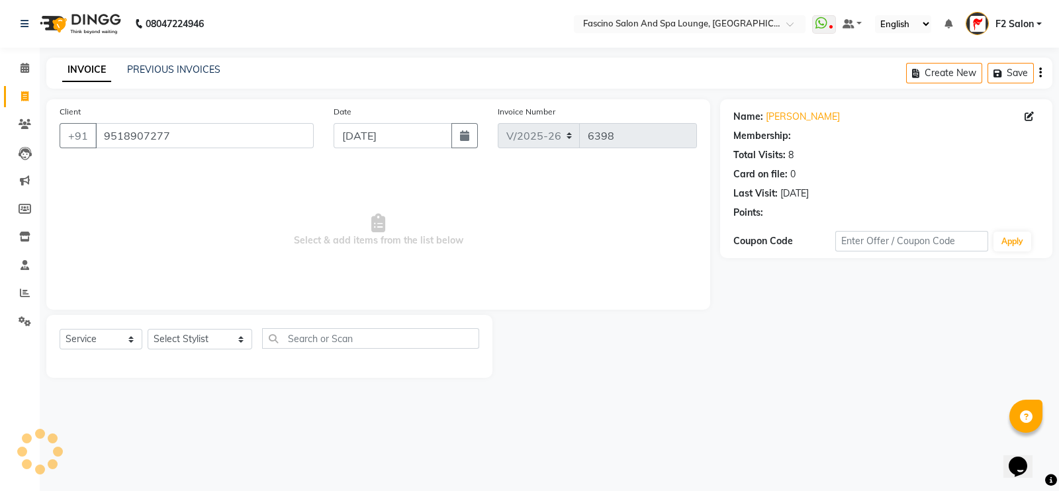
select select "1: Object"
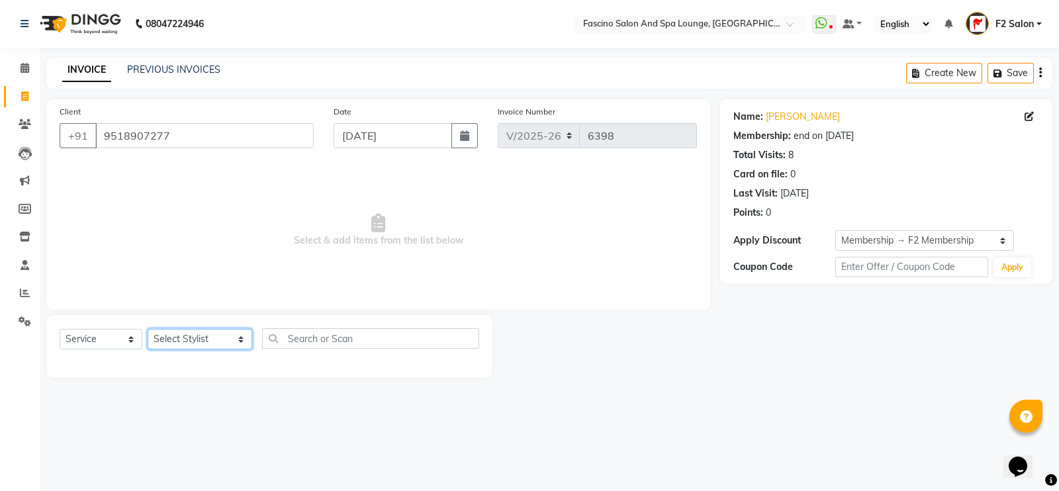
click at [183, 343] on select "Select Stylist akash F3 [PERSON_NAME] [PERSON_NAME] Bhushan [PERSON_NAME] Mam […" at bounding box center [200, 339] width 105 height 21
select select "76334"
click at [148, 330] on select "Select Stylist akash F3 [PERSON_NAME] [PERSON_NAME] Bhushan [PERSON_NAME] Mam […" at bounding box center [200, 339] width 105 height 21
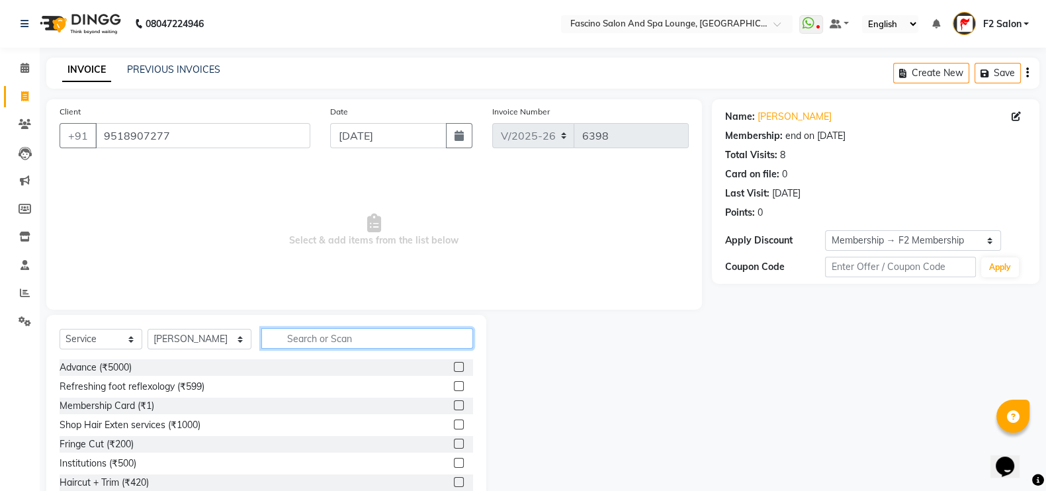
click at [281, 347] on input "text" at bounding box center [367, 338] width 212 height 21
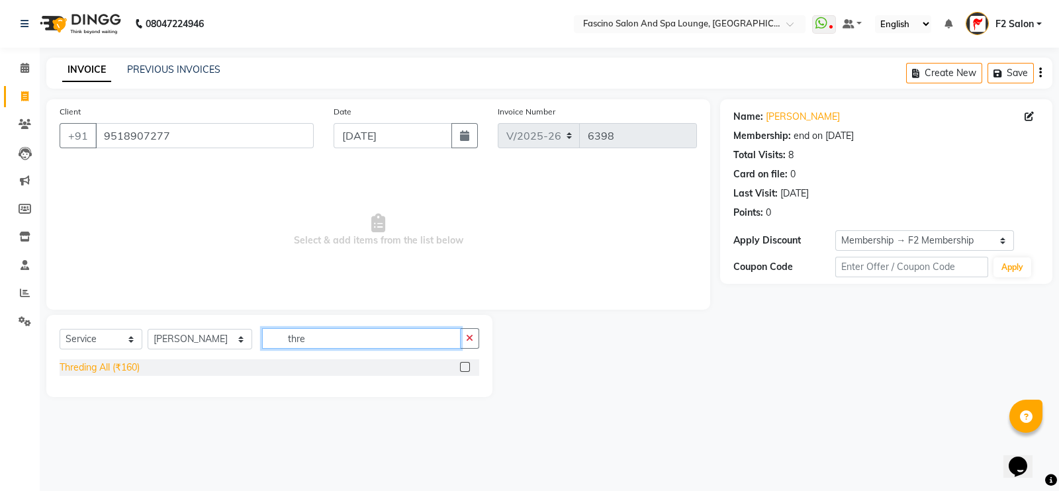
type input "thre"
click at [112, 372] on div "Threding All (₹160)" at bounding box center [100, 368] width 80 height 14
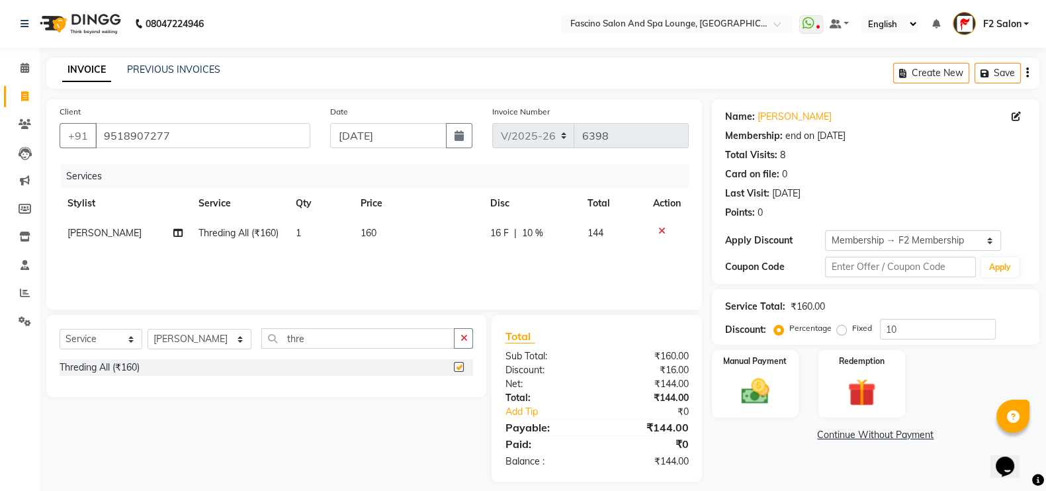
checkbox input "false"
click at [386, 232] on td "160" at bounding box center [417, 233] width 129 height 30
select select "76334"
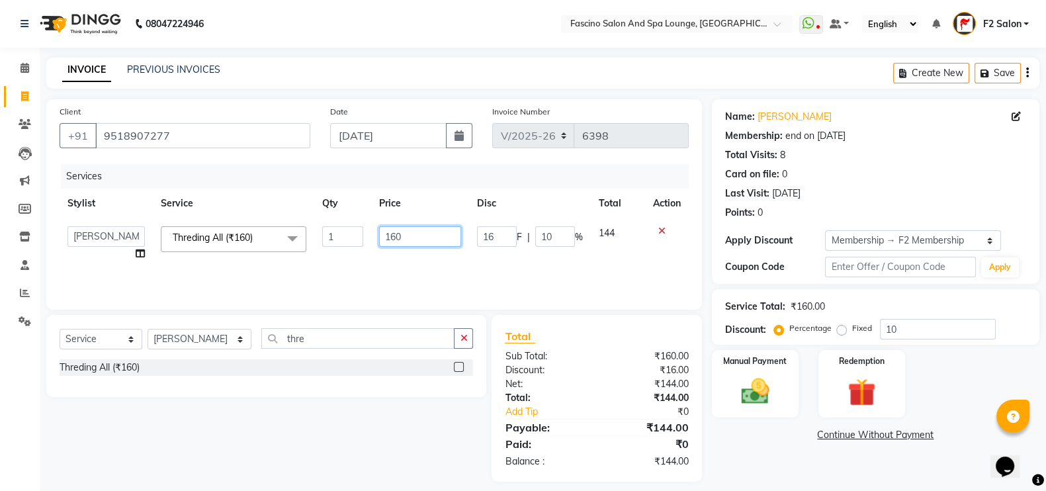
click at [419, 241] on input "160" at bounding box center [420, 236] width 83 height 21
type input "1"
type input "70"
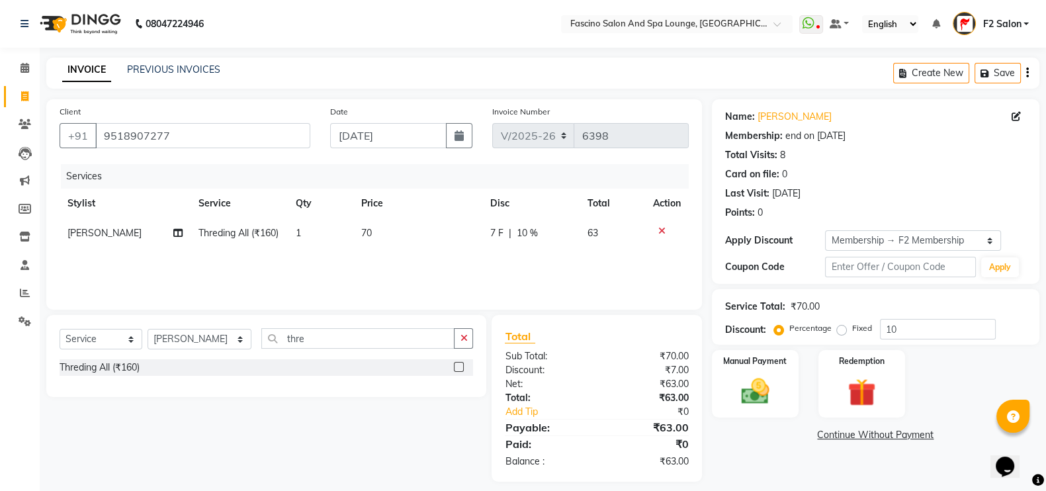
click at [408, 272] on div "Services Stylist Service Qty Price Disc Total Action [PERSON_NAME] Threding All…" at bounding box center [374, 230] width 629 height 132
click at [911, 330] on input "10" at bounding box center [938, 329] width 116 height 21
type input "1"
click at [764, 375] on img at bounding box center [755, 391] width 47 height 33
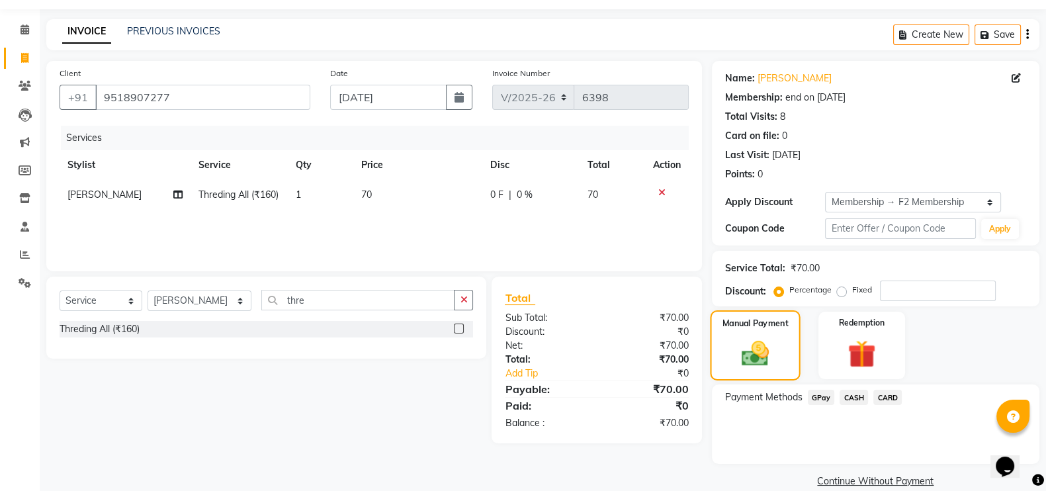
scroll to position [58, 0]
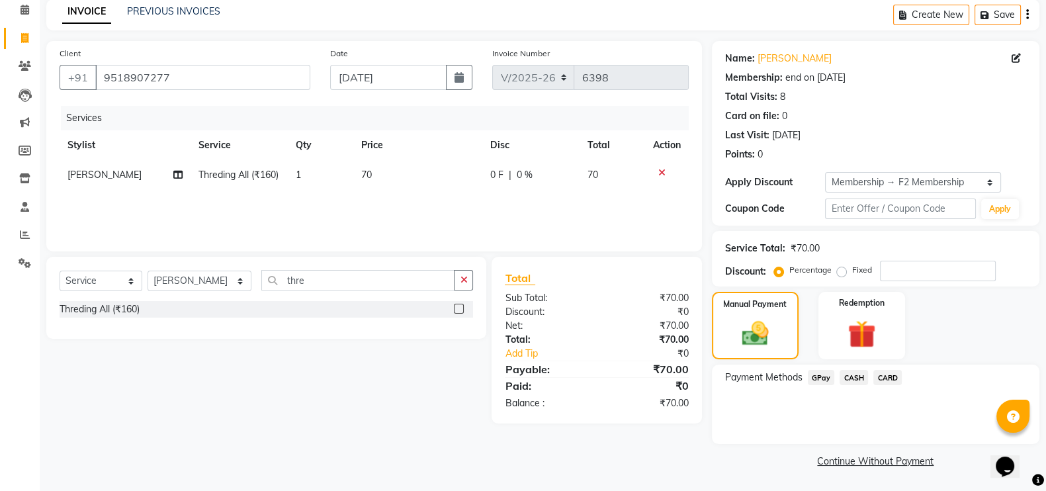
click at [816, 380] on span "GPay" at bounding box center [821, 377] width 27 height 15
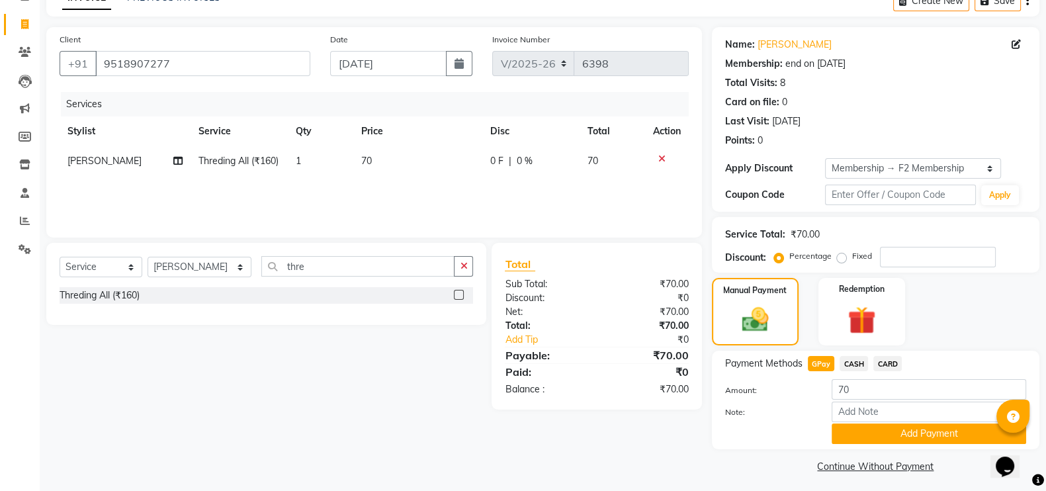
scroll to position [79, 0]
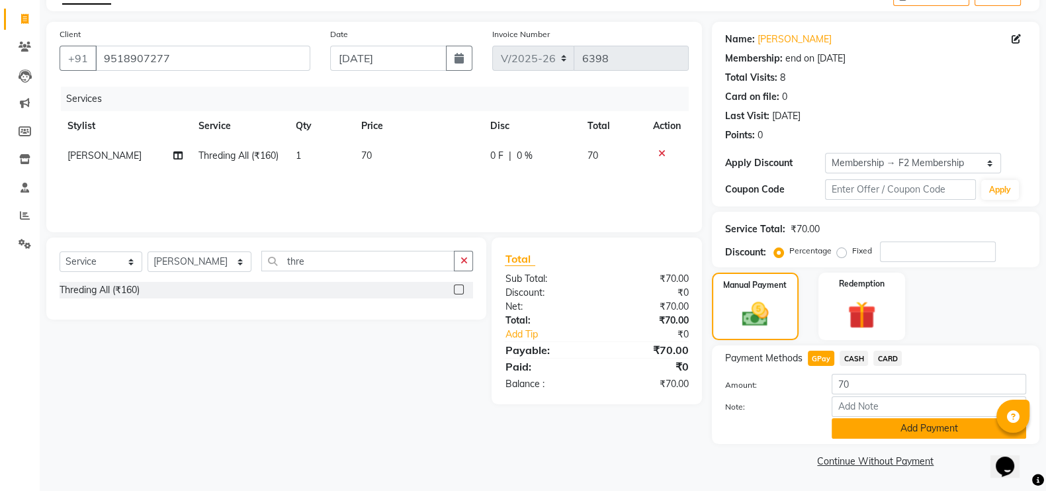
click at [888, 424] on button "Add Payment" at bounding box center [929, 428] width 195 height 21
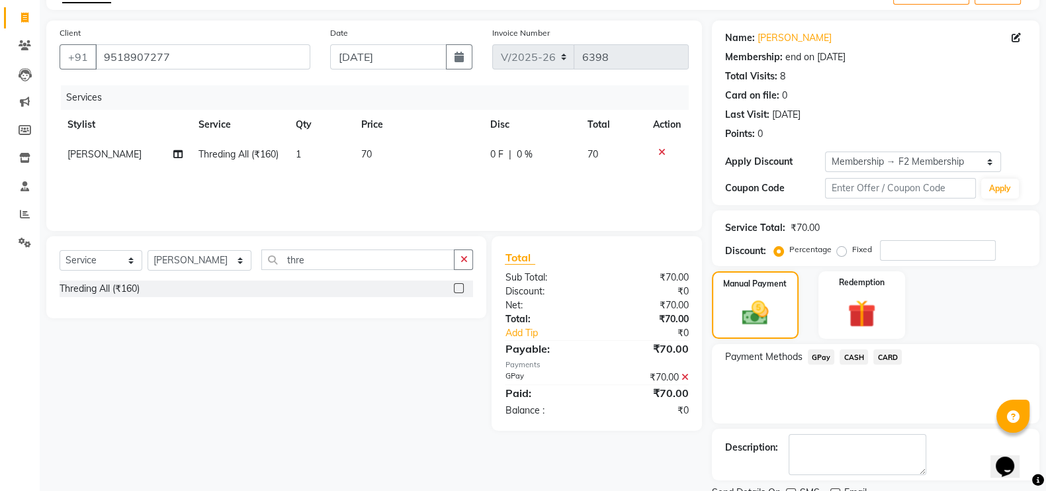
click at [126, 158] on span "[PERSON_NAME]" at bounding box center [105, 154] width 74 height 12
select select "76334"
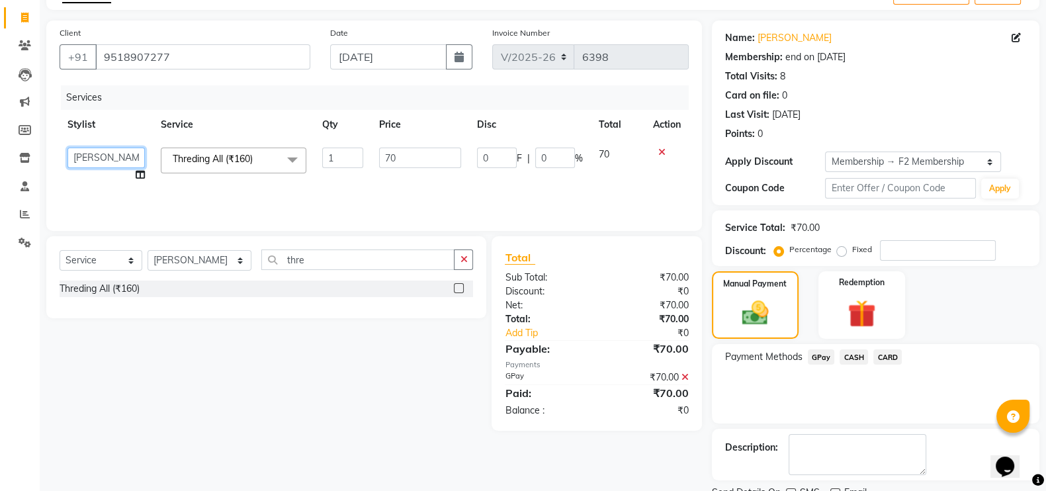
click at [126, 157] on select "akash F3 [PERSON_NAME] [PERSON_NAME] Bhushan [PERSON_NAME] Mam [PERSON_NAME] [P…" at bounding box center [106, 158] width 77 height 21
select select "85204"
click at [111, 148] on select "akash F3 [PERSON_NAME] [PERSON_NAME] Bhushan [PERSON_NAME] Mam [PERSON_NAME] [P…" at bounding box center [106, 158] width 77 height 21
select select "19687"
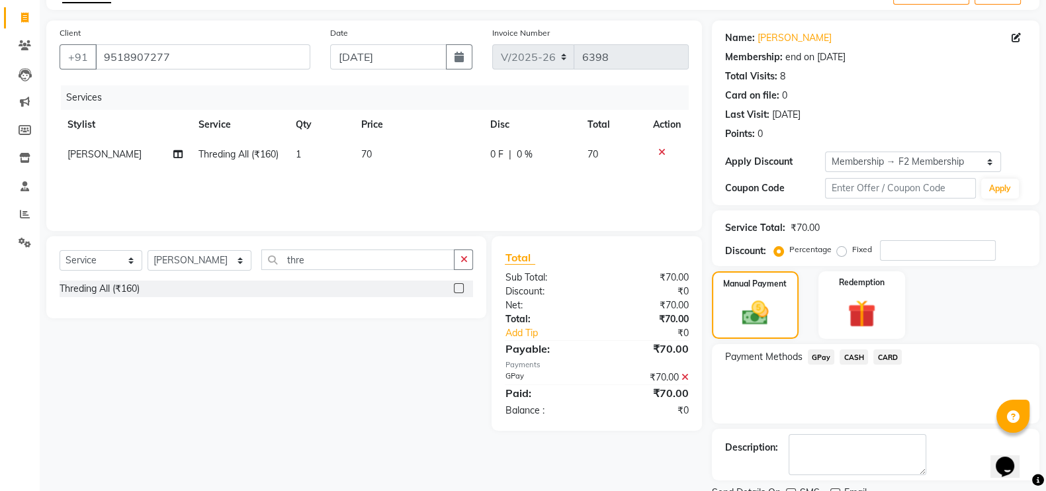
click at [376, 169] on td "70" at bounding box center [417, 155] width 129 height 30
select select "19687"
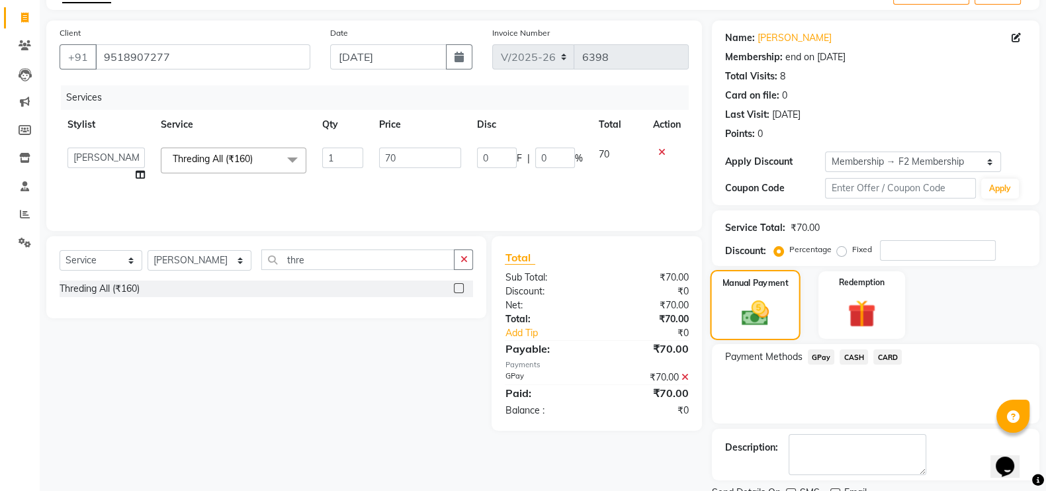
click at [776, 306] on img at bounding box center [755, 314] width 45 height 32
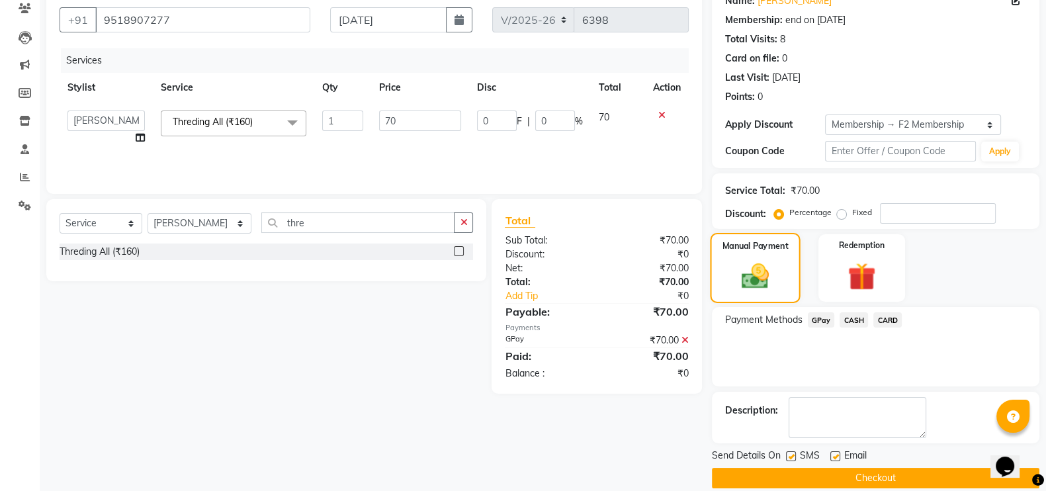
scroll to position [132, 0]
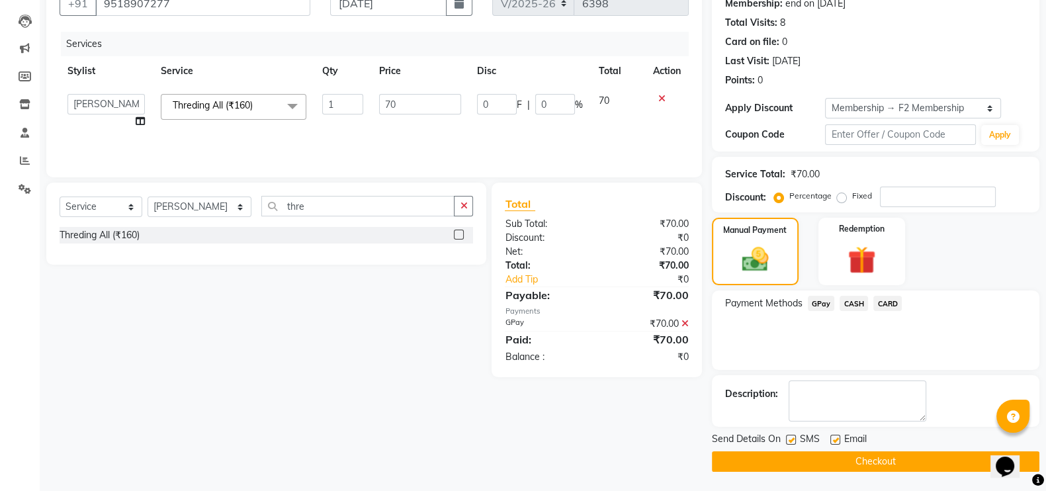
click at [819, 453] on button "Checkout" at bounding box center [876, 461] width 328 height 21
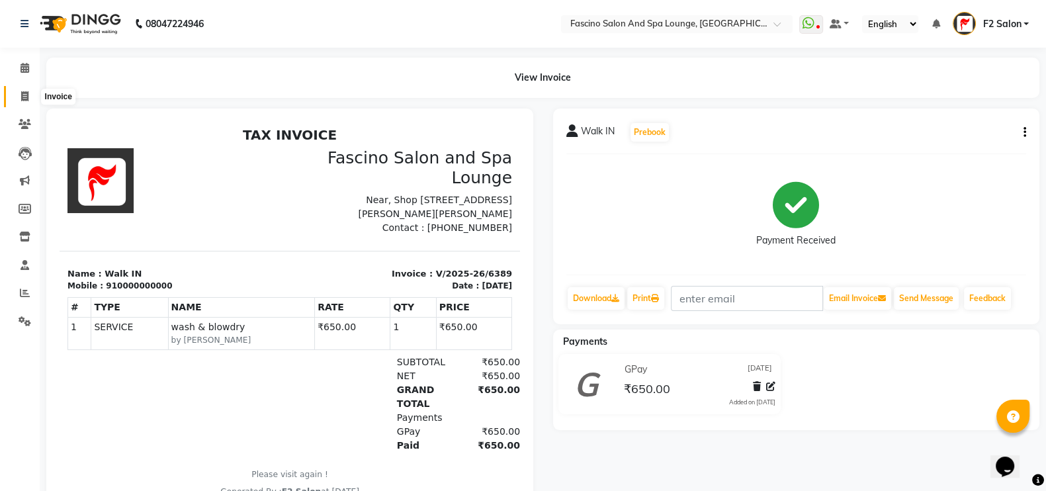
click at [30, 91] on span at bounding box center [24, 96] width 23 height 15
select select "service"
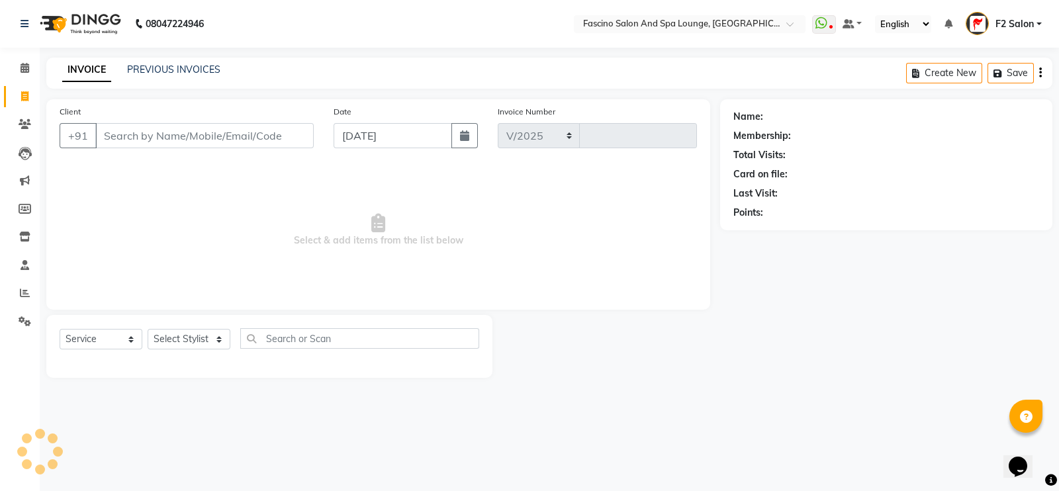
select select "129"
type input "6395"
